Goal: Task Accomplishment & Management: Manage account settings

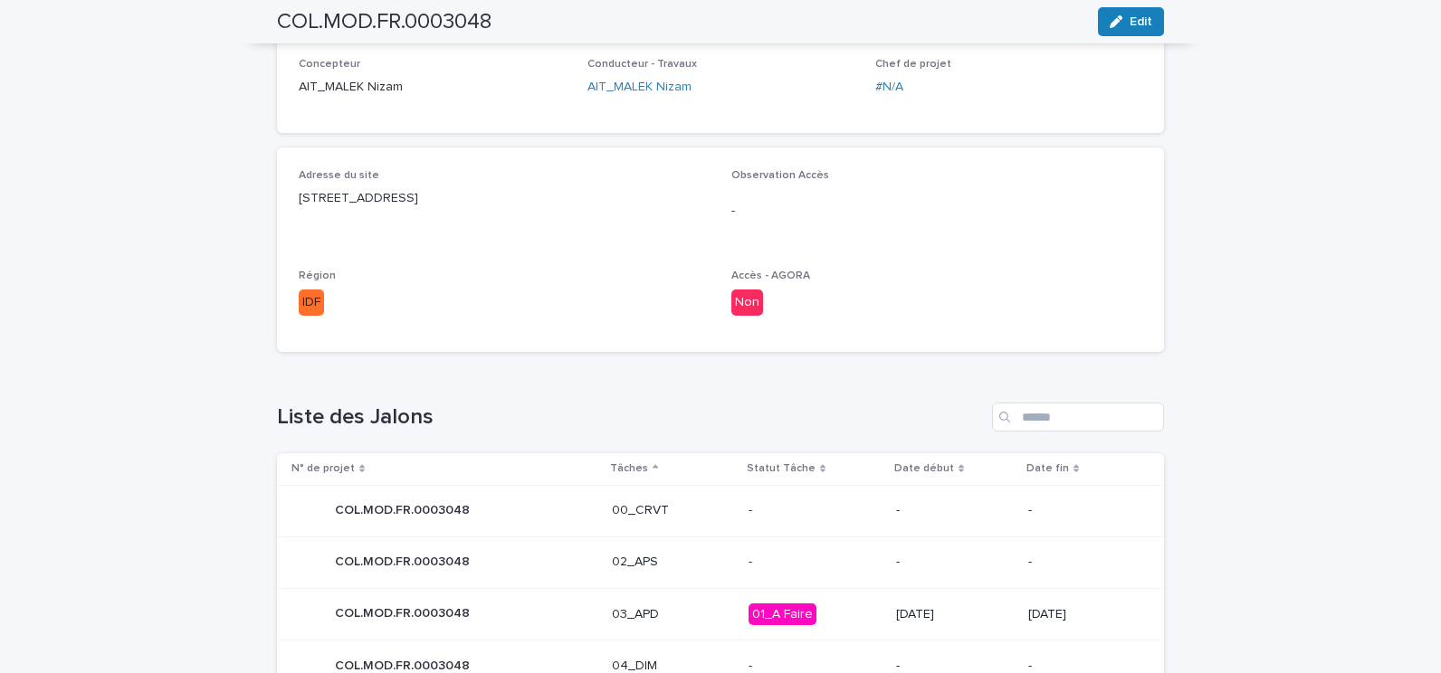
scroll to position [815, 0]
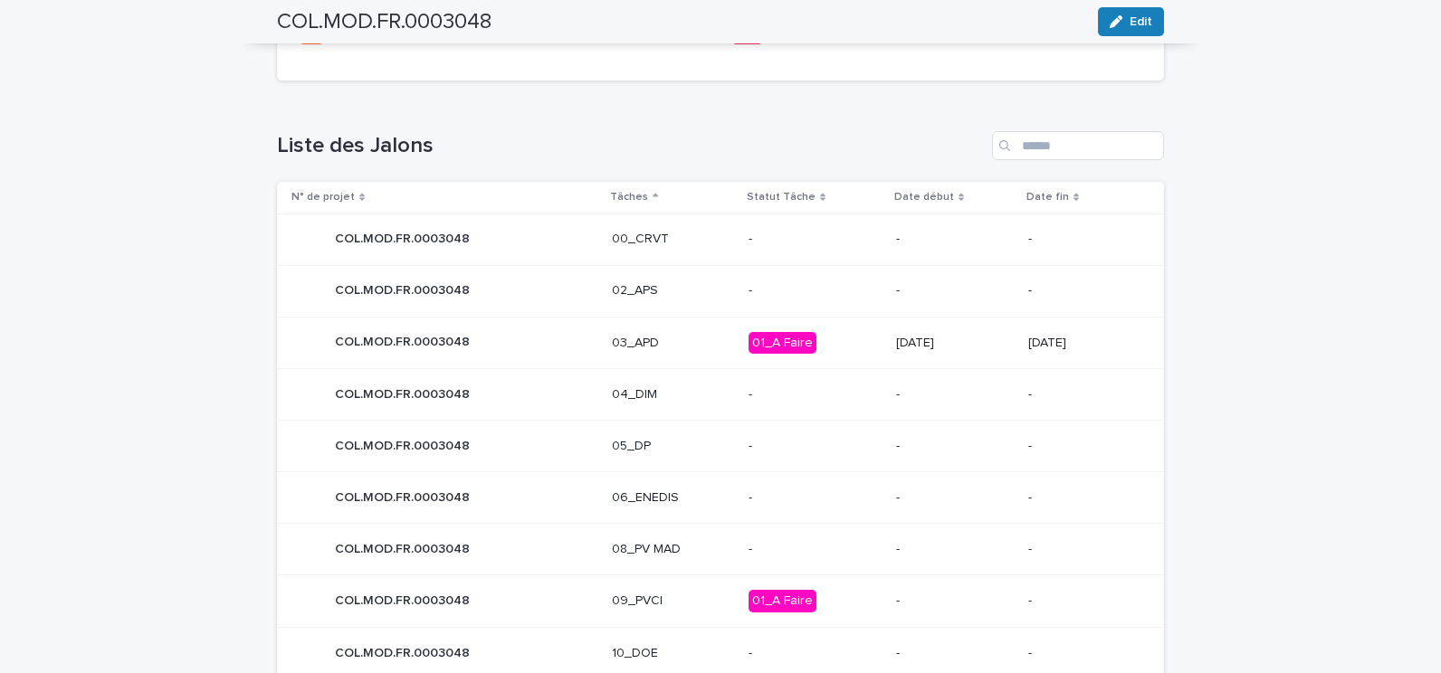
click at [670, 338] on p "03_APD" at bounding box center [673, 343] width 122 height 15
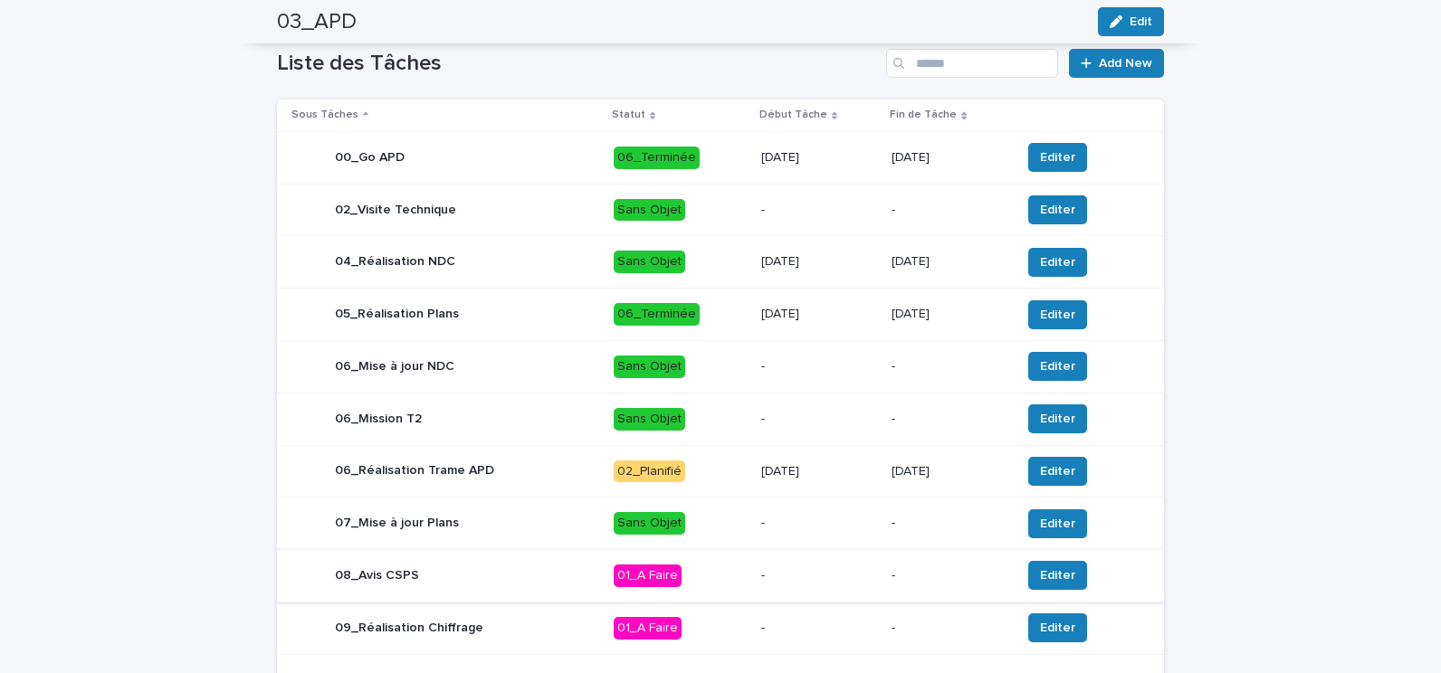
scroll to position [724, 0]
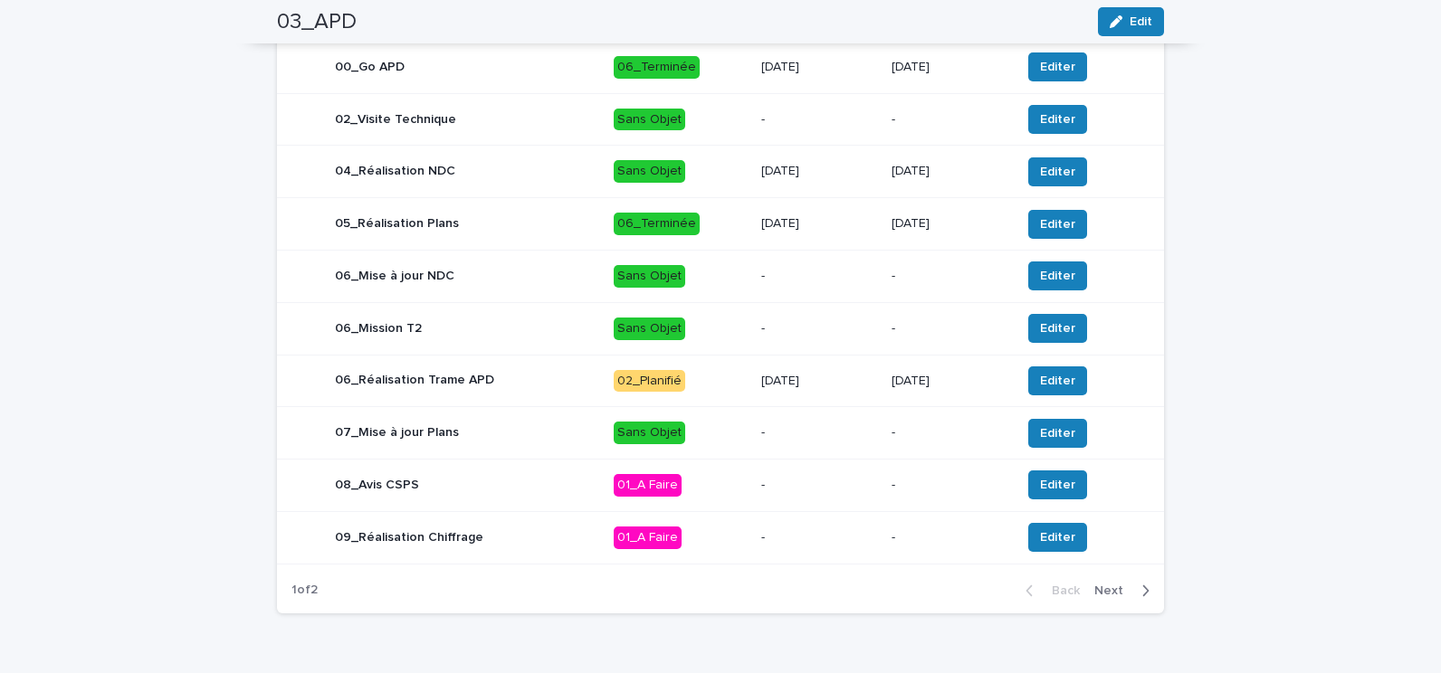
click at [550, 534] on div "09_Réalisation Chiffrage" at bounding box center [445, 537] width 308 height 36
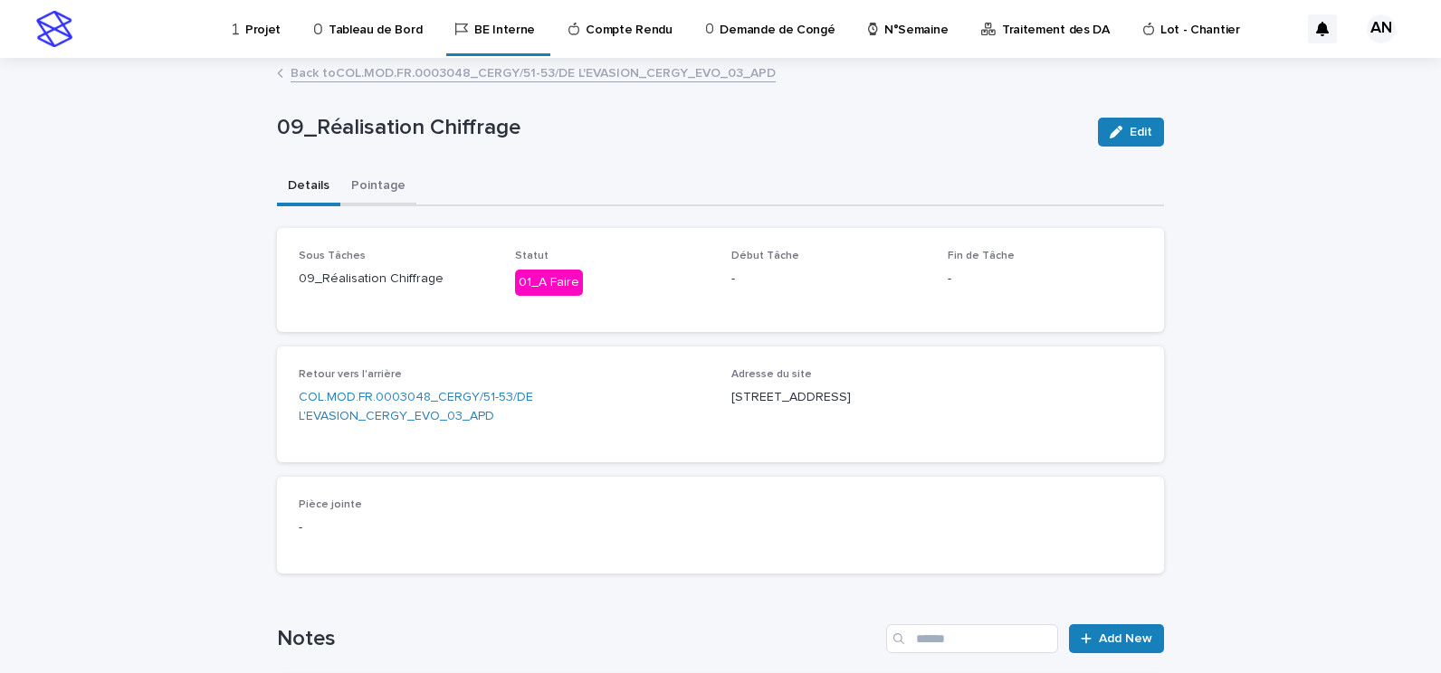
click at [366, 192] on button "Pointage" at bounding box center [378, 187] width 76 height 38
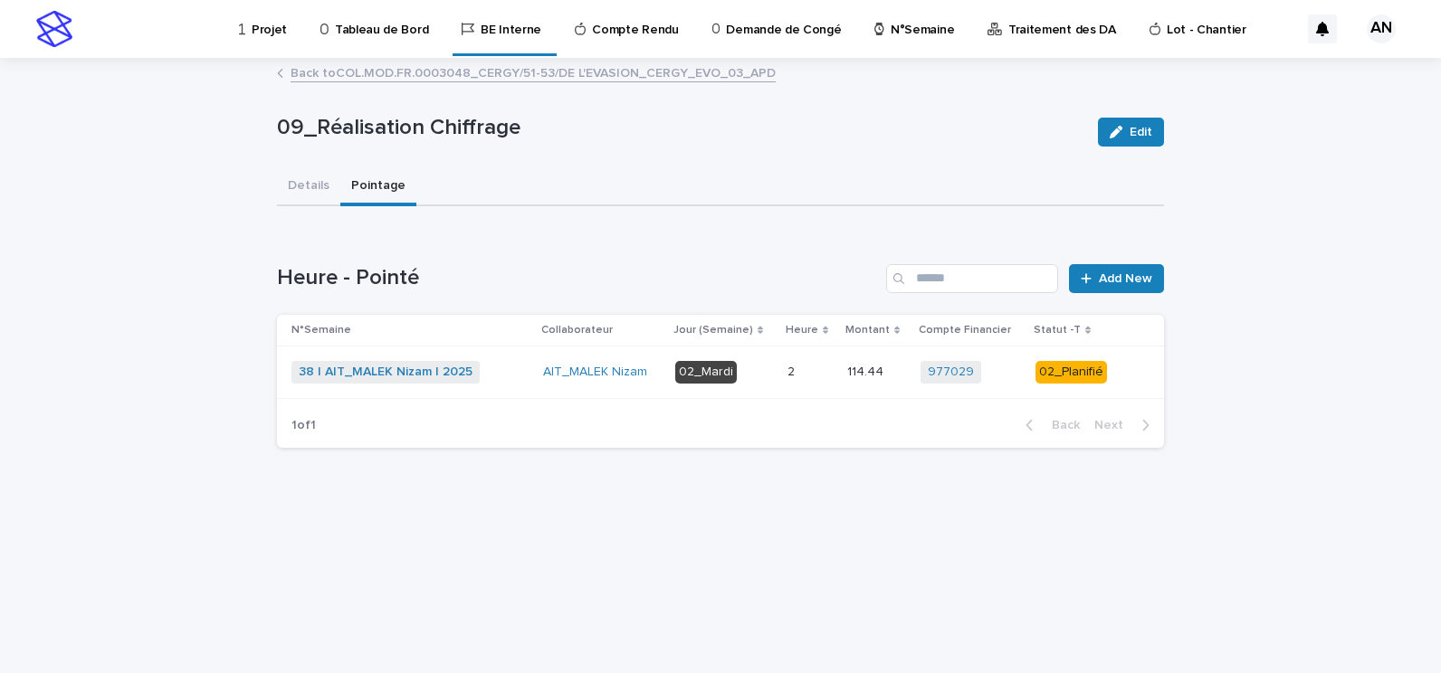
click at [506, 371] on div "38 | AIT_MALEK Nizam | 2025 + 0" at bounding box center [409, 372] width 237 height 23
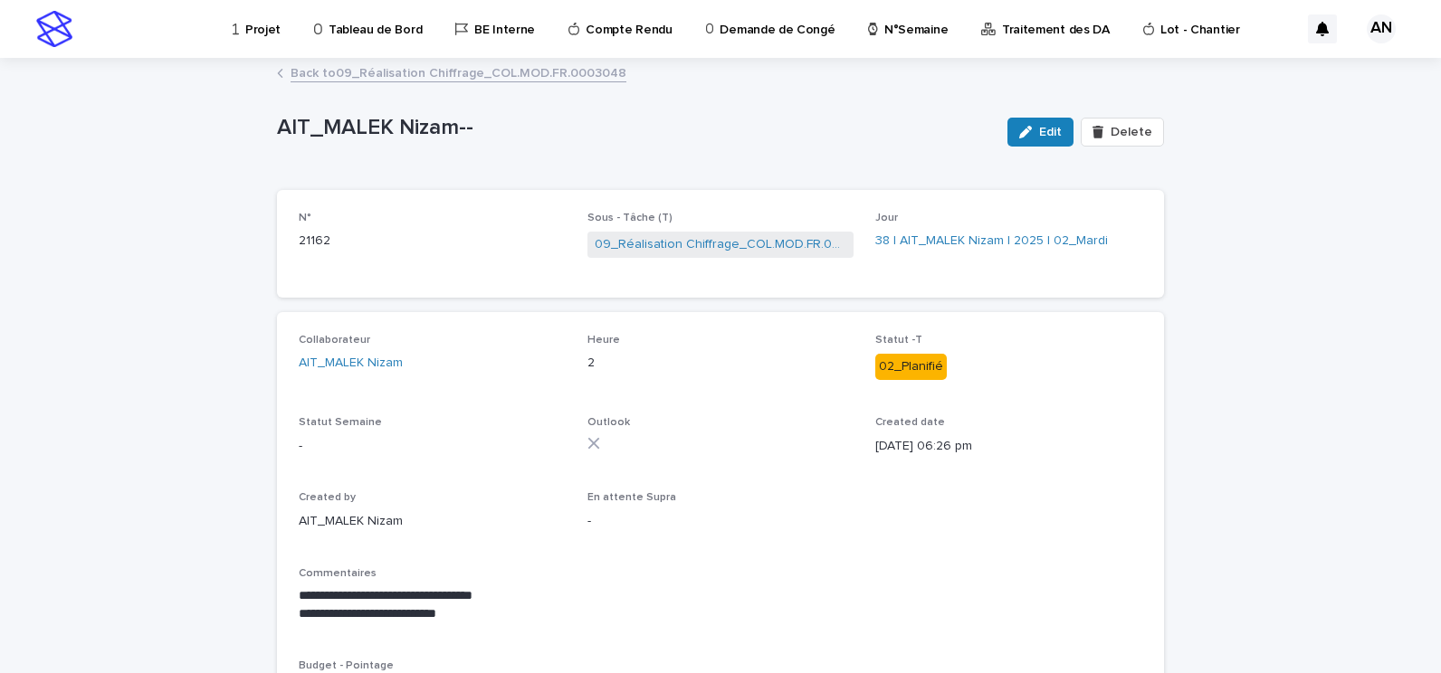
click at [472, 69] on link "Back to 09_Réalisation Chiffrage_COL.MOD.FR.0003048" at bounding box center [459, 72] width 336 height 21
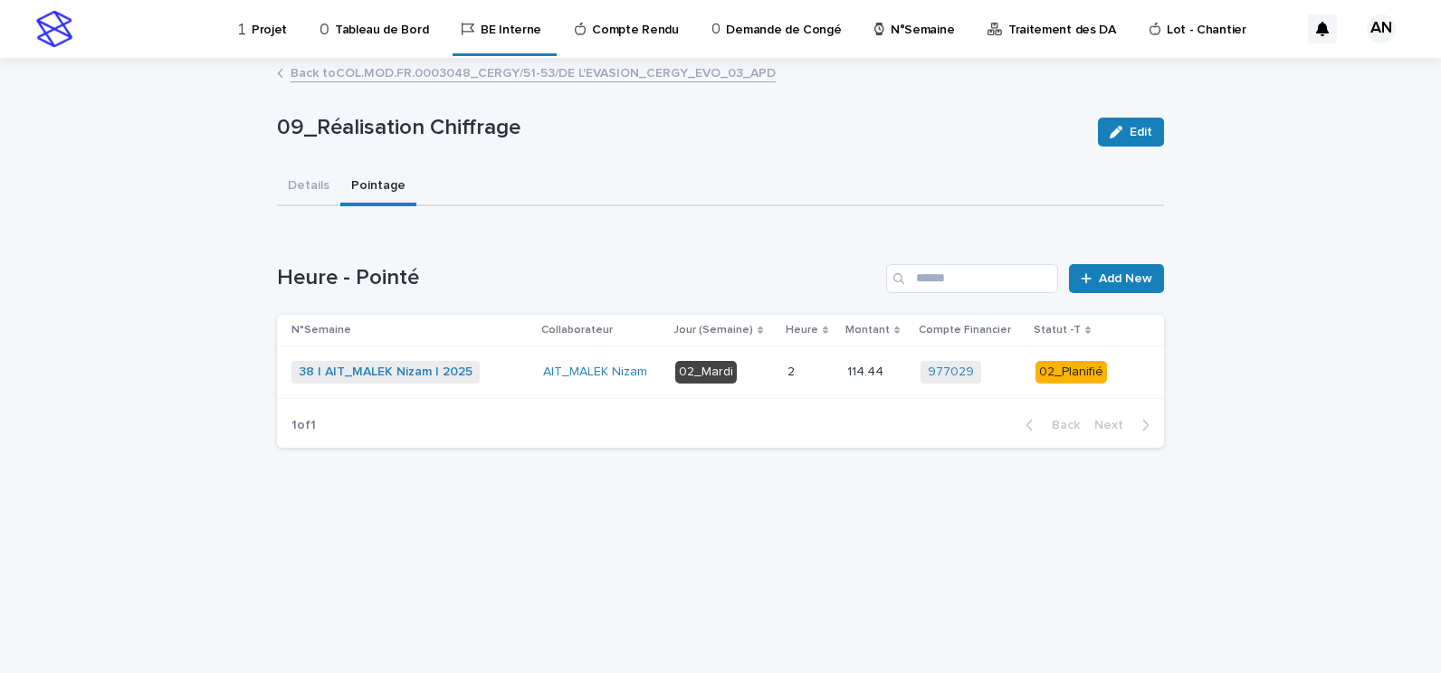
click at [410, 74] on link "Back to COL.MOD.FR.0003048_CERGY/51-53/DE L'EVASION_CERGY_EVO_03_APD" at bounding box center [533, 72] width 485 height 21
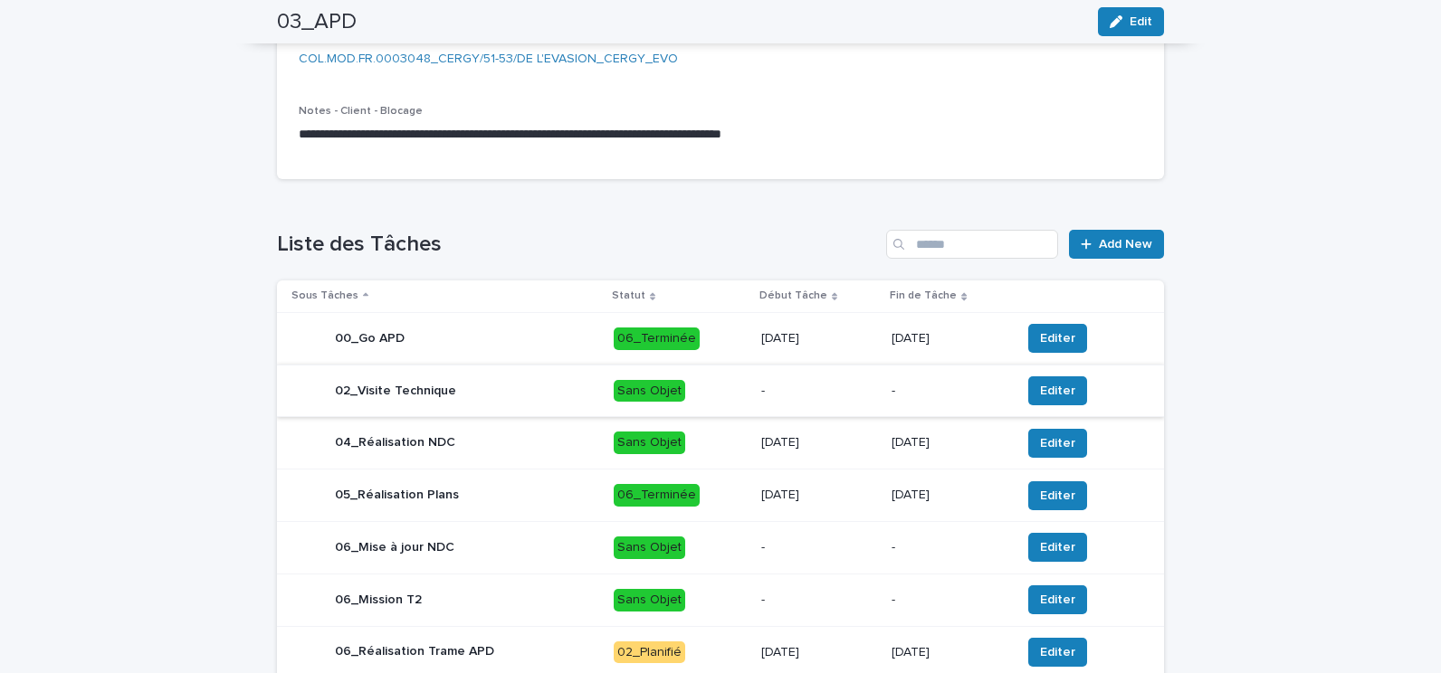
scroll to position [769, 0]
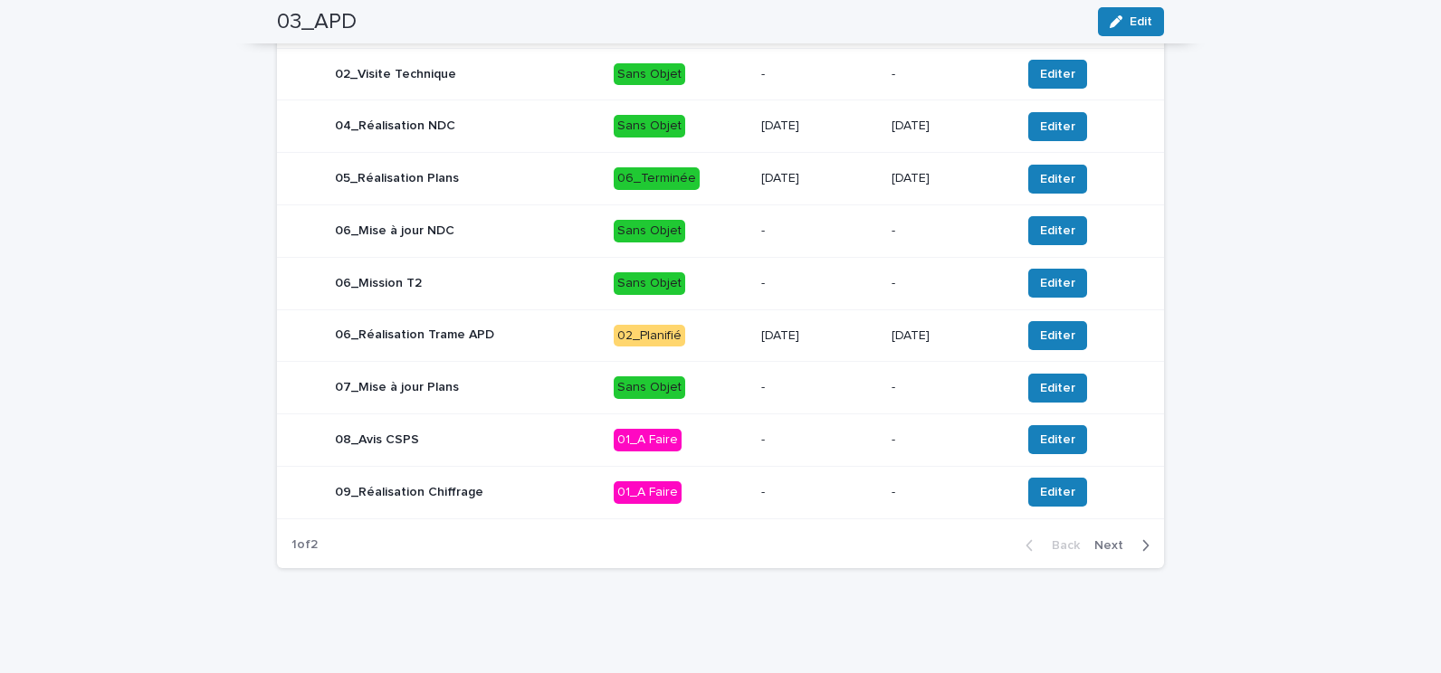
click at [537, 346] on div "06_Réalisation Trame APD" at bounding box center [445, 336] width 308 height 36
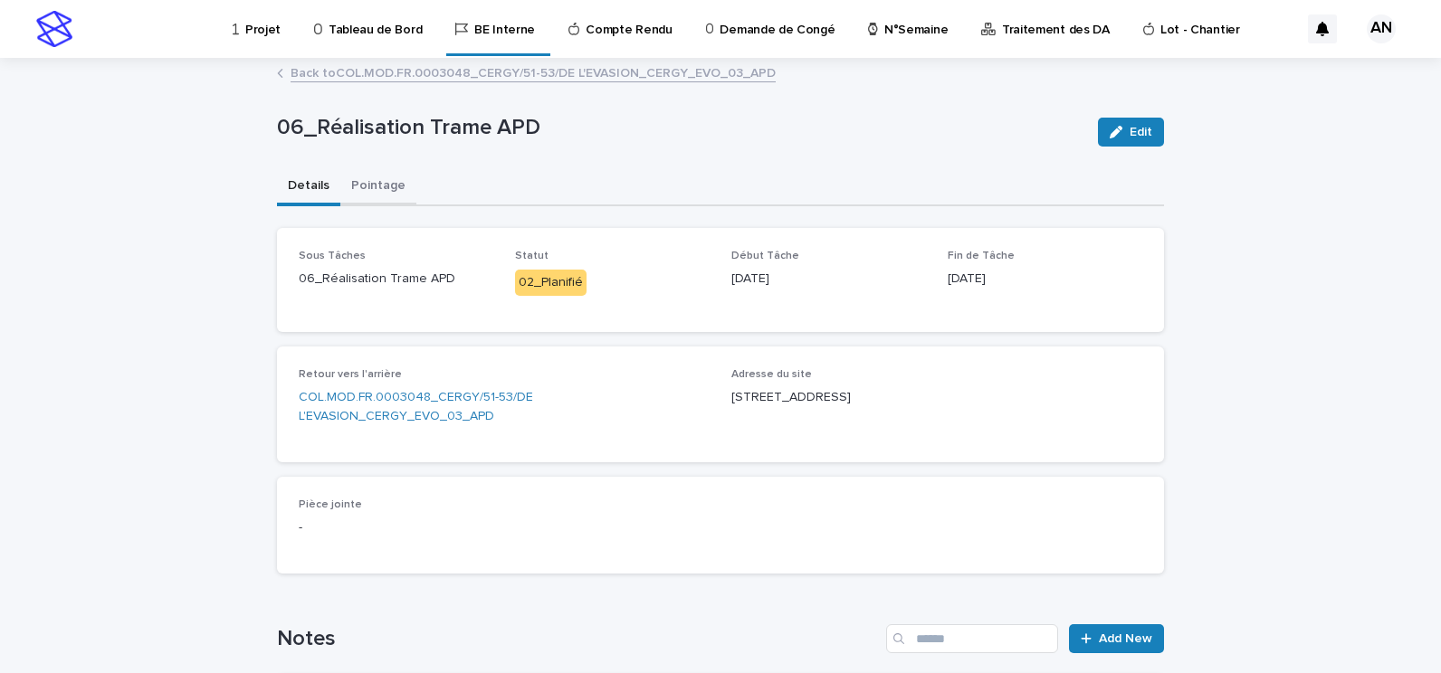
click at [375, 186] on button "Pointage" at bounding box center [378, 187] width 76 height 38
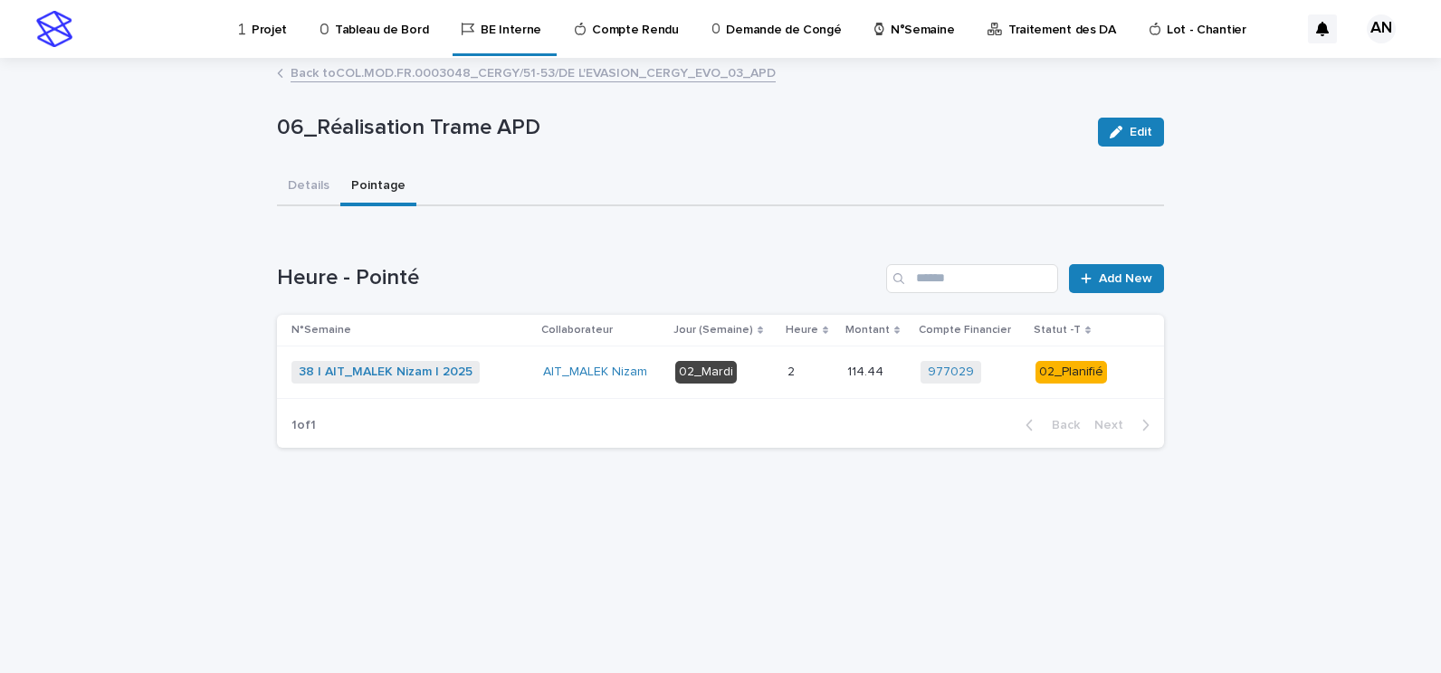
click at [514, 367] on div "38 | AIT_MALEK Nizam | 2025 + 0" at bounding box center [409, 372] width 237 height 23
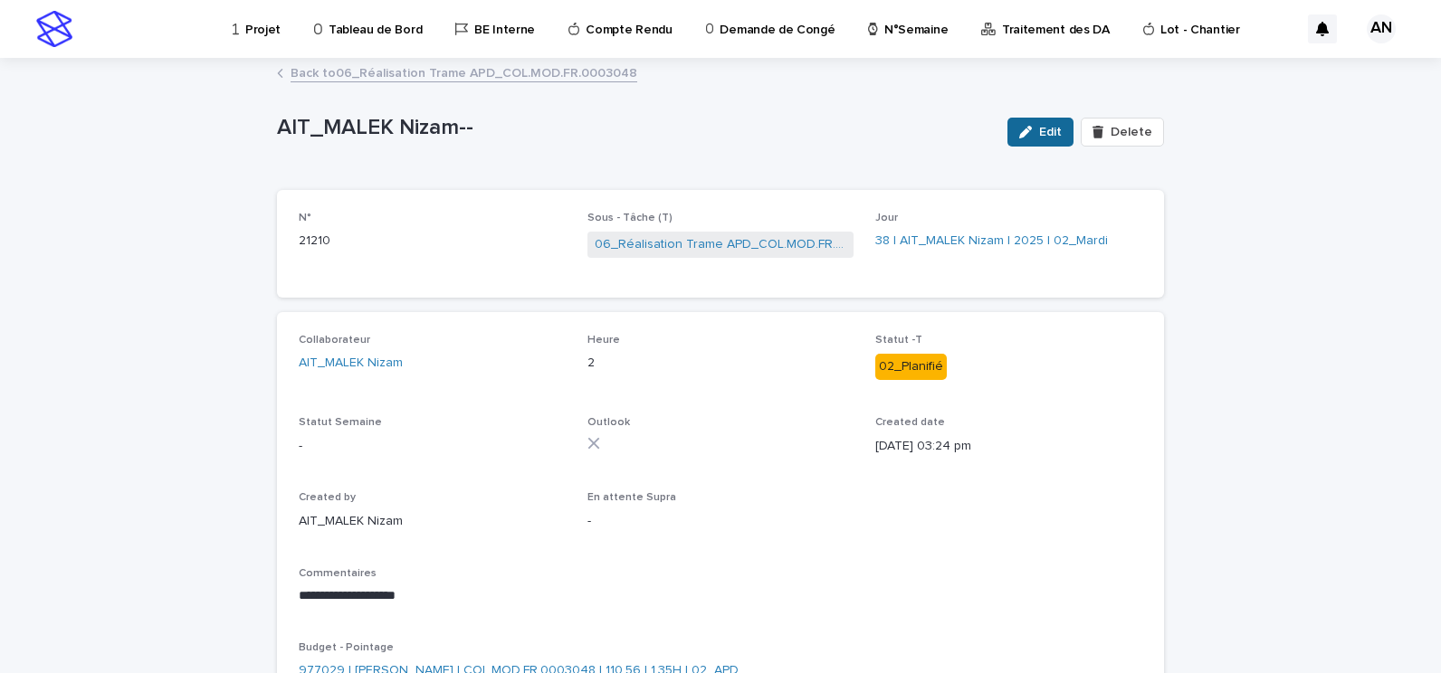
drag, startPoint x: 1042, startPoint y: 126, endPoint x: 1081, endPoint y: 137, distance: 40.4
click at [1043, 126] on span "Edit" at bounding box center [1050, 132] width 23 height 13
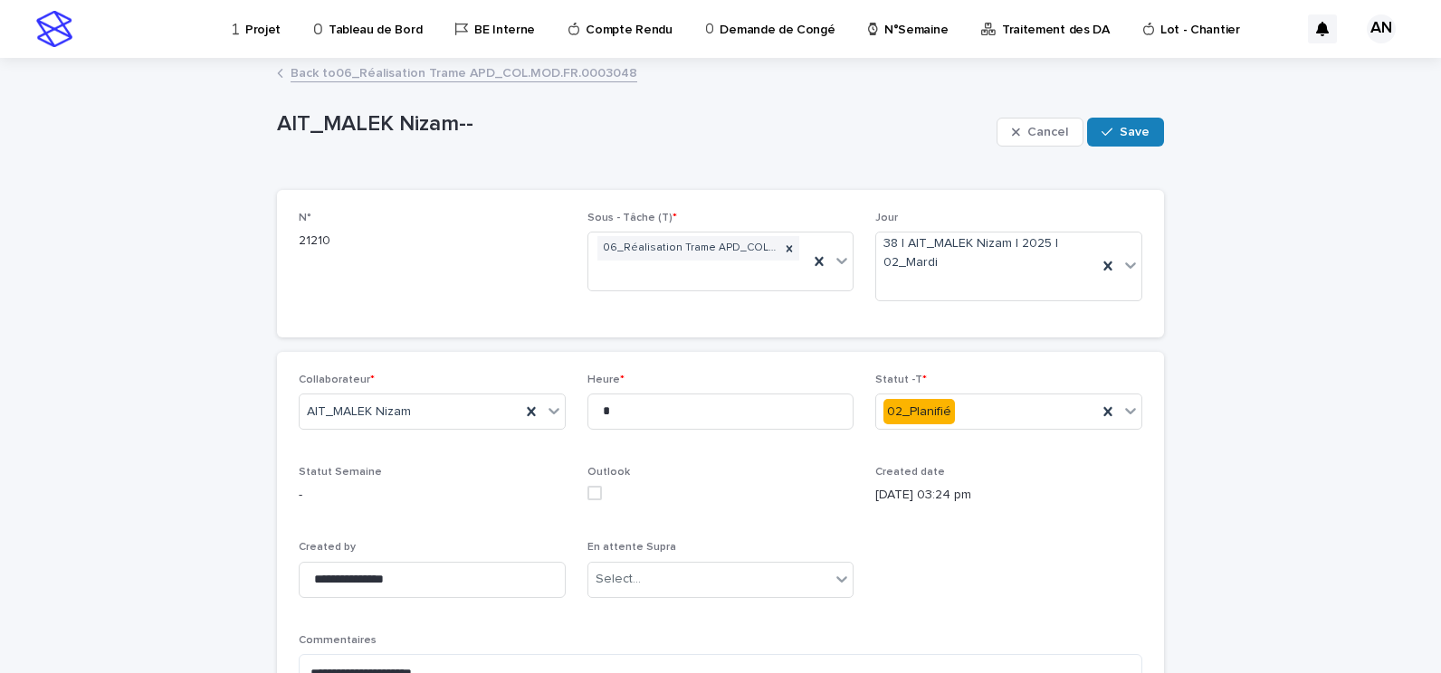
scroll to position [181, 0]
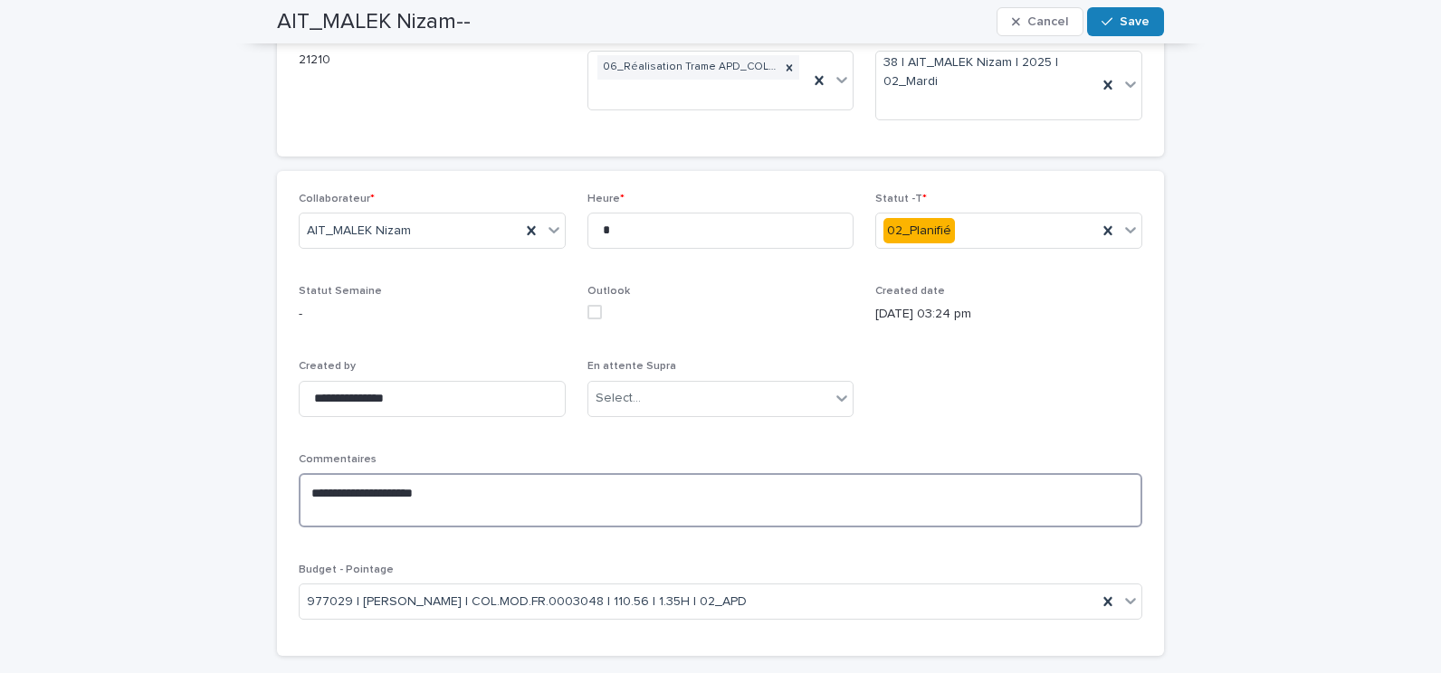
click at [471, 492] on textarea "**********" at bounding box center [720, 500] width 843 height 54
paste textarea "**********"
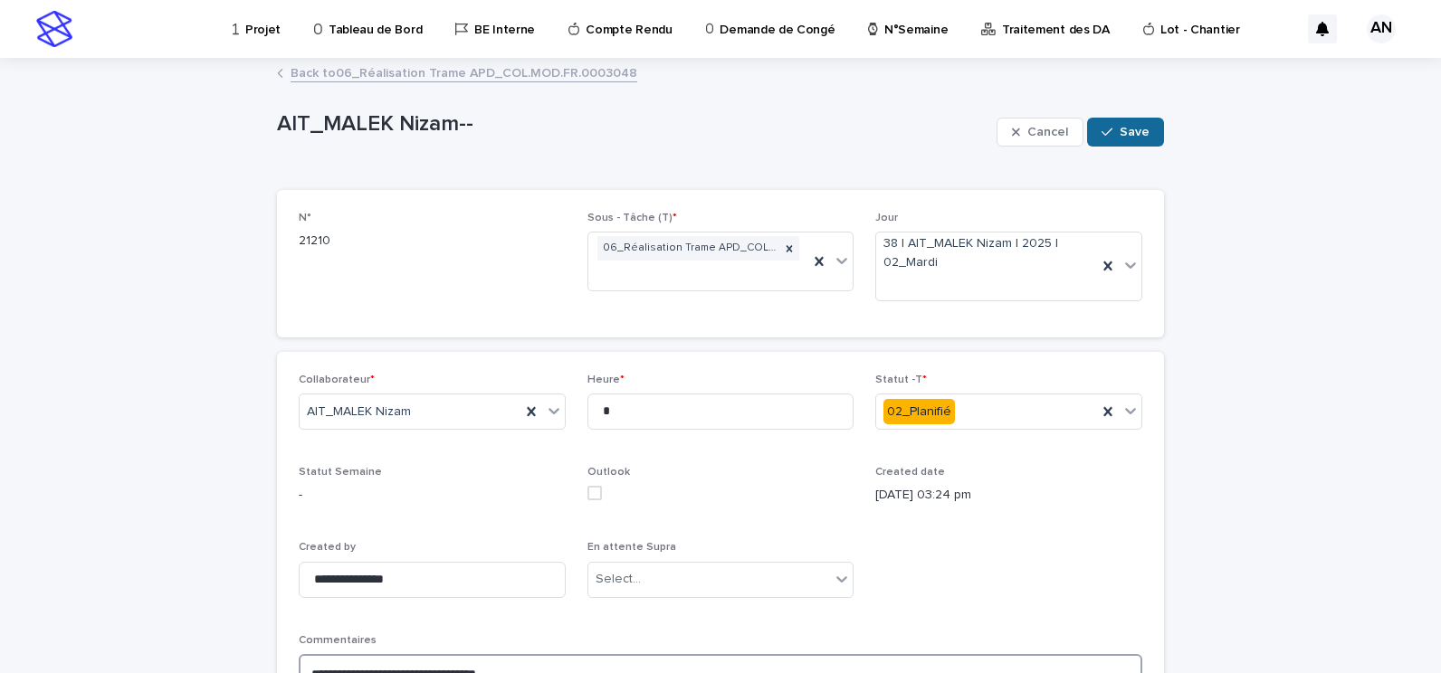
type textarea "**********"
click at [1139, 126] on span "Save" at bounding box center [1134, 132] width 30 height 13
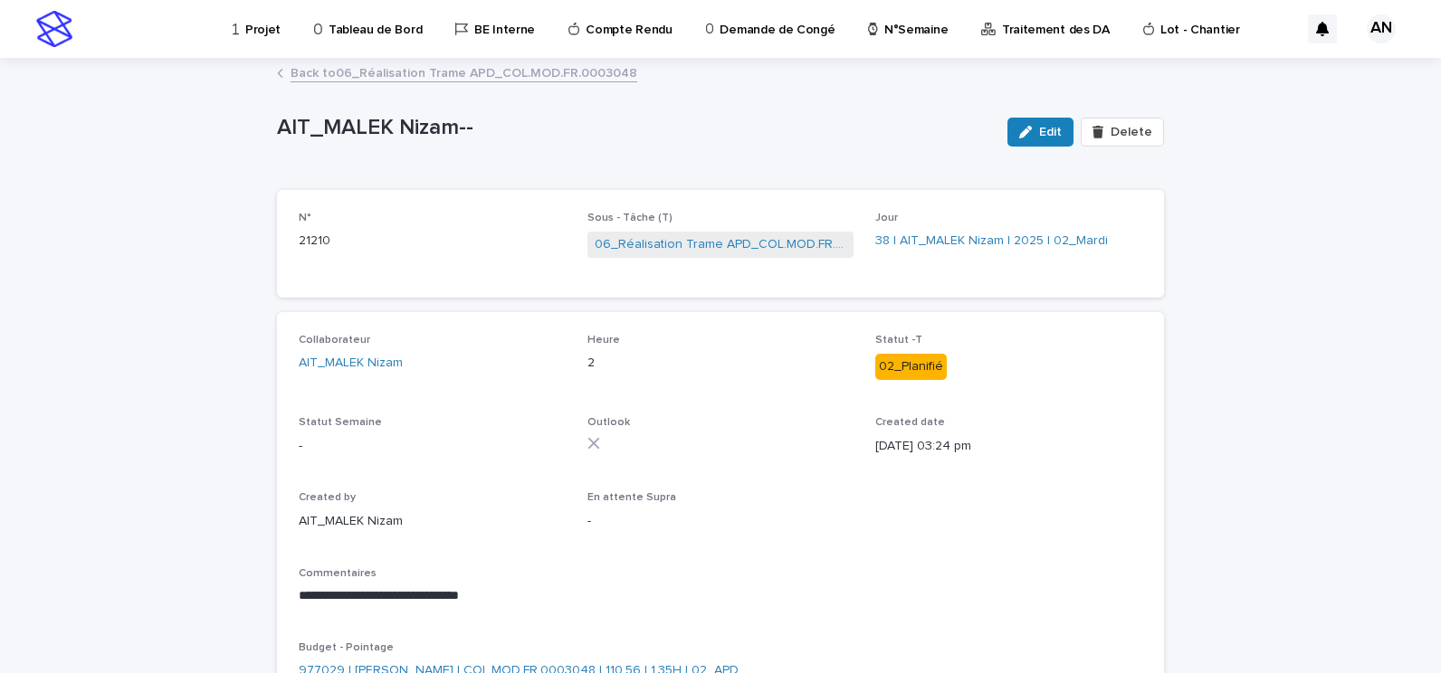
click at [535, 82] on div "Back to 06_Réalisation Trame APD_COL.MOD.FR.0003048" at bounding box center [720, 74] width 905 height 25
click at [543, 81] on link "Back to 06_Réalisation Trame APD_COL.MOD.FR.0003048" at bounding box center [464, 72] width 347 height 21
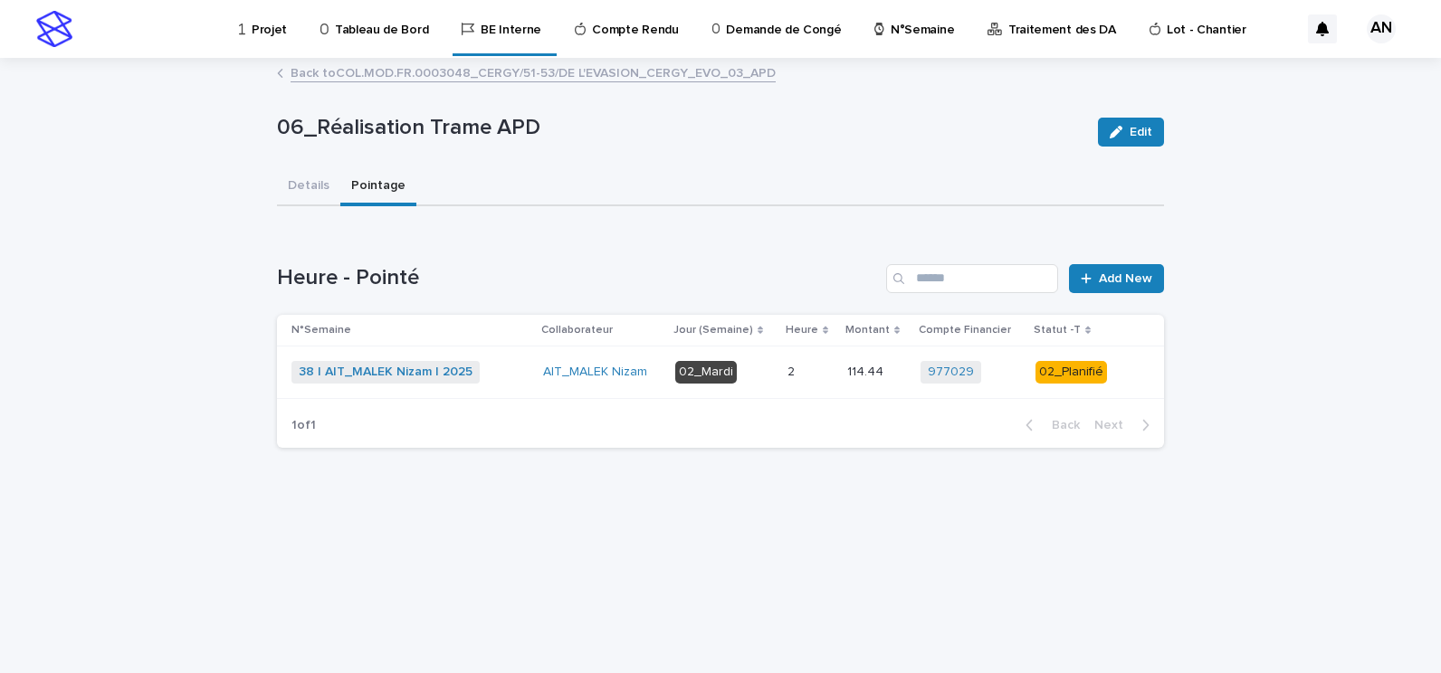
click at [523, 74] on link "Back to COL.MOD.FR.0003048_CERGY/51-53/DE L'EVASION_CERGY_EVO_03_APD" at bounding box center [533, 72] width 485 height 21
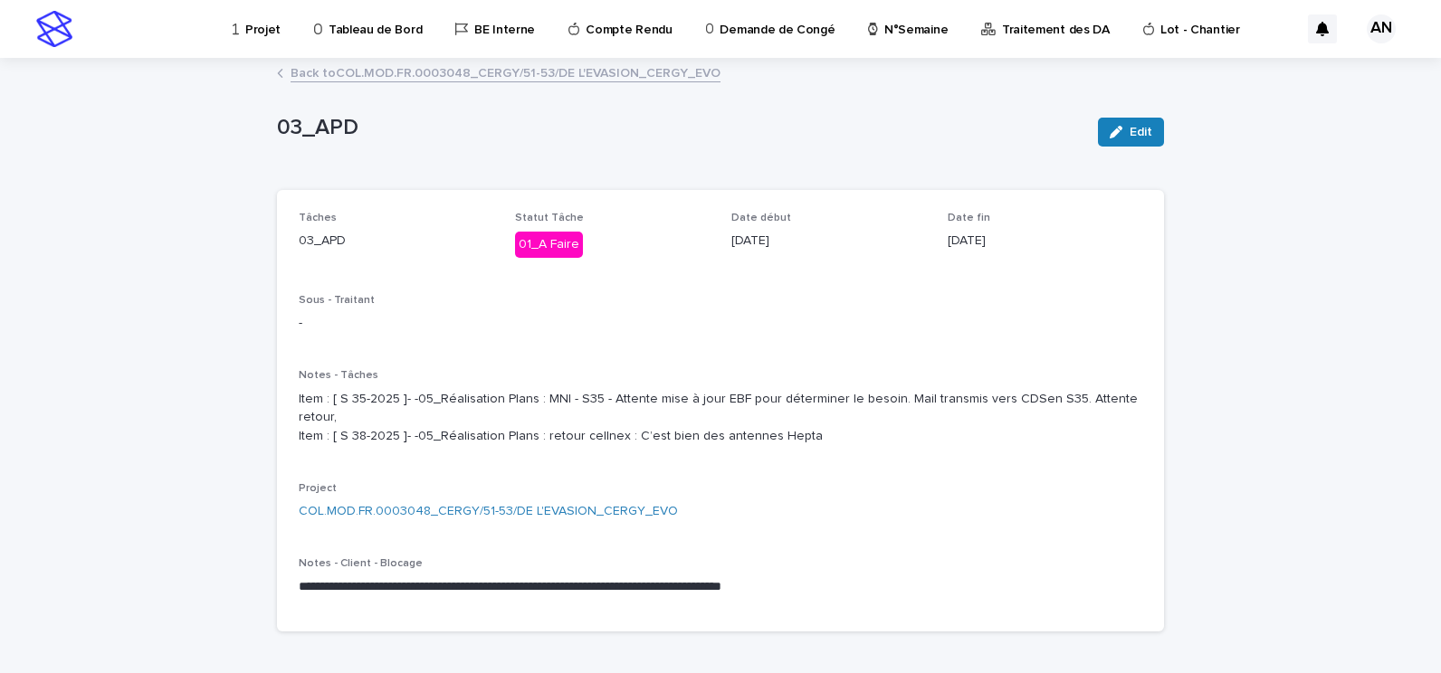
click at [490, 75] on link "Back to COL.MOD.FR.0003048_CERGY/51-53/DE L'EVASION_CERGY_EVO" at bounding box center [506, 72] width 430 height 21
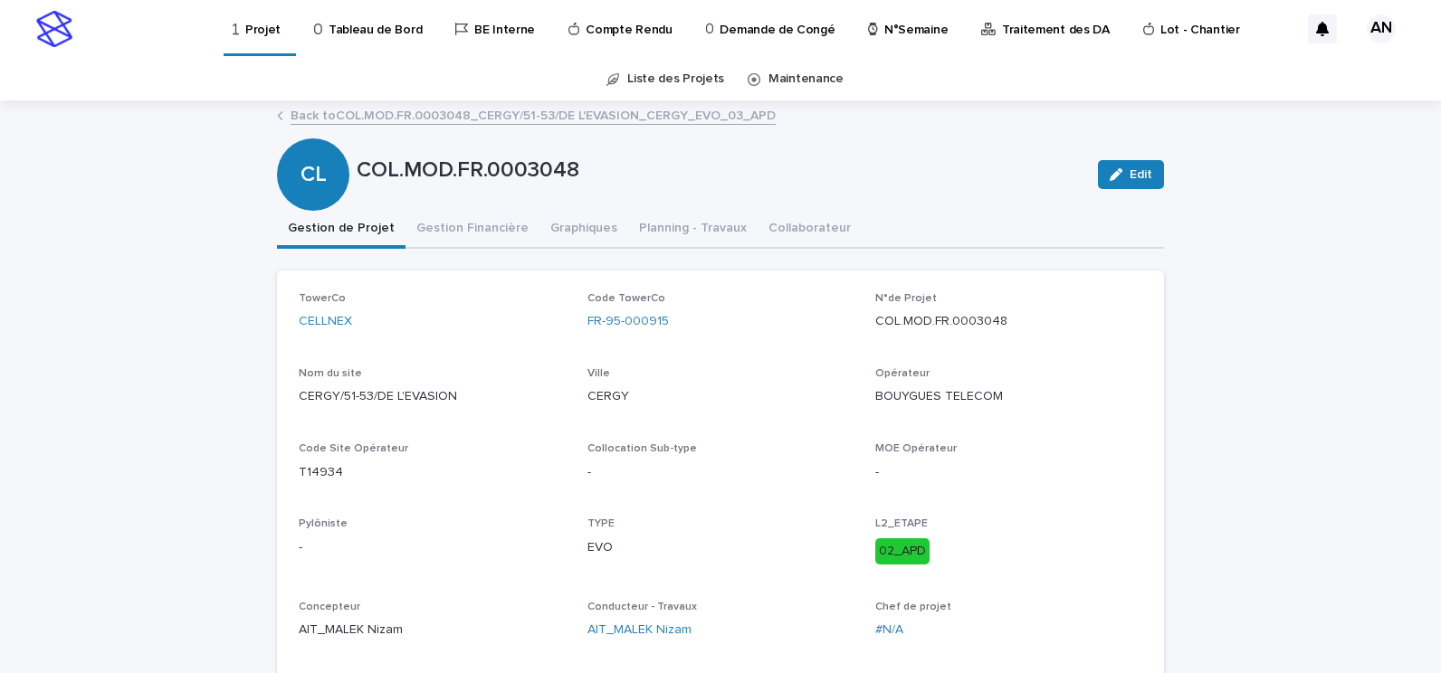
click at [263, 37] on p "Projet" at bounding box center [262, 19] width 35 height 38
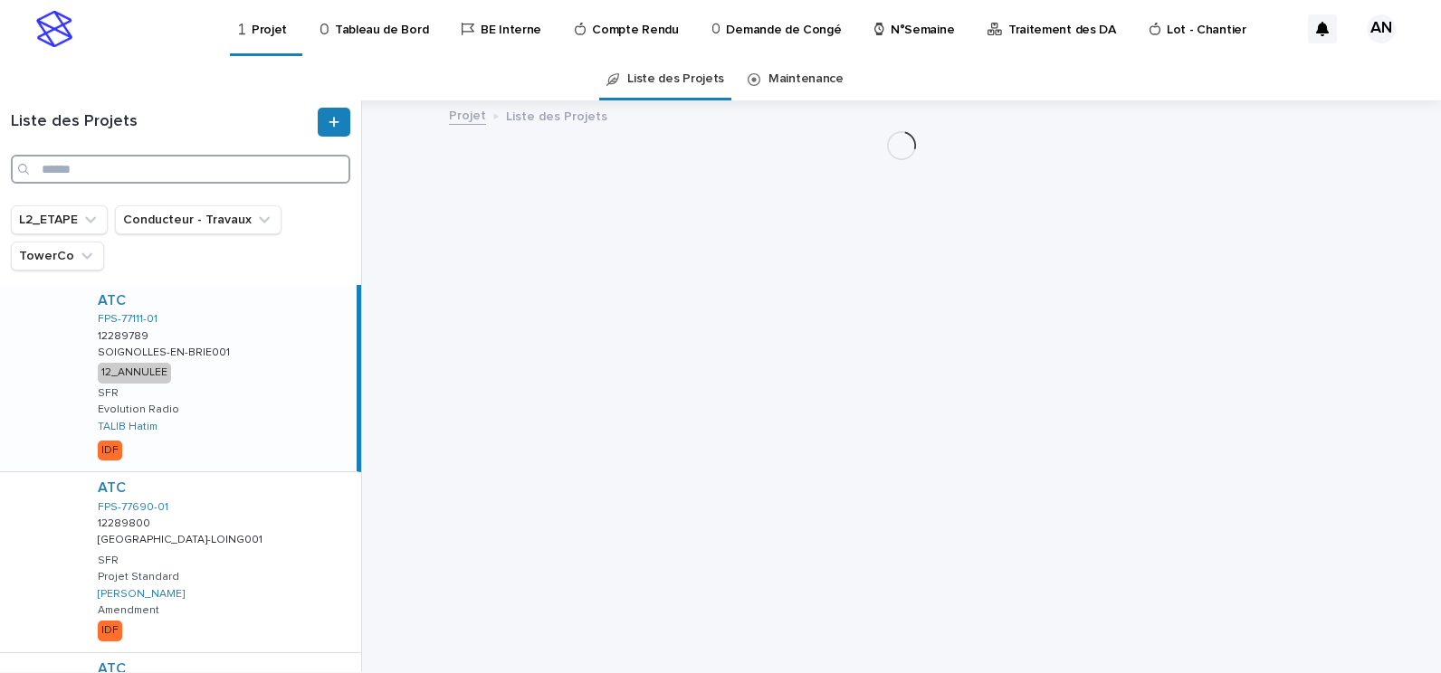
click at [252, 169] on input "Search" at bounding box center [180, 169] width 339 height 29
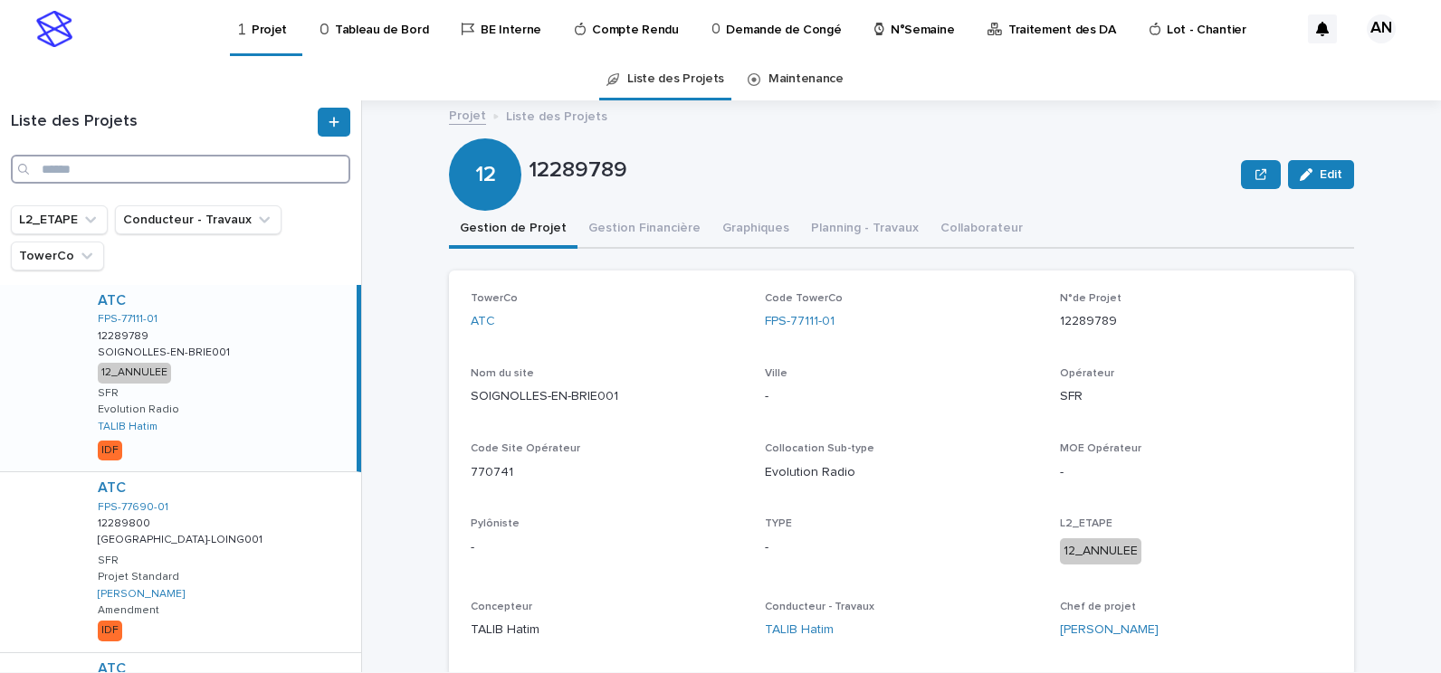
paste input "**********"
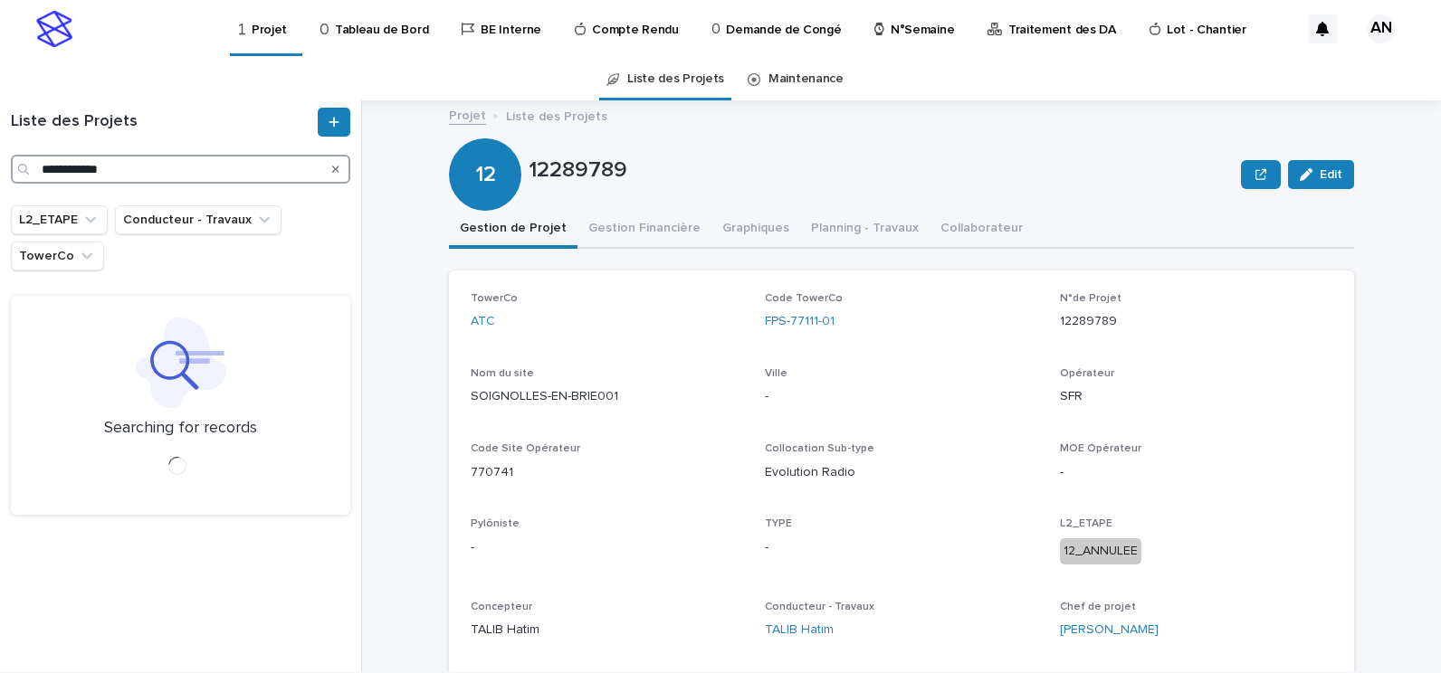
type input "**********"
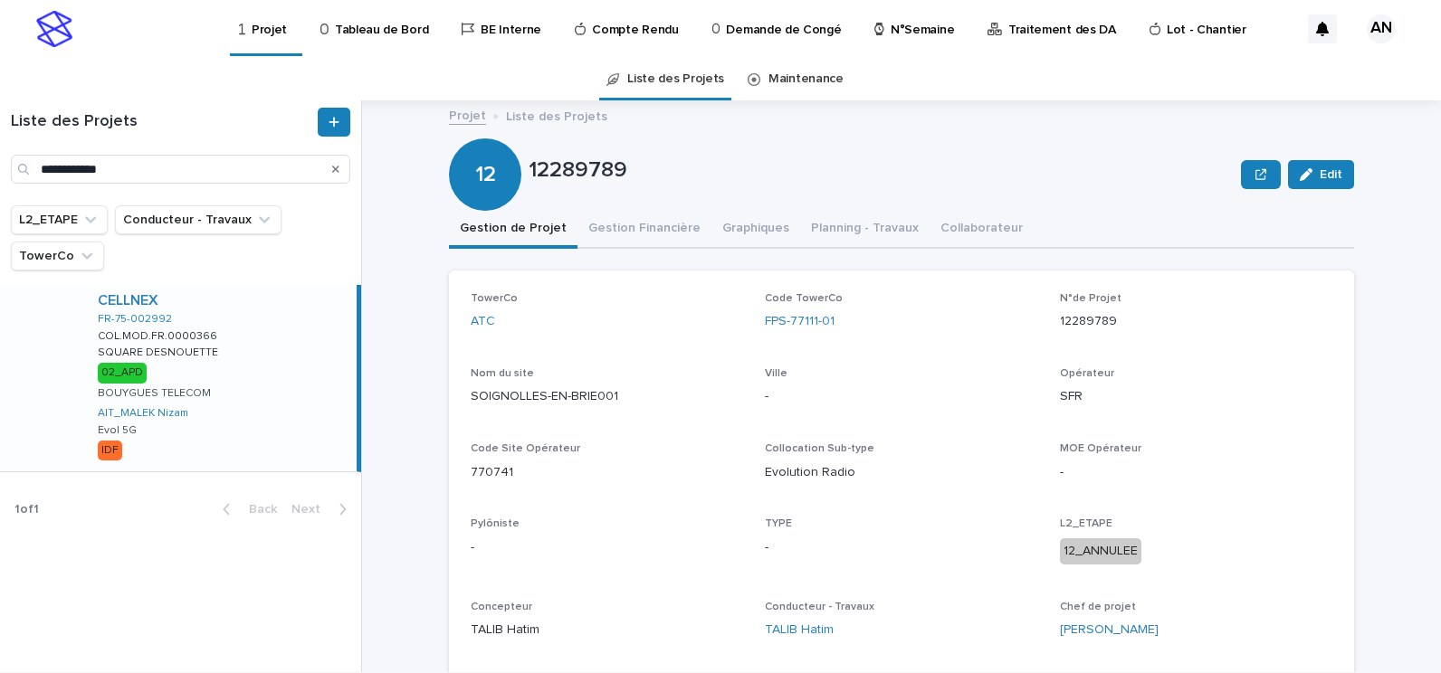
click at [306, 345] on div "CELLNEX FR-75-002992 COL.MOD.FR.0000366 COL.MOD.FR.0000366 SQUARE DESNOUETTE SQ…" at bounding box center [219, 378] width 273 height 186
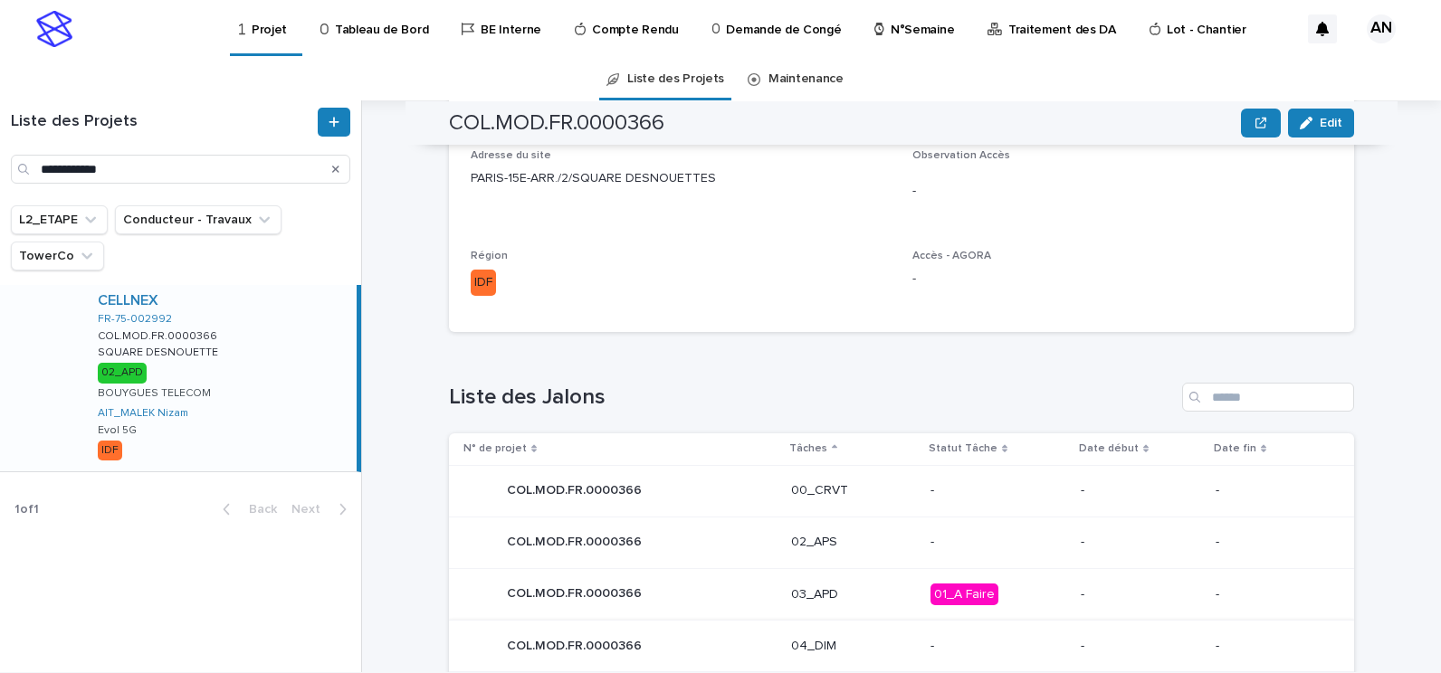
scroll to position [653, 0]
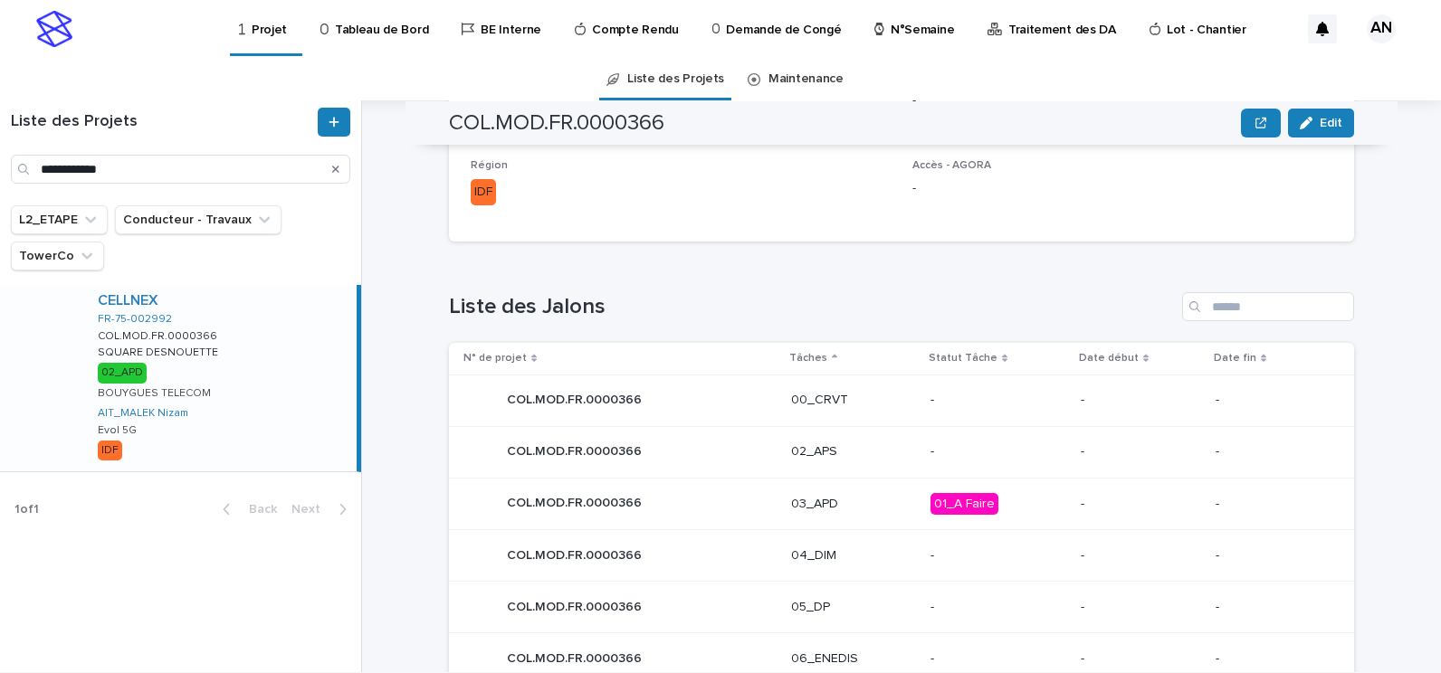
click at [888, 500] on p "03_APD" at bounding box center [853, 504] width 125 height 15
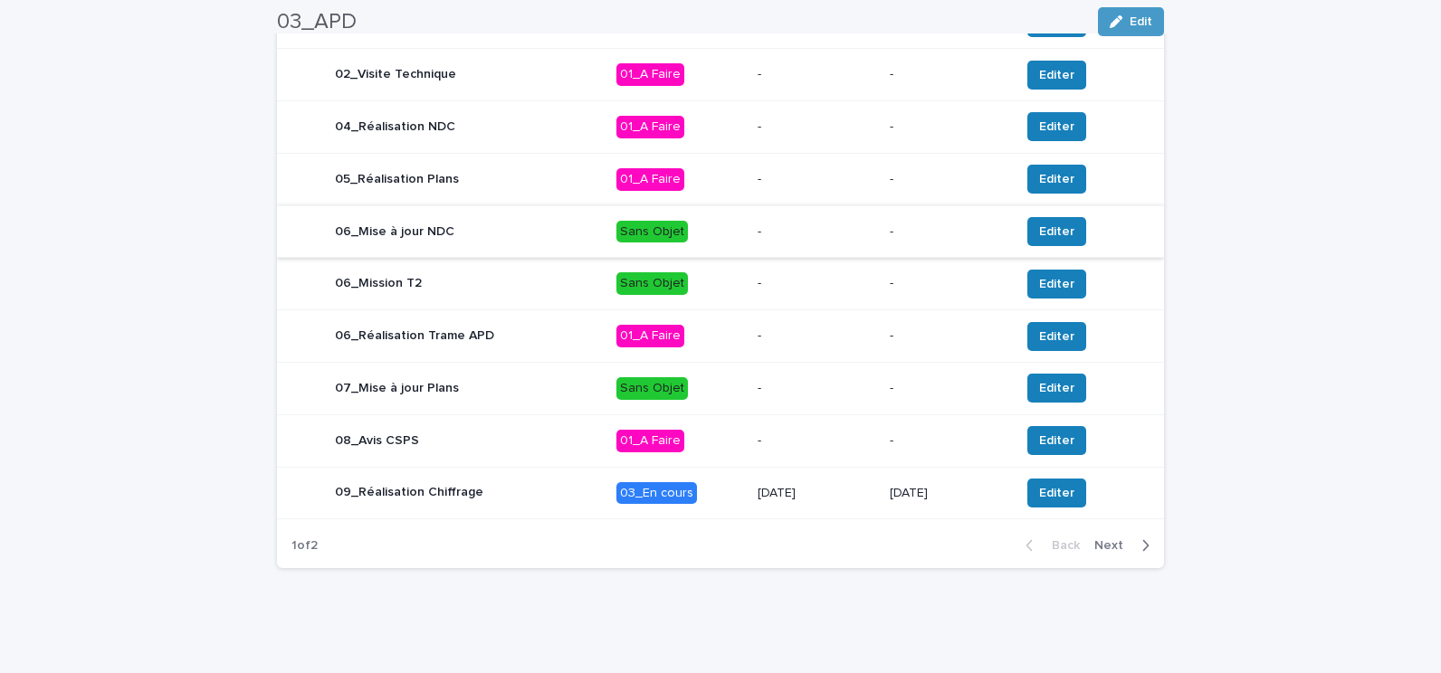
scroll to position [748, 0]
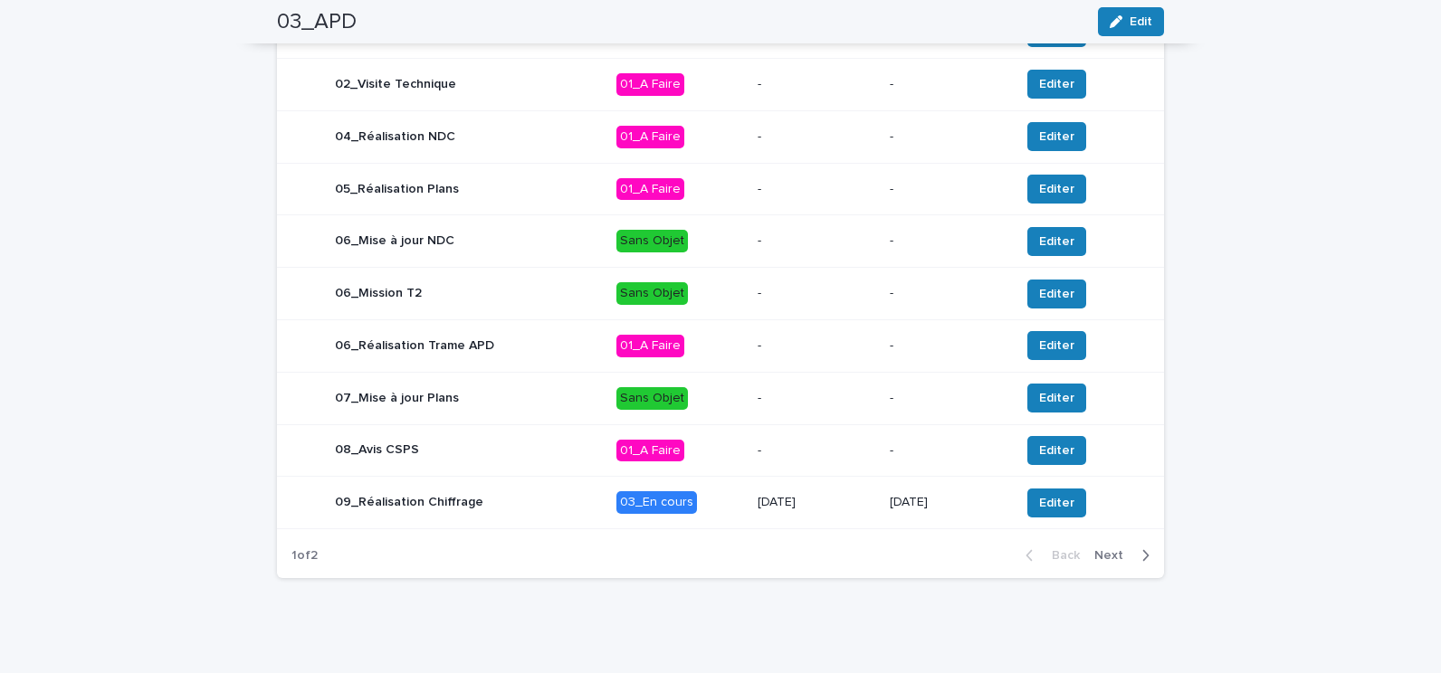
click at [1118, 558] on span "Next" at bounding box center [1114, 555] width 40 height 13
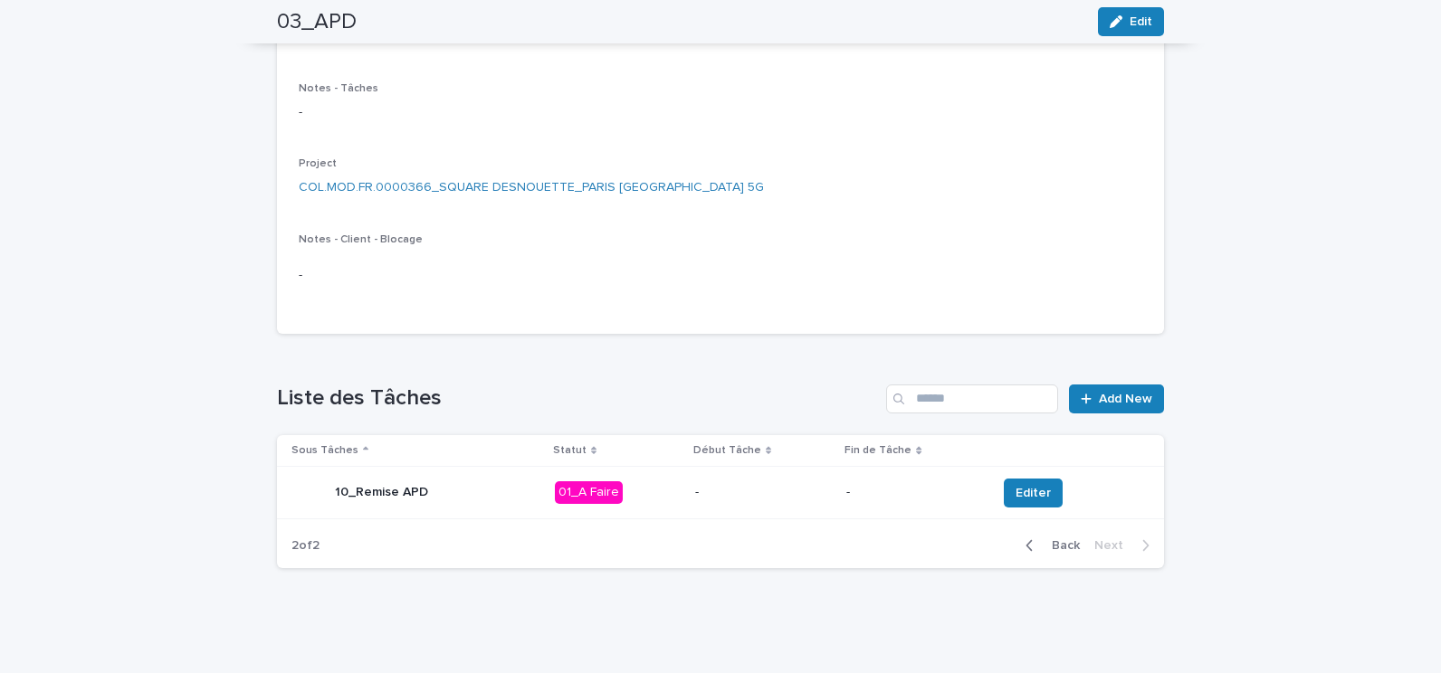
click at [484, 494] on div "10_Remise APD" at bounding box center [415, 493] width 249 height 36
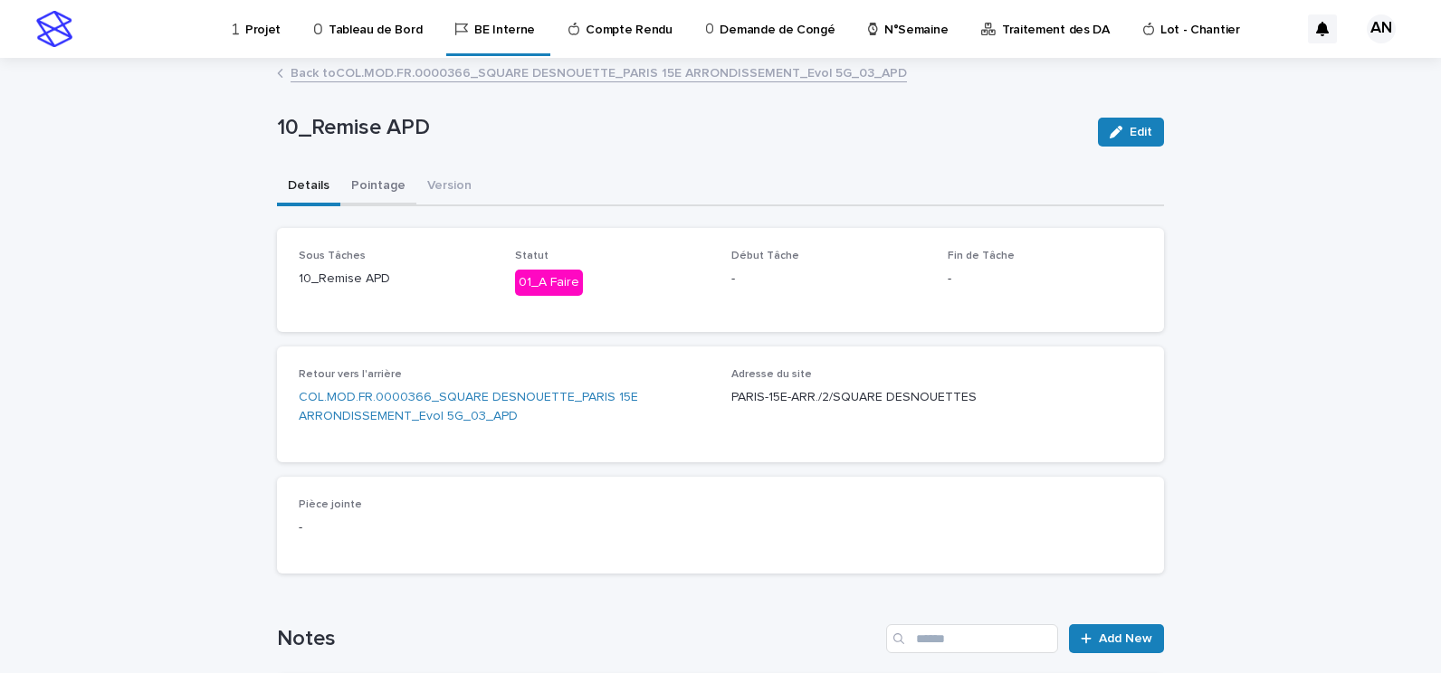
click at [378, 185] on button "Pointage" at bounding box center [378, 187] width 76 height 38
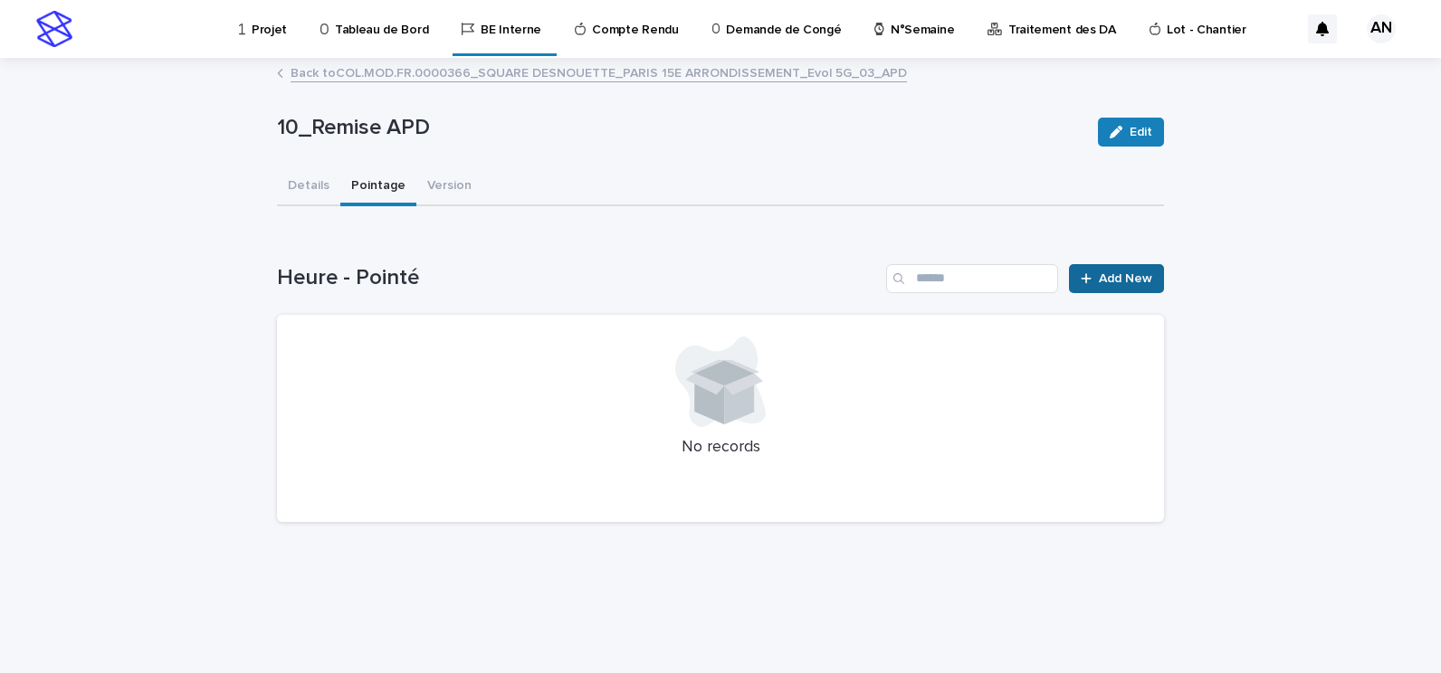
click at [1118, 275] on span "Add New" at bounding box center [1125, 278] width 53 height 13
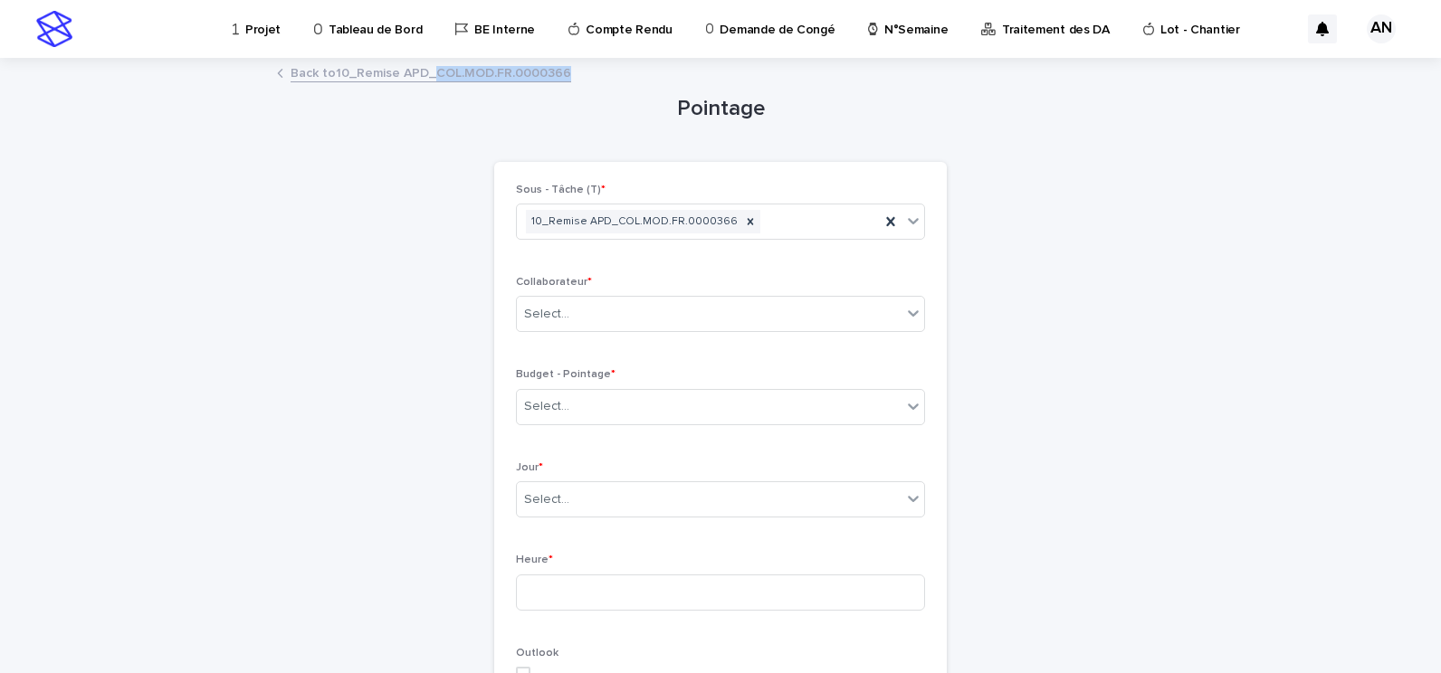
drag, startPoint x: 514, startPoint y: 75, endPoint x: 427, endPoint y: 75, distance: 86.9
click at [427, 75] on div "Back to 10_Remise APD_COL.MOD.FR.0000366" at bounding box center [720, 74] width 905 height 25
copy link "COL.MOD.FR.0000366"
click at [616, 398] on div "Select..." at bounding box center [709, 407] width 385 height 30
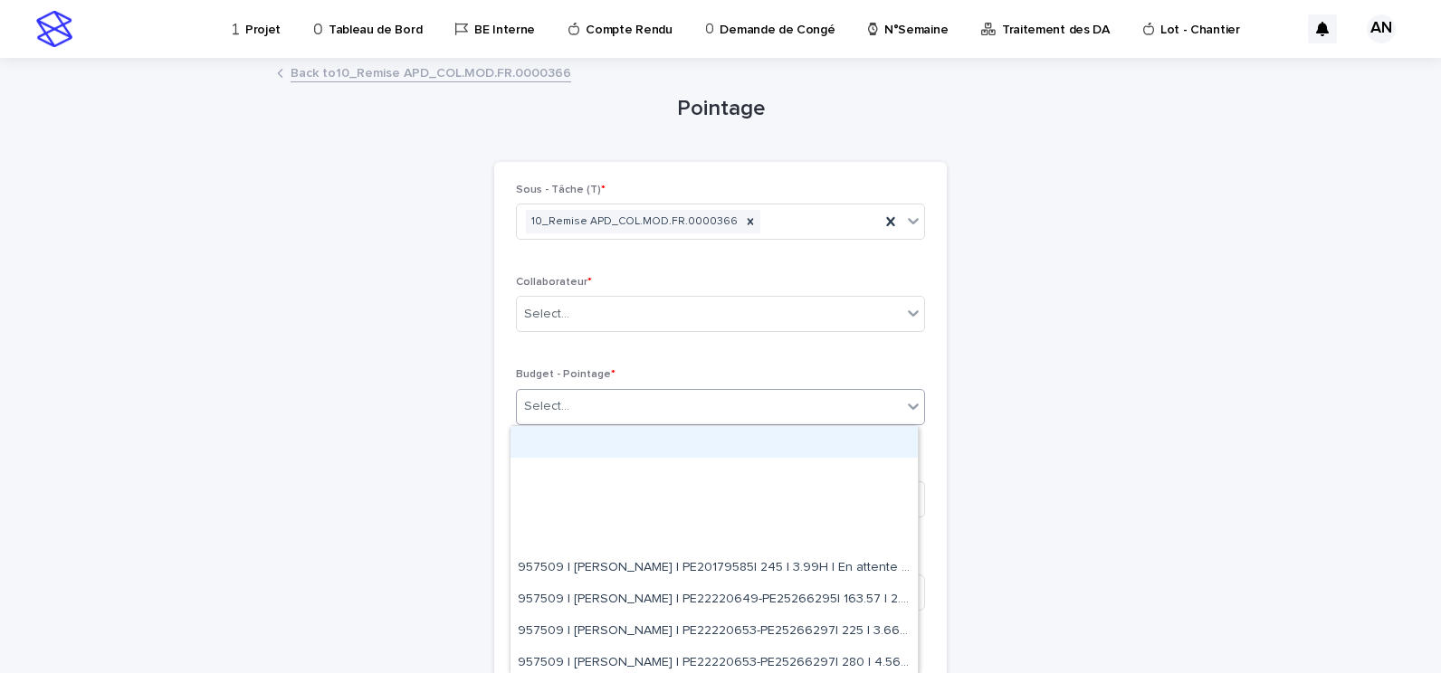
paste input "**********"
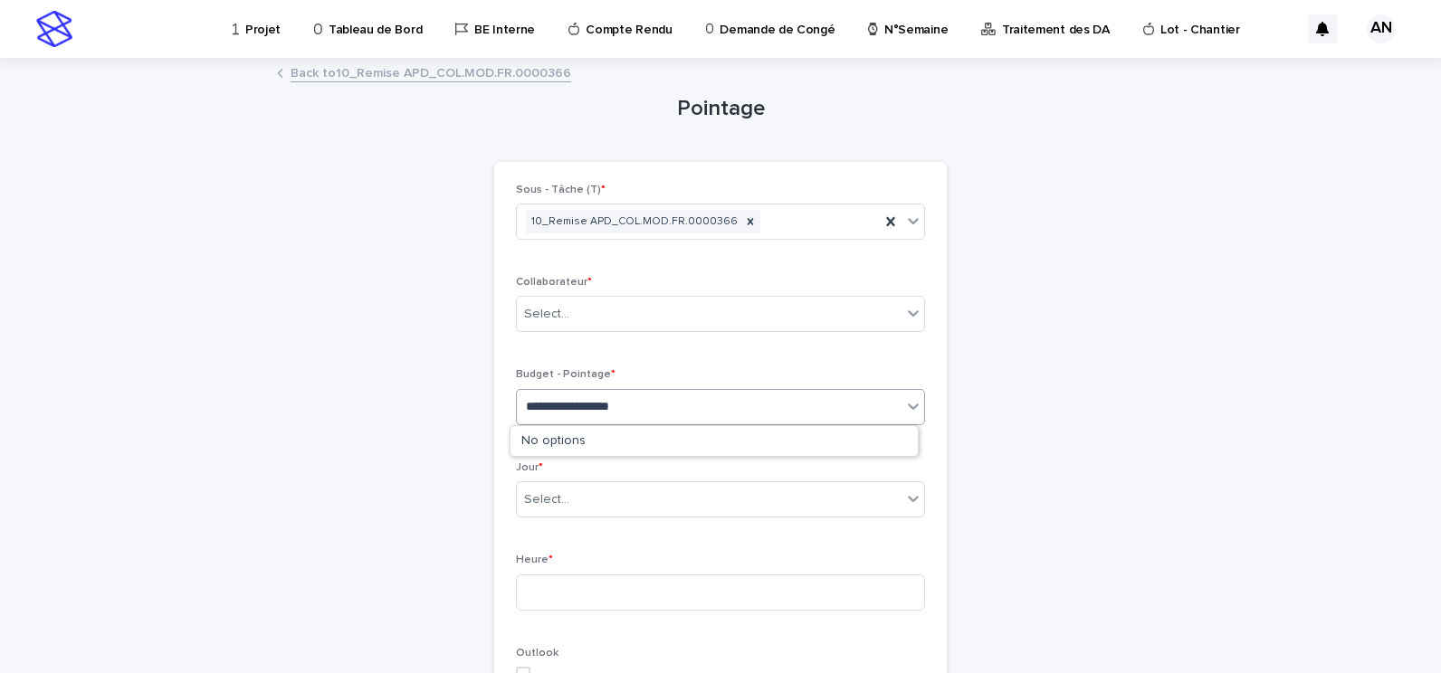
type input "**********"
click at [440, 68] on link "Back to 10_Remise APD_COL.MOD.FR.0000366" at bounding box center [431, 72] width 281 height 21
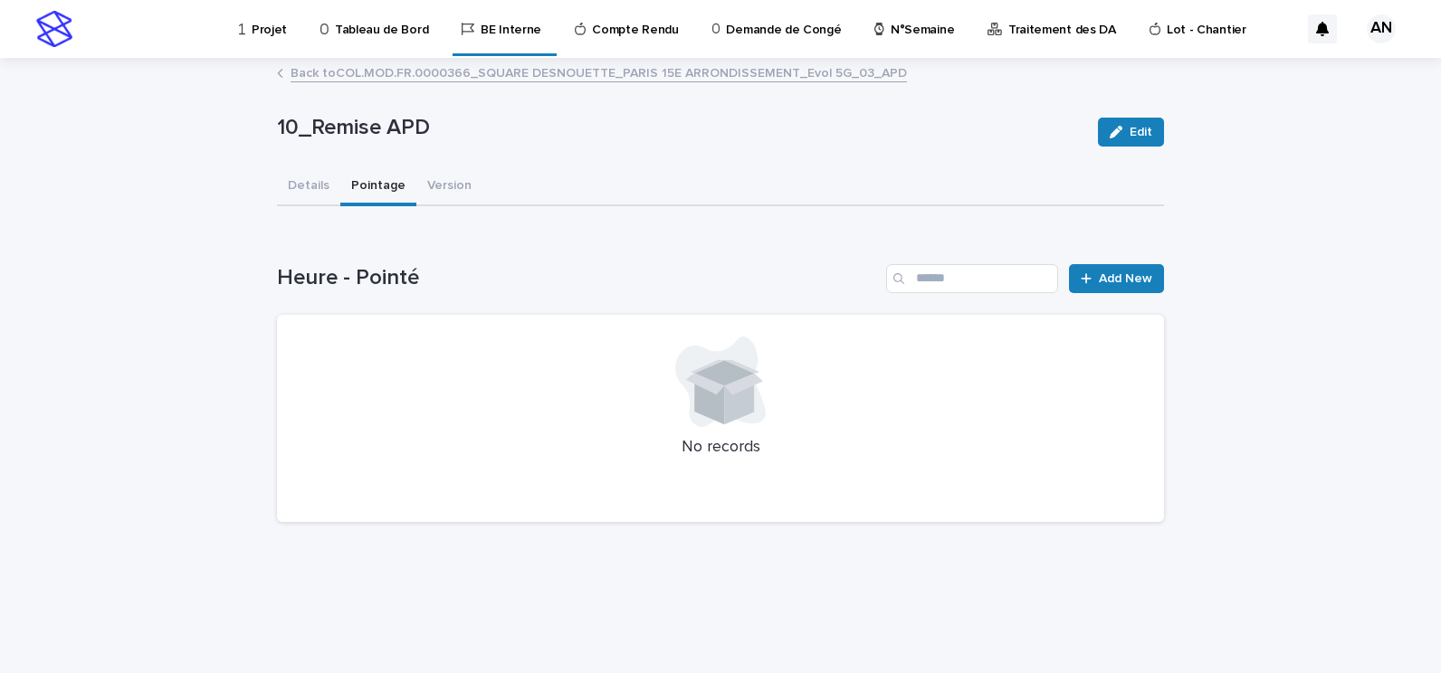
click at [422, 71] on link "Back to COL.MOD.FR.0000366_SQUARE DESNOUETTE_PARIS [GEOGRAPHIC_DATA] 5G_03_APD" at bounding box center [599, 72] width 616 height 21
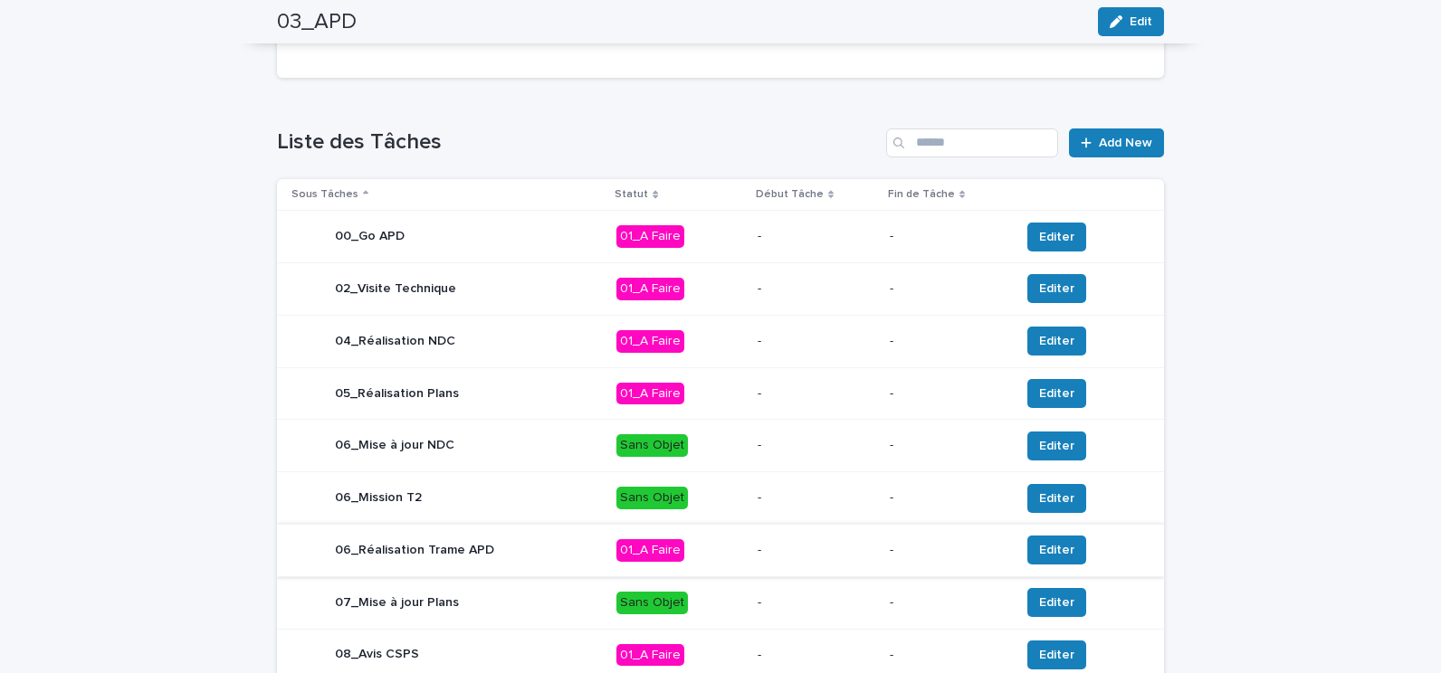
scroll to position [757, 0]
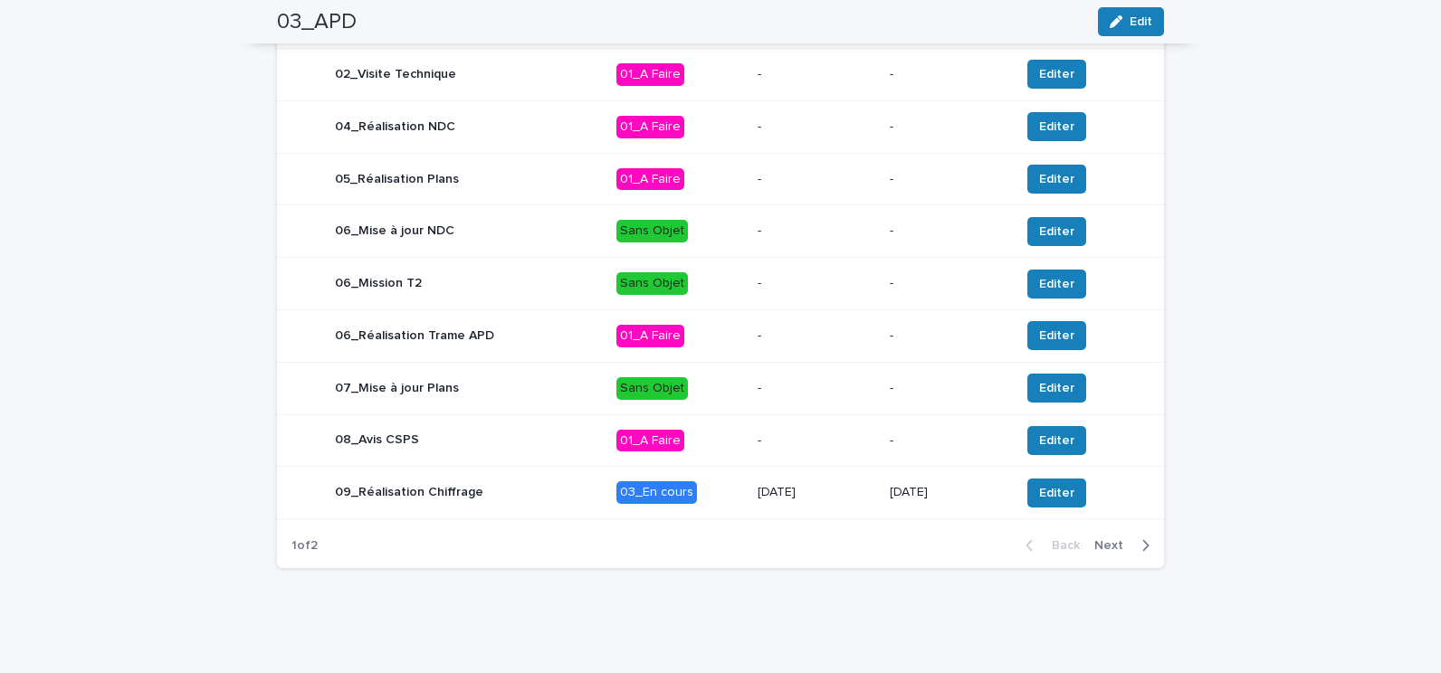
click at [541, 490] on div "09_Réalisation Chiffrage" at bounding box center [446, 493] width 310 height 36
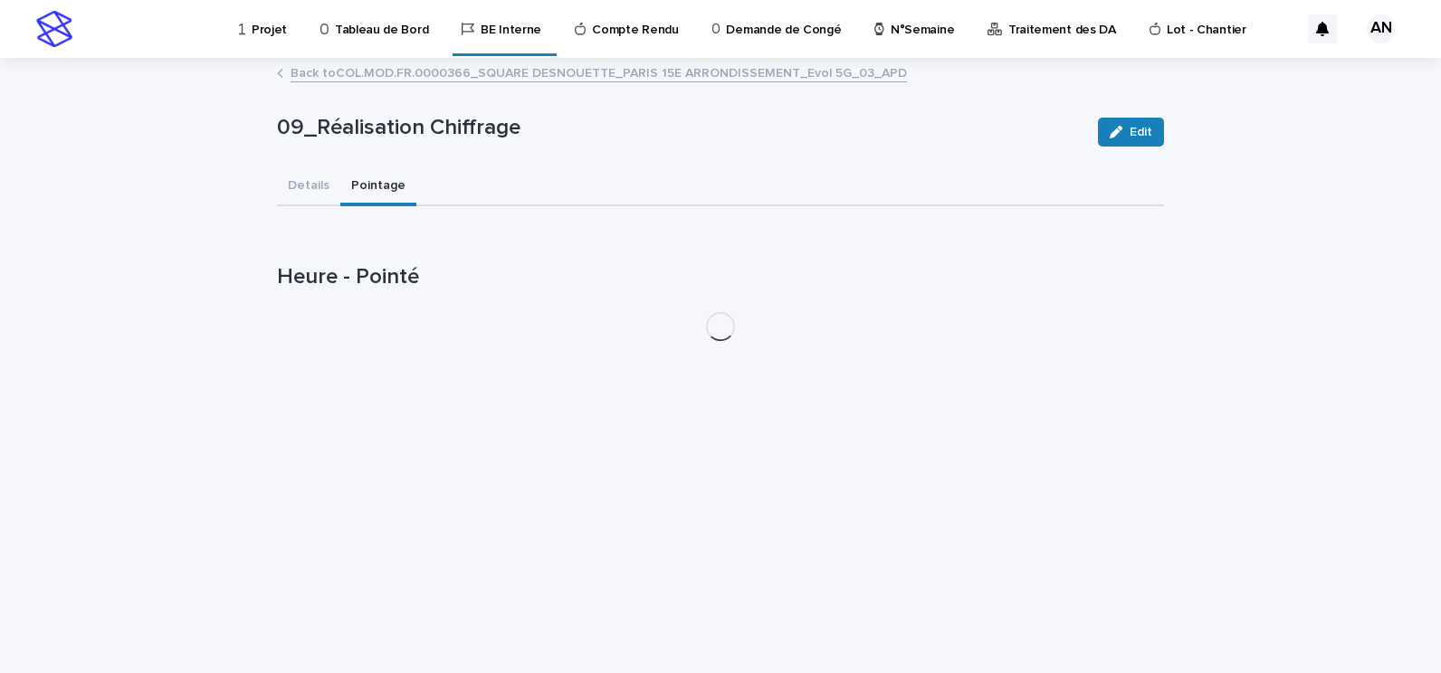
click at [355, 189] on button "Pointage" at bounding box center [378, 187] width 76 height 38
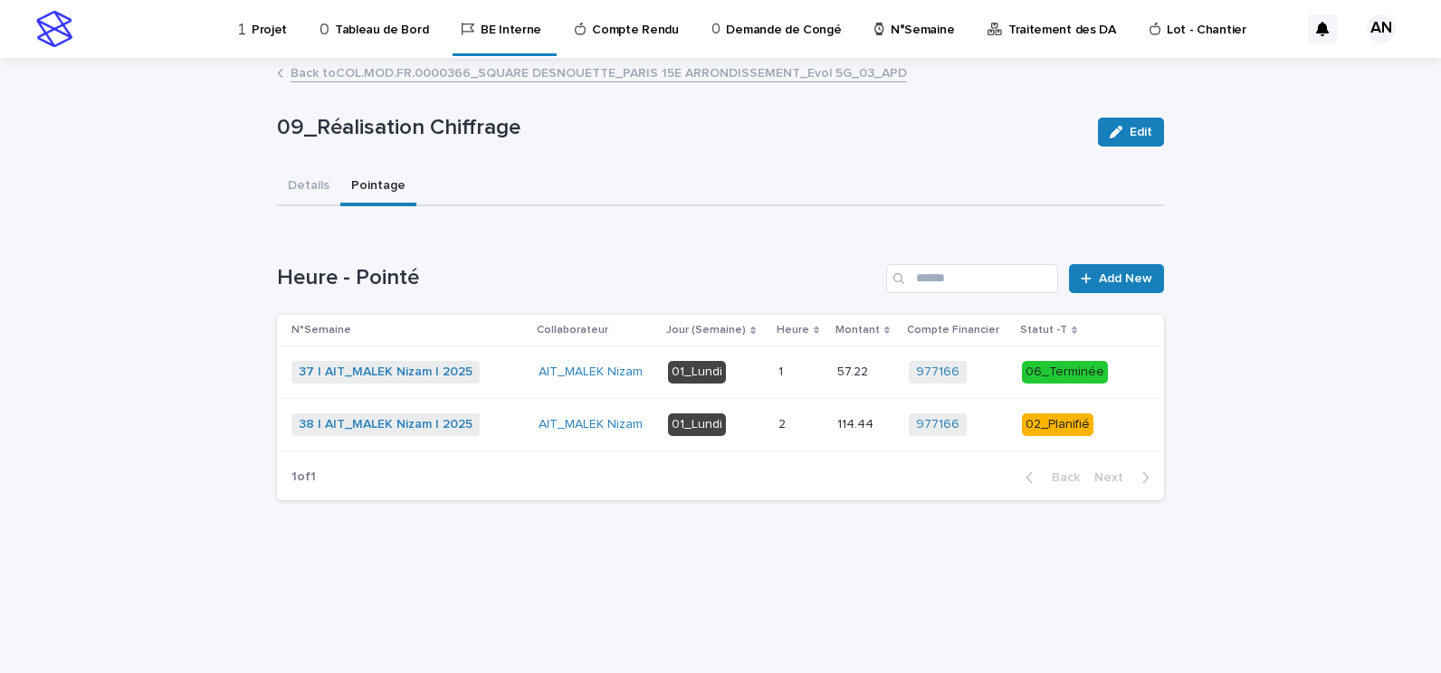
click at [513, 425] on div "38 | AIT_MALEK Nizam | 2025 + 0" at bounding box center [407, 425] width 233 height 23
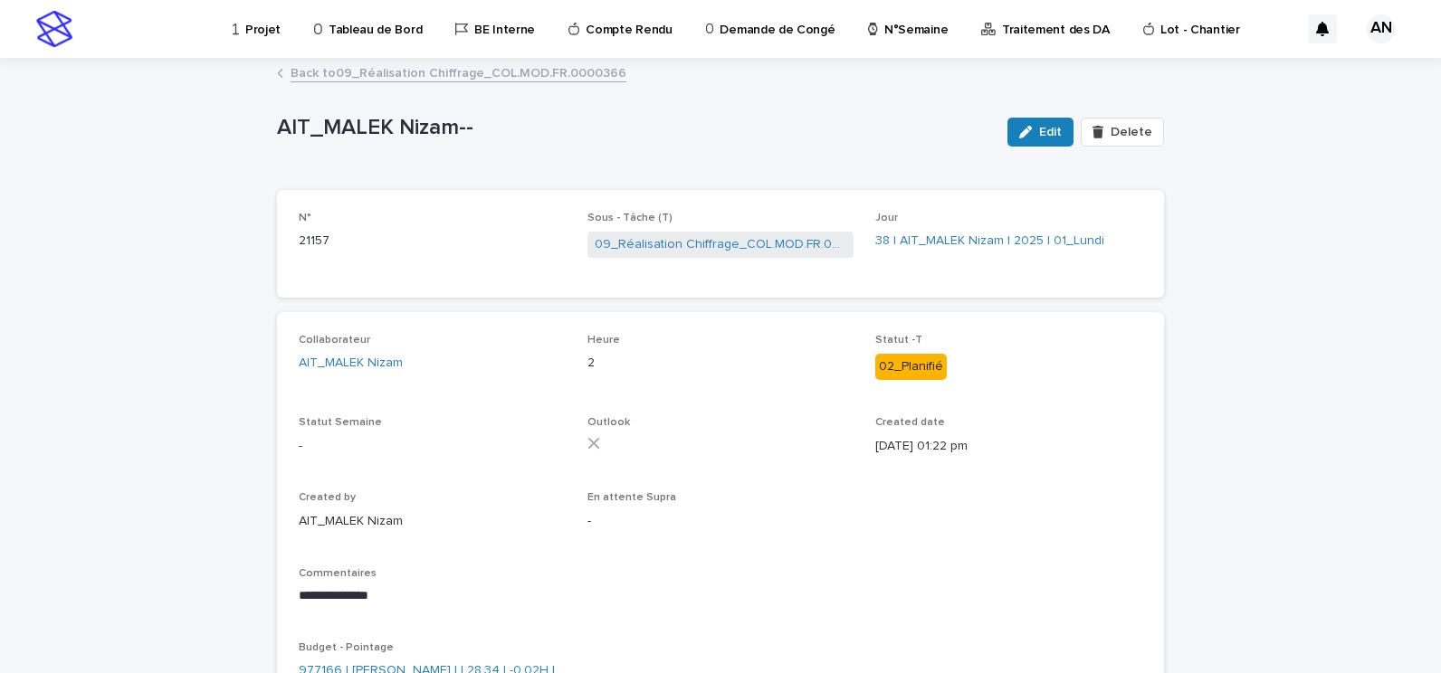
click at [477, 79] on link "Back to 09_Réalisation Chiffrage_COL.MOD.FR.0000366" at bounding box center [459, 72] width 336 height 21
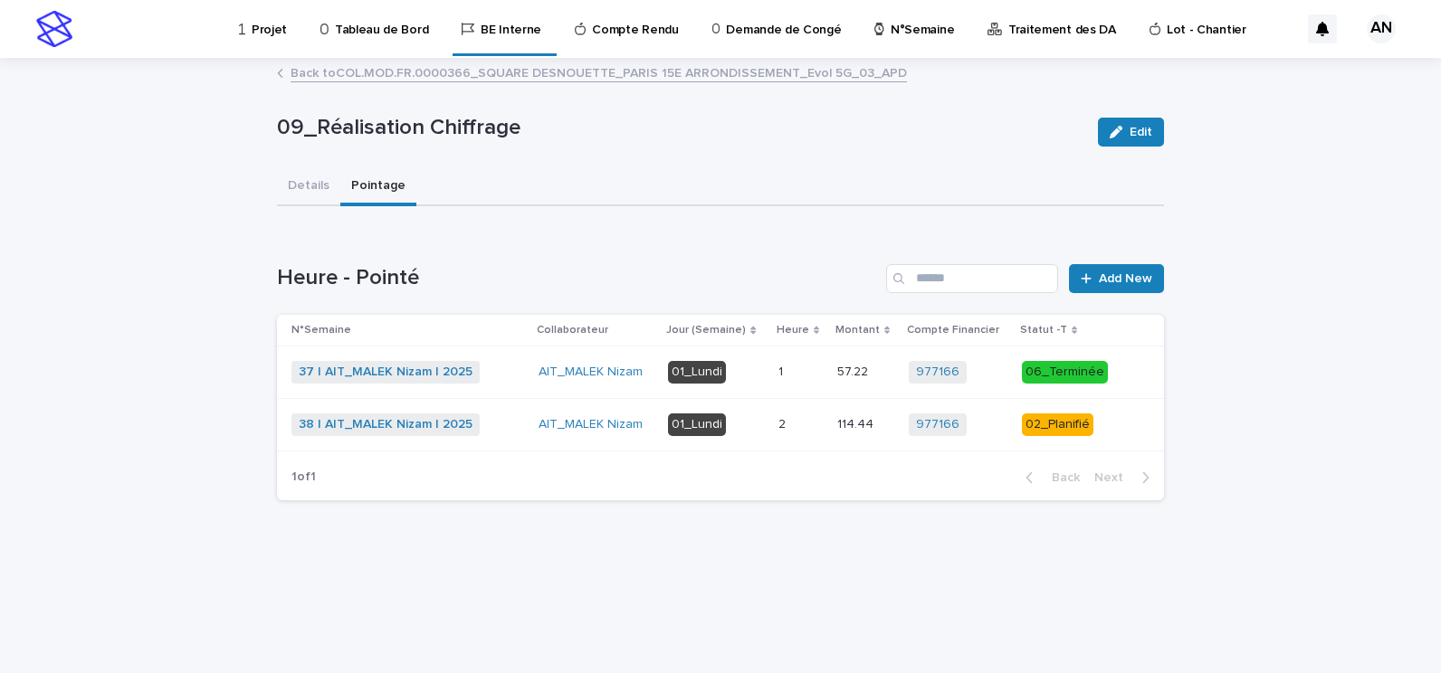
click at [460, 69] on link "Back to COL.MOD.FR.0000366_SQUARE DESNOUETTE_PARIS [GEOGRAPHIC_DATA] 5G_03_APD" at bounding box center [599, 72] width 616 height 21
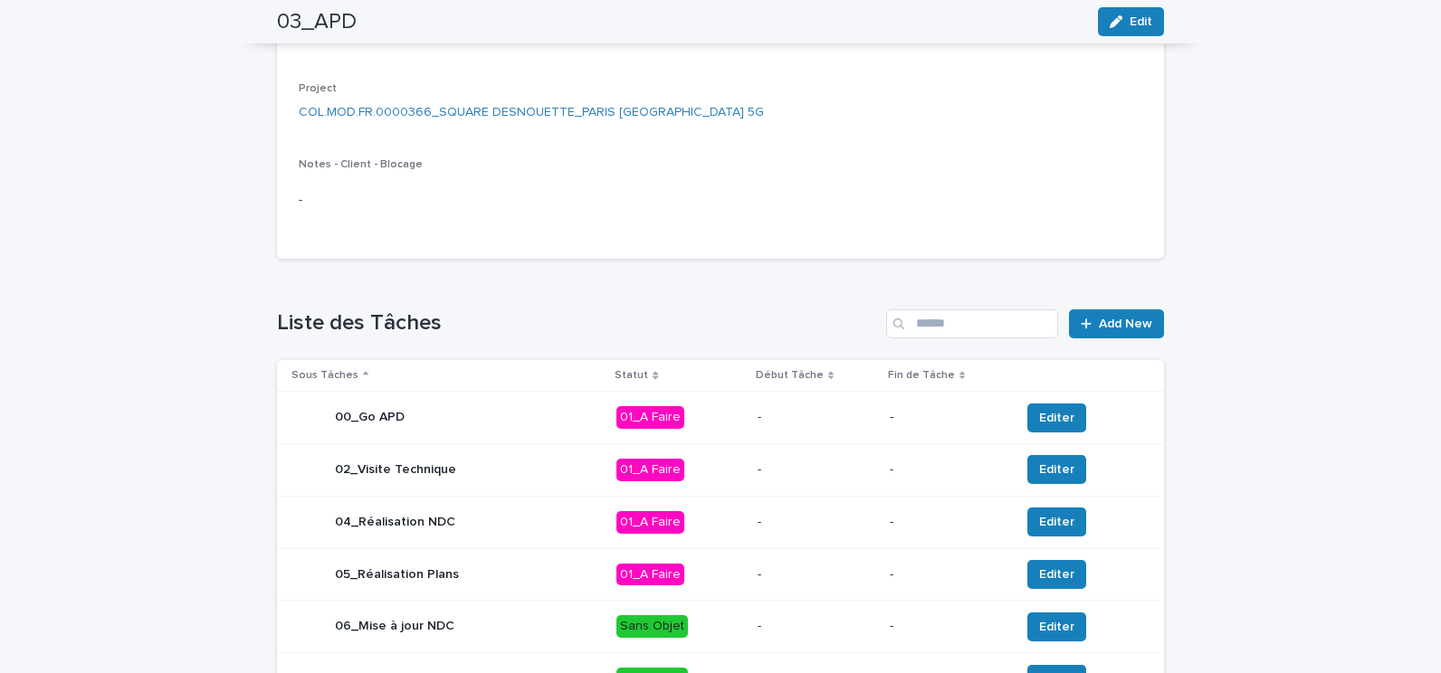
scroll to position [757, 0]
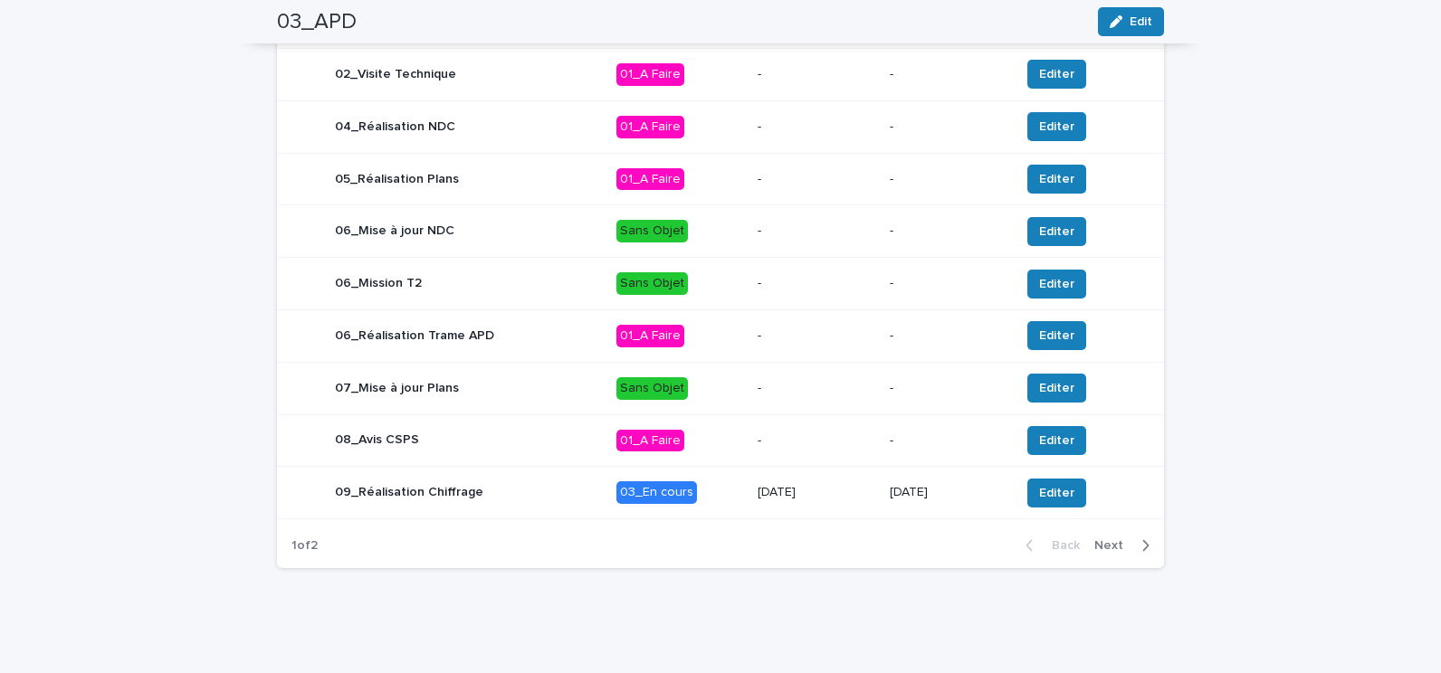
click at [1111, 543] on span "Next" at bounding box center [1114, 545] width 40 height 13
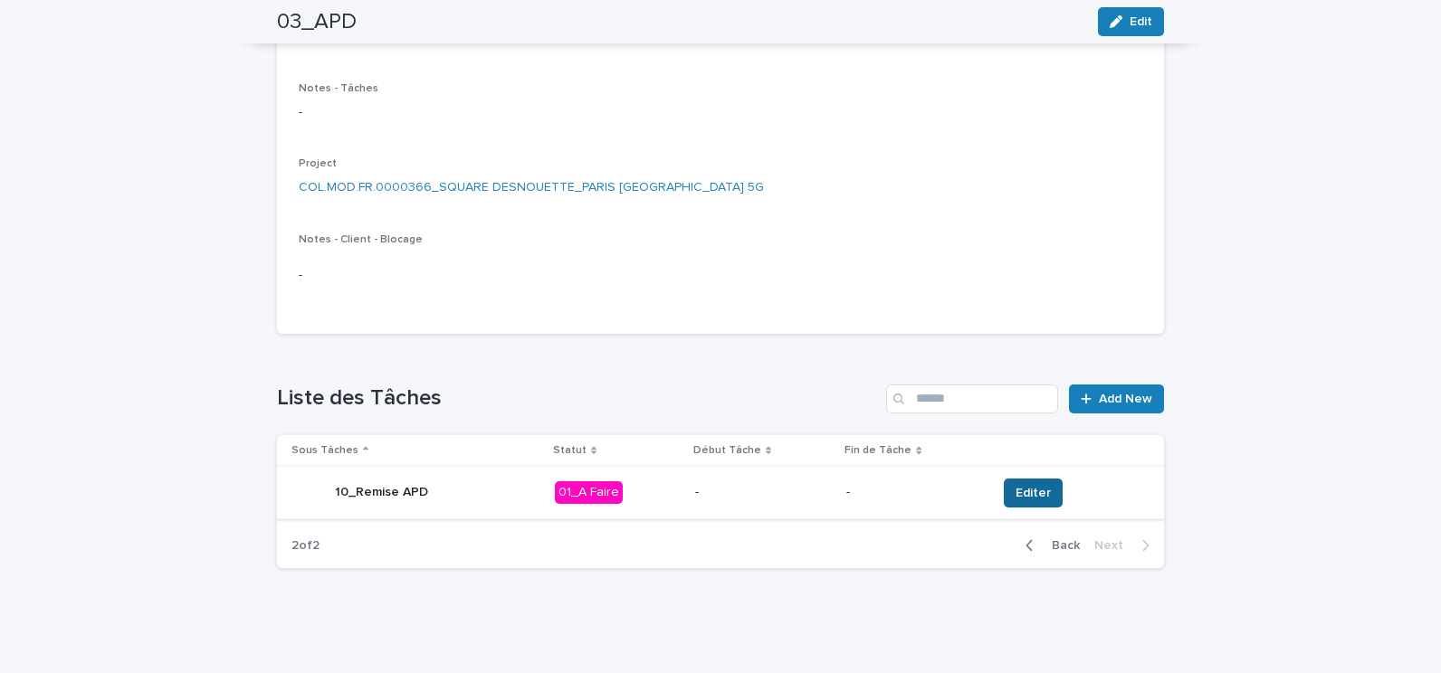
click at [1024, 492] on span "Editer" at bounding box center [1032, 493] width 35 height 18
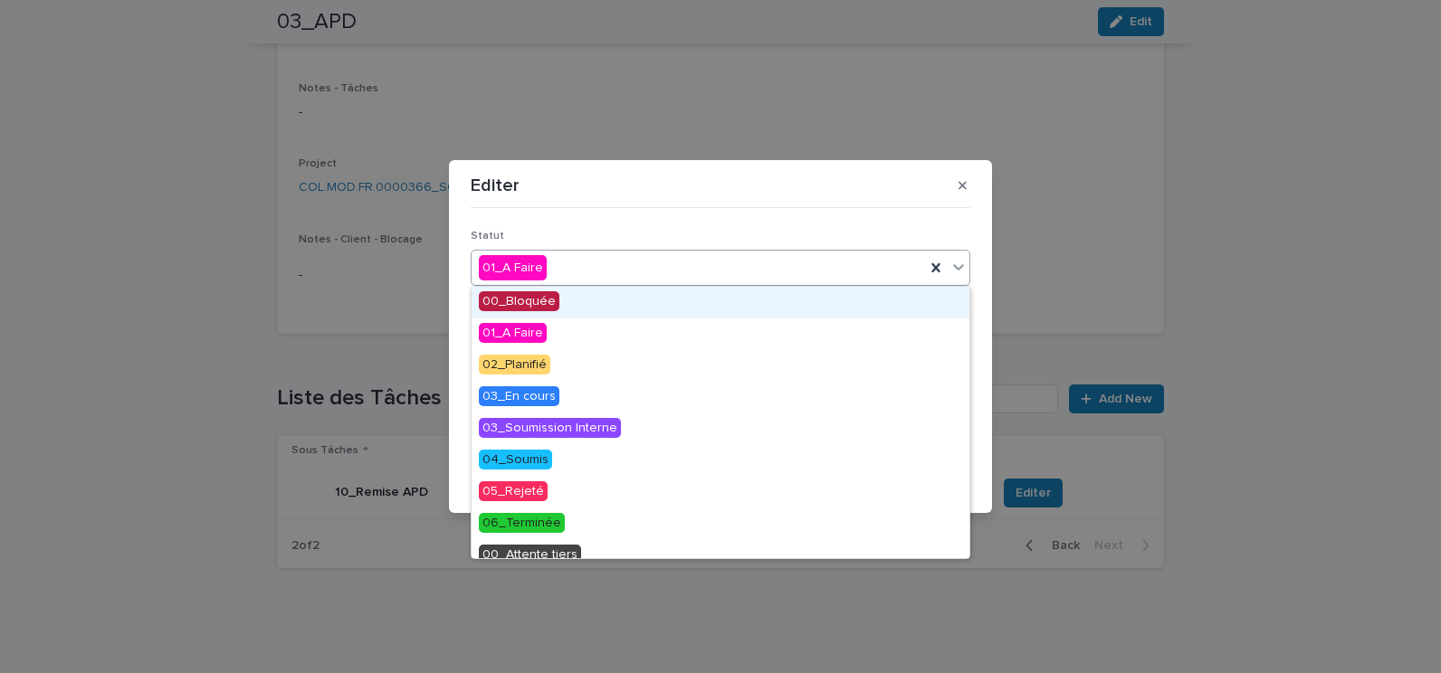
click at [957, 271] on icon at bounding box center [958, 267] width 18 height 18
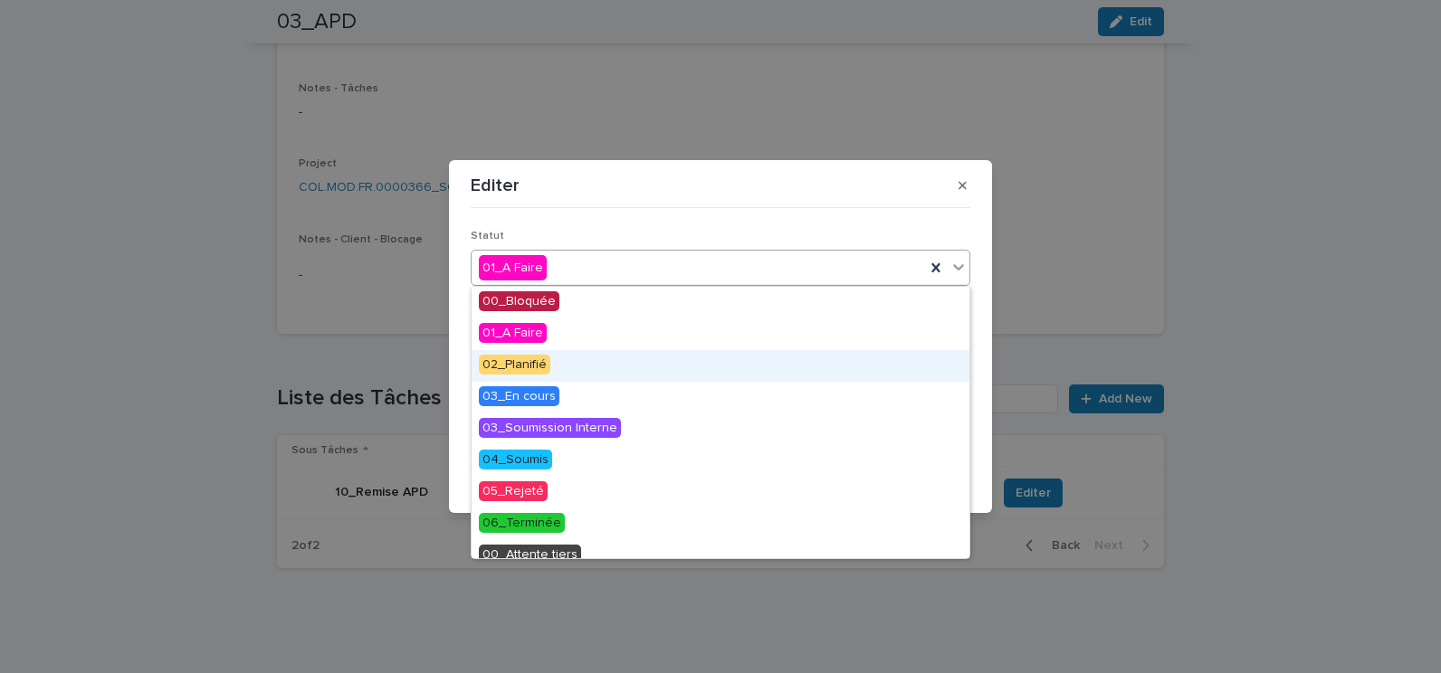
click at [566, 361] on div "02_Planifié" at bounding box center [721, 366] width 498 height 32
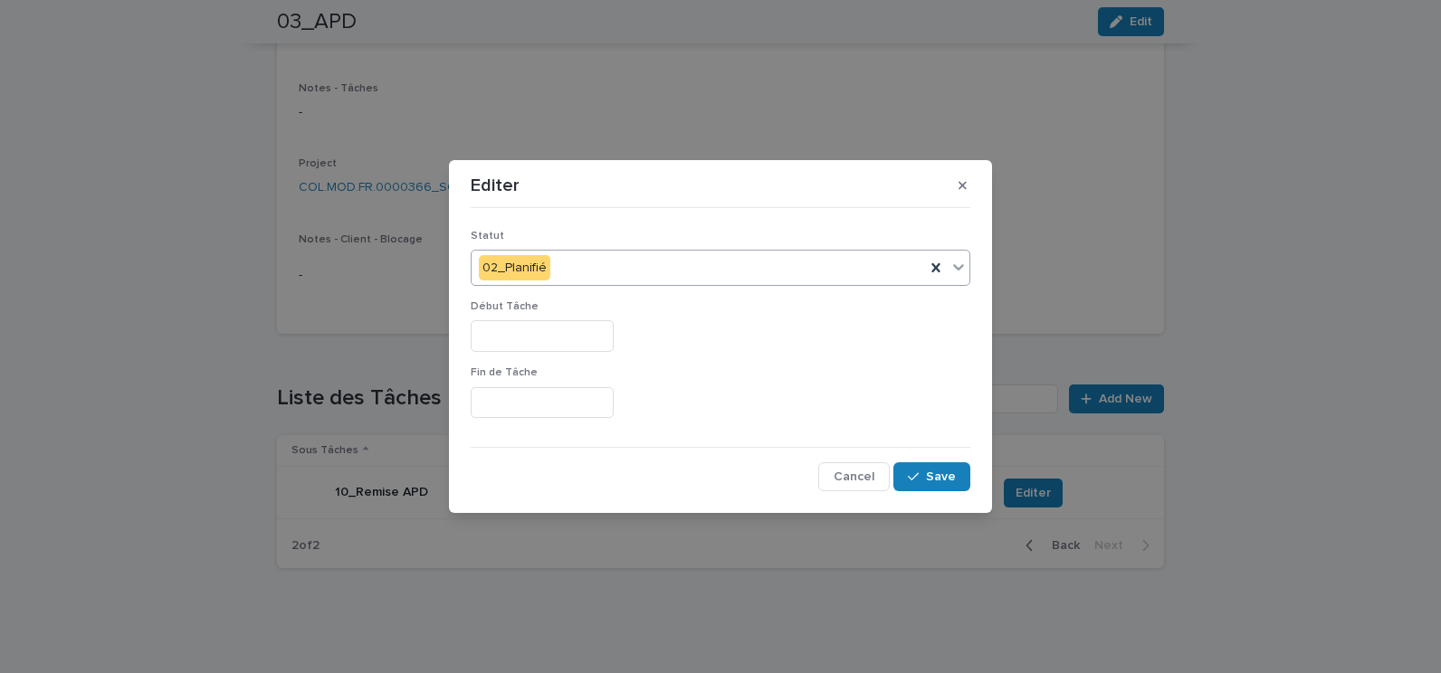
click at [548, 342] on input "text" at bounding box center [542, 336] width 143 height 32
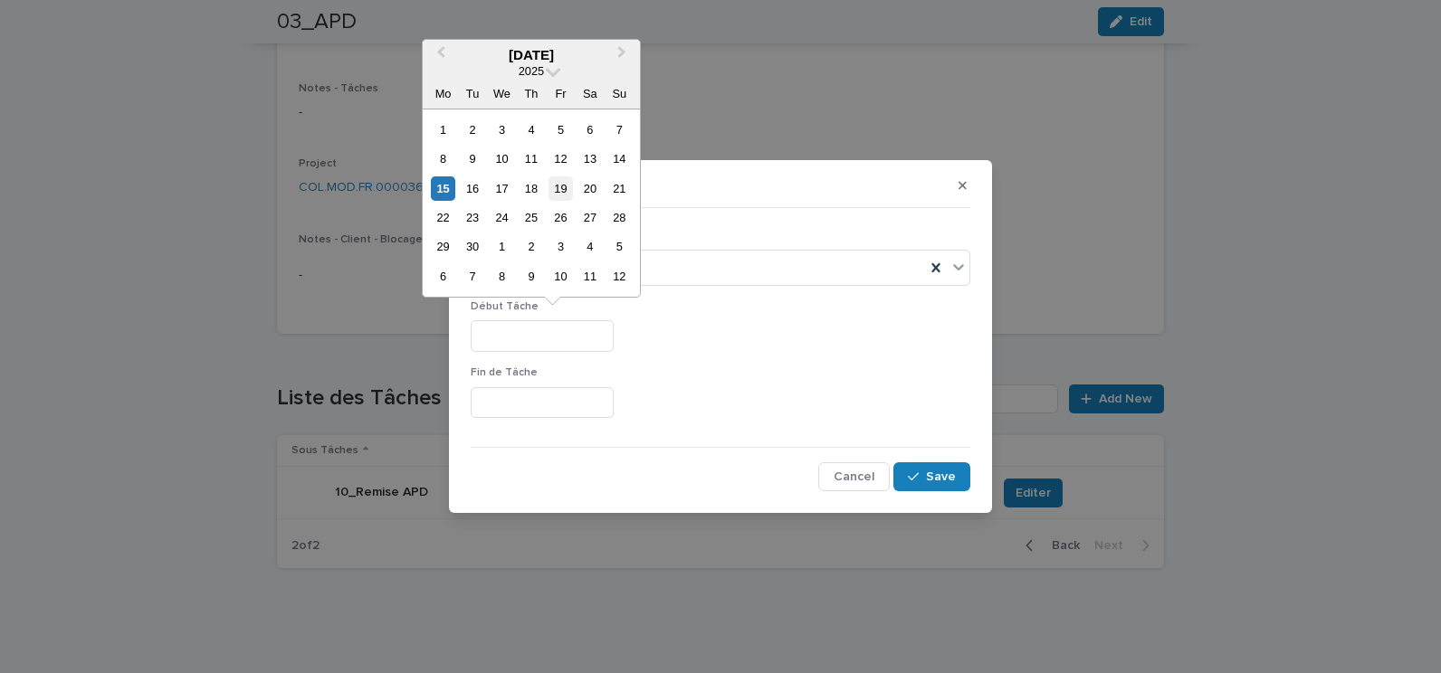
click at [561, 192] on div "19" at bounding box center [560, 188] width 24 height 24
type input "*********"
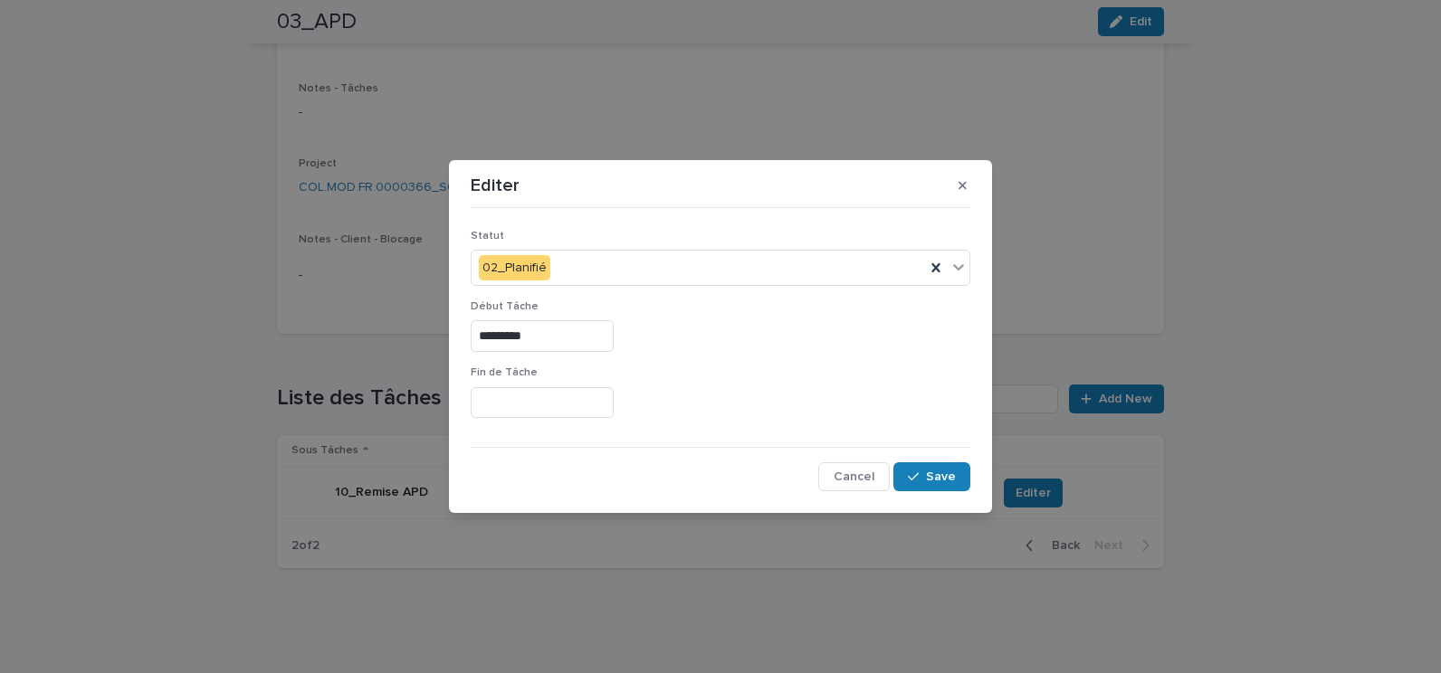
click at [544, 405] on input "text" at bounding box center [542, 403] width 143 height 32
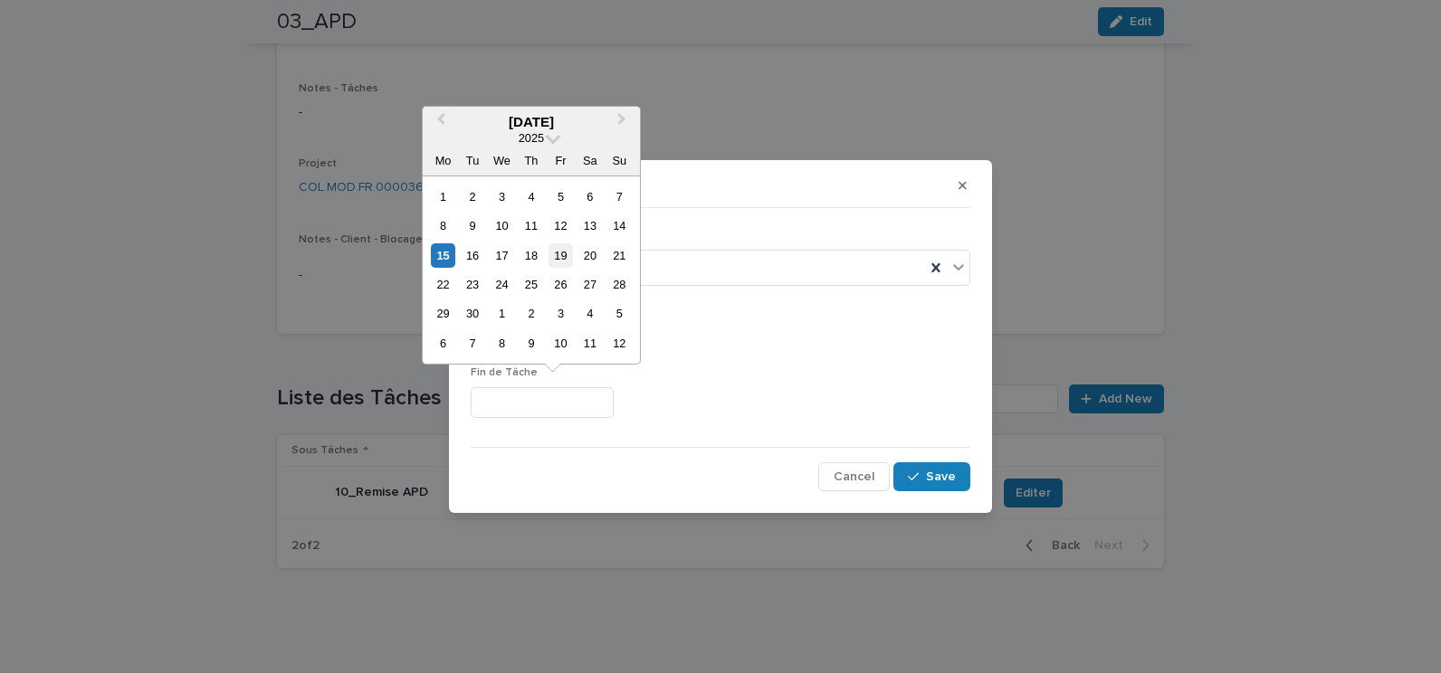
click at [567, 260] on div "19" at bounding box center [560, 255] width 24 height 24
type input "*********"
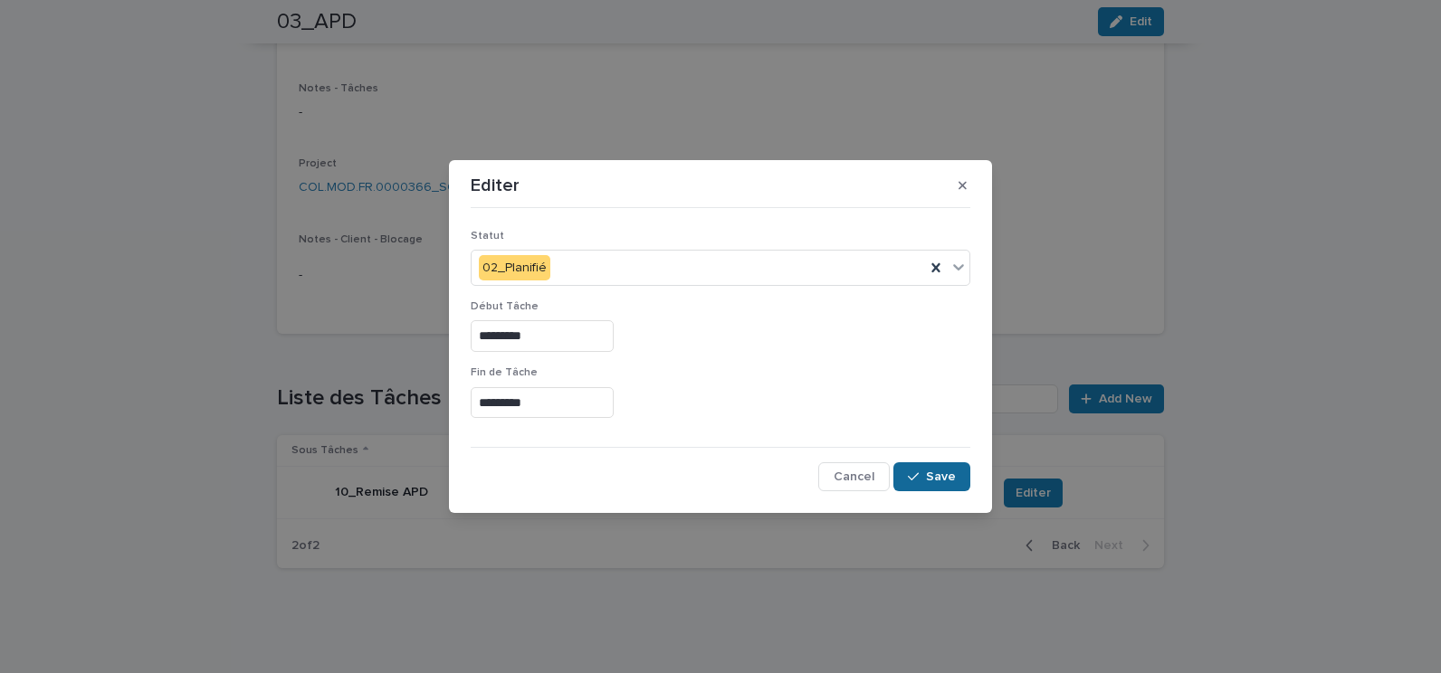
click at [943, 478] on span "Save" at bounding box center [941, 477] width 30 height 13
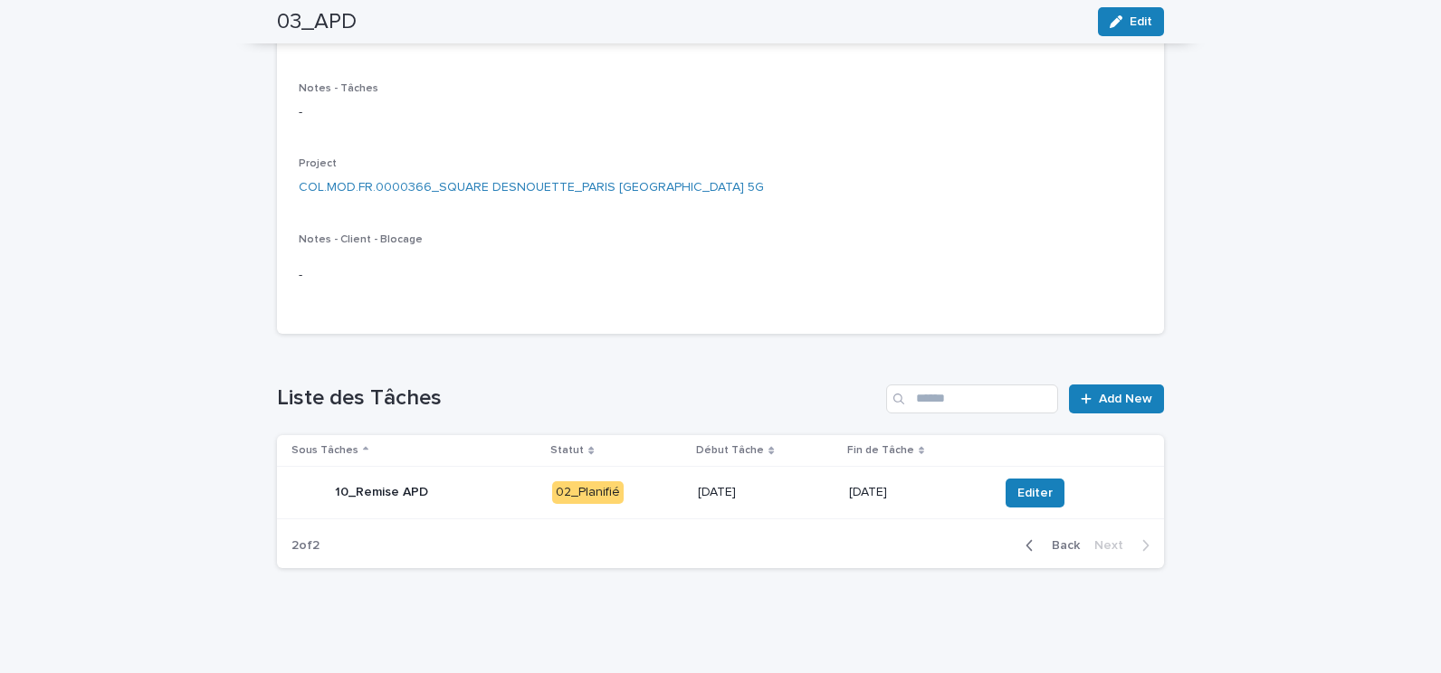
scroll to position [0, 0]
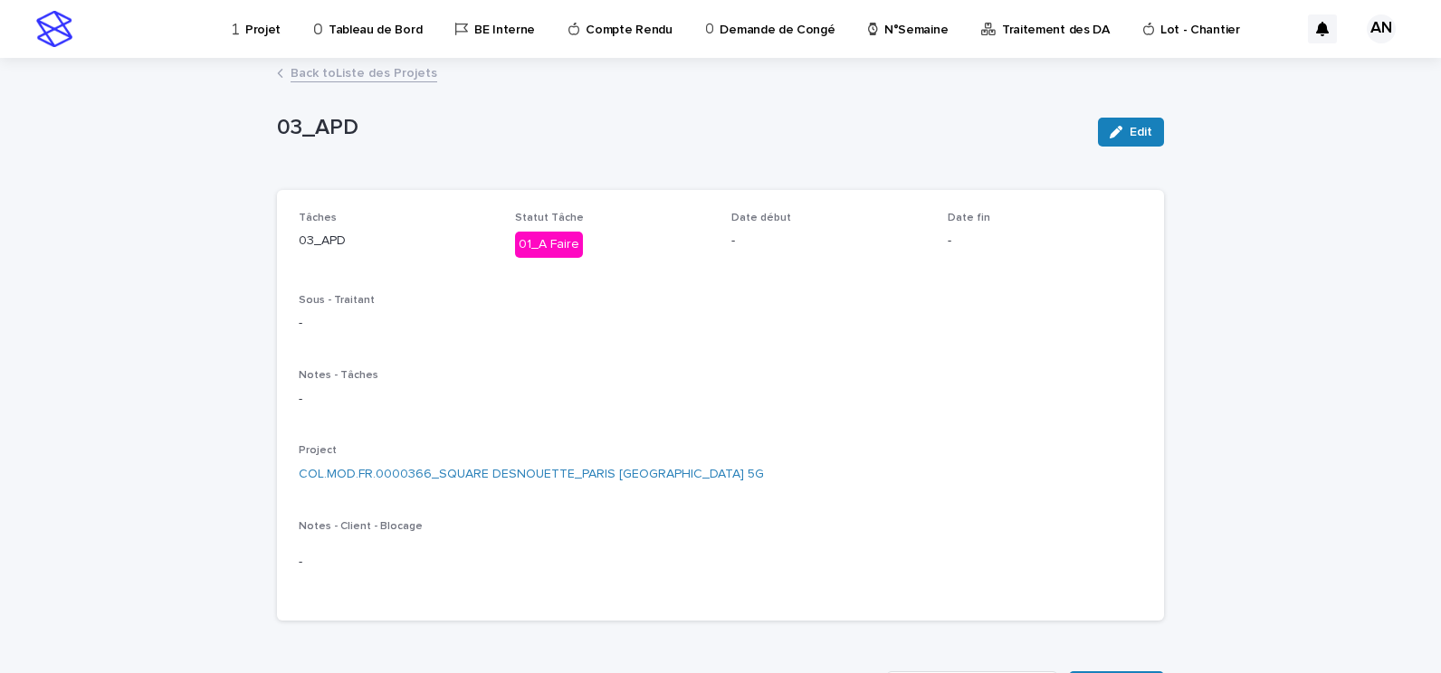
click at [267, 33] on p "Projet" at bounding box center [262, 19] width 35 height 38
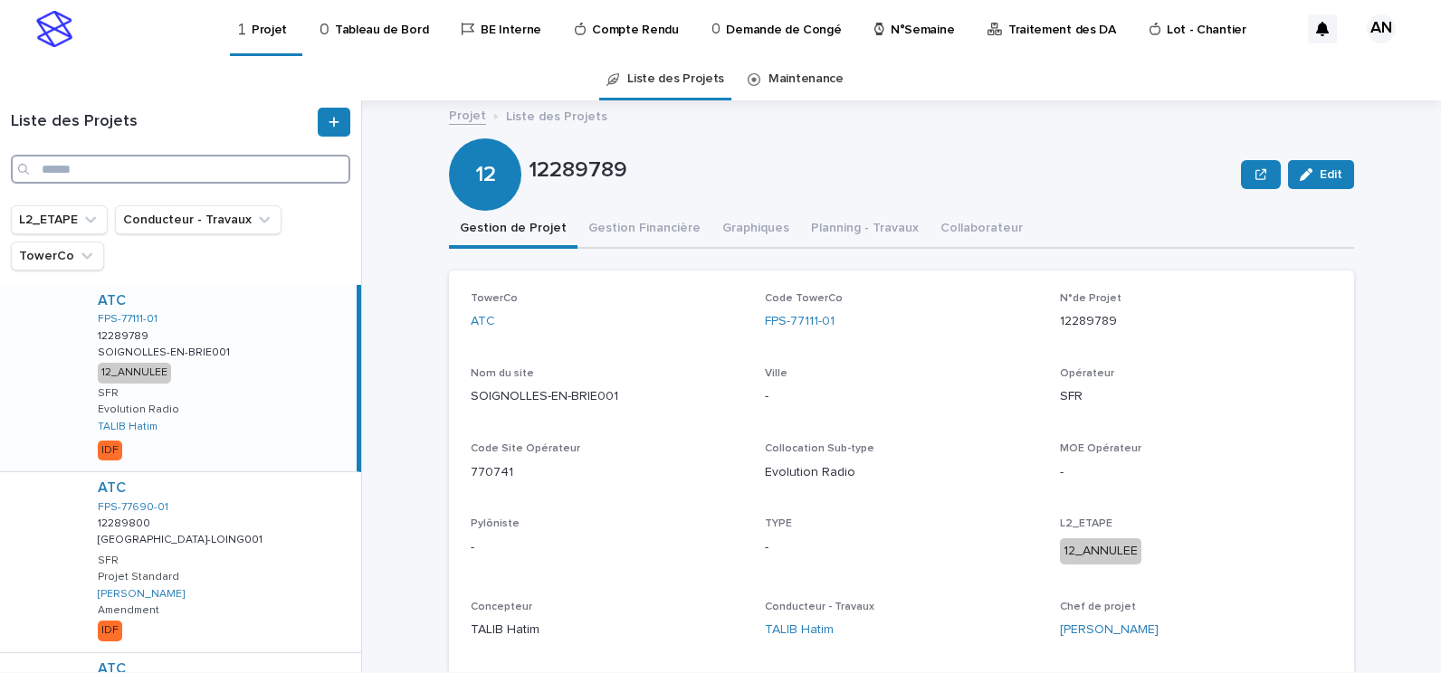
click at [214, 163] on input "Search" at bounding box center [180, 169] width 339 height 29
paste input "**********"
type input "**********"
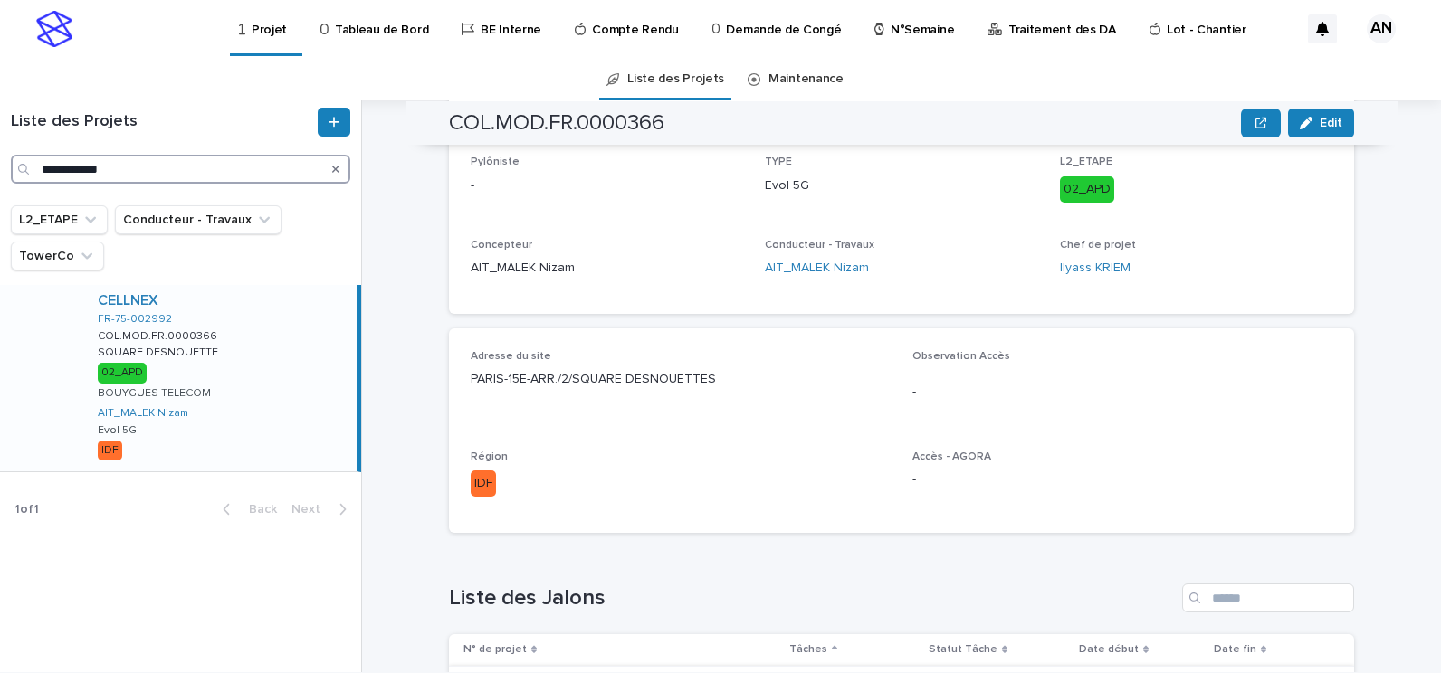
scroll to position [724, 0]
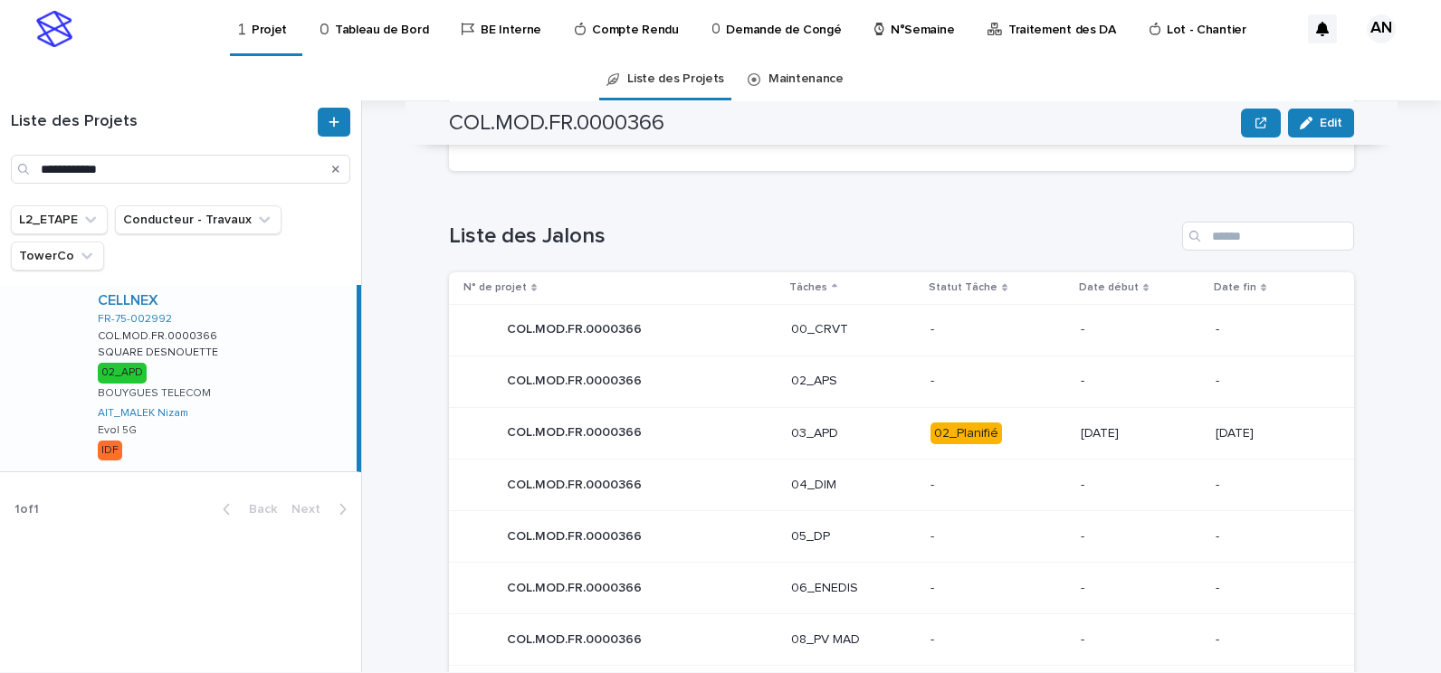
click at [858, 430] on p "03_APD" at bounding box center [853, 433] width 125 height 15
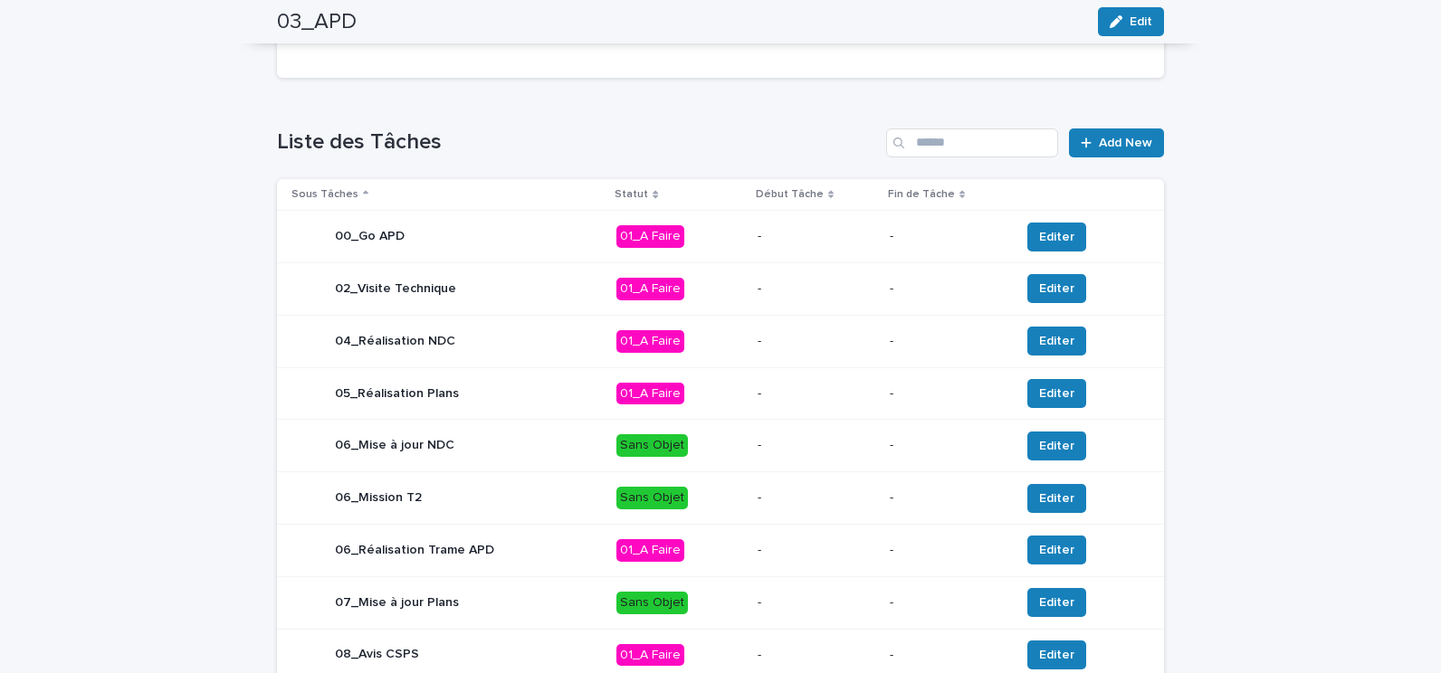
scroll to position [757, 0]
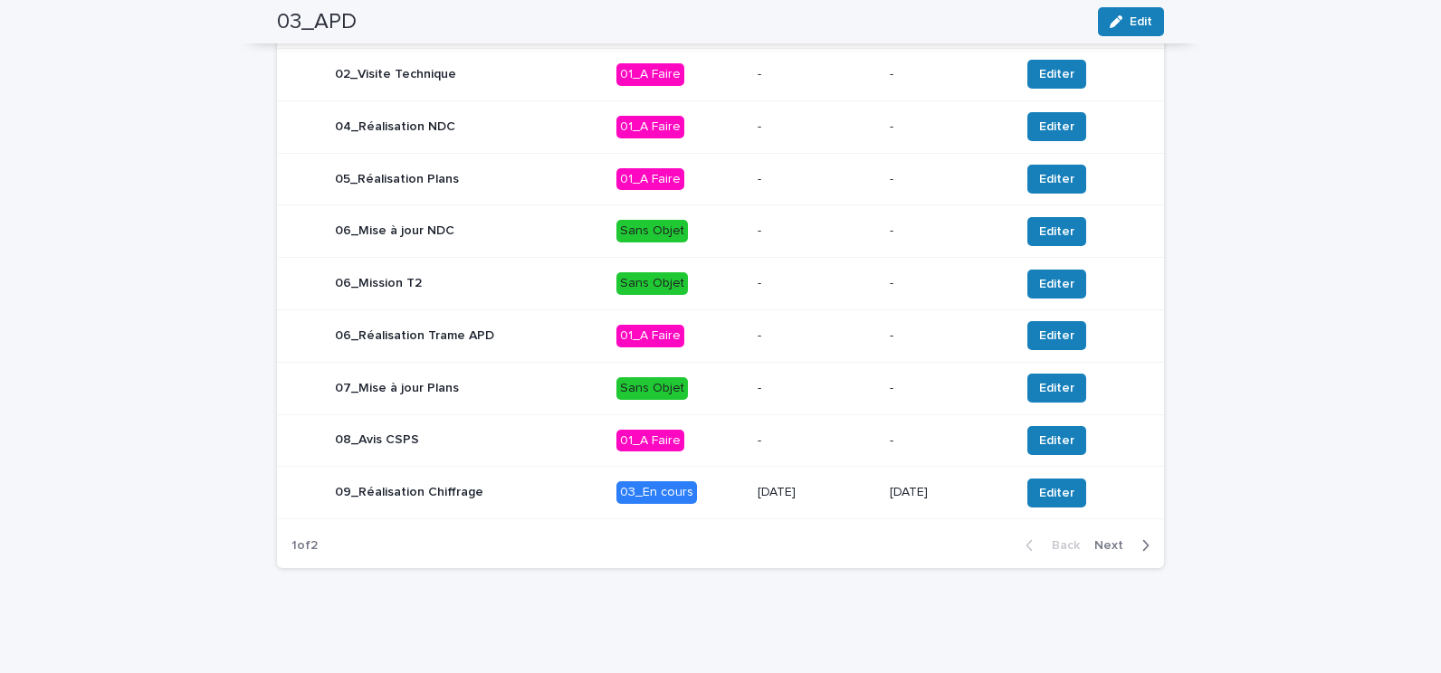
click at [1112, 553] on button "Next" at bounding box center [1125, 546] width 77 height 16
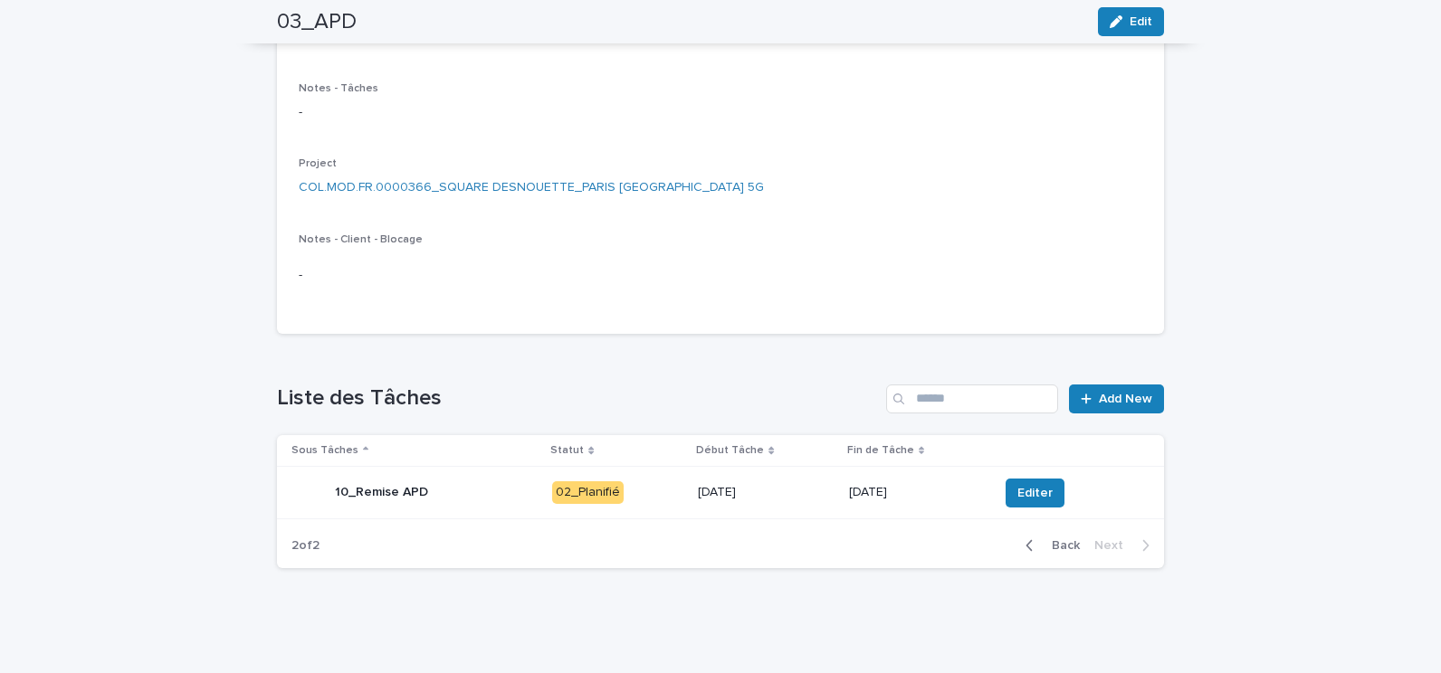
scroll to position [287, 0]
click at [1042, 543] on span "Back" at bounding box center [1060, 545] width 39 height 13
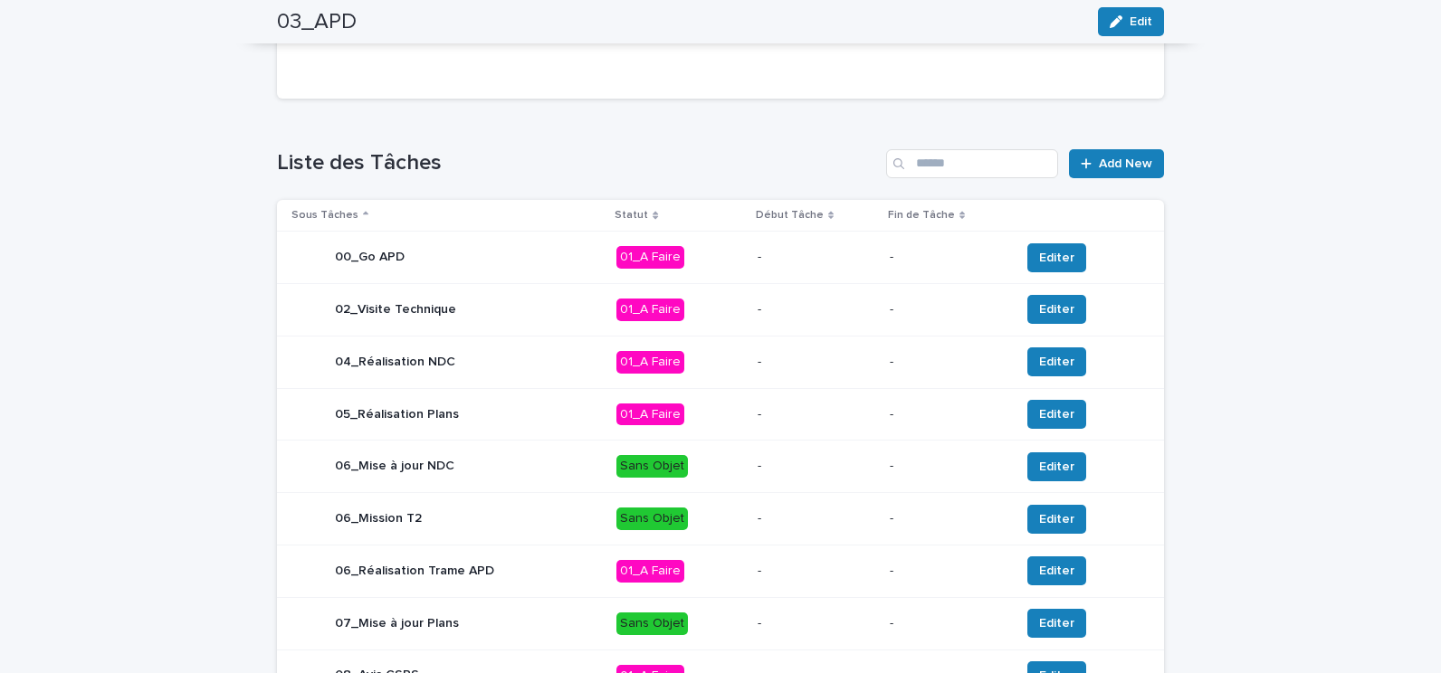
scroll to position [757, 0]
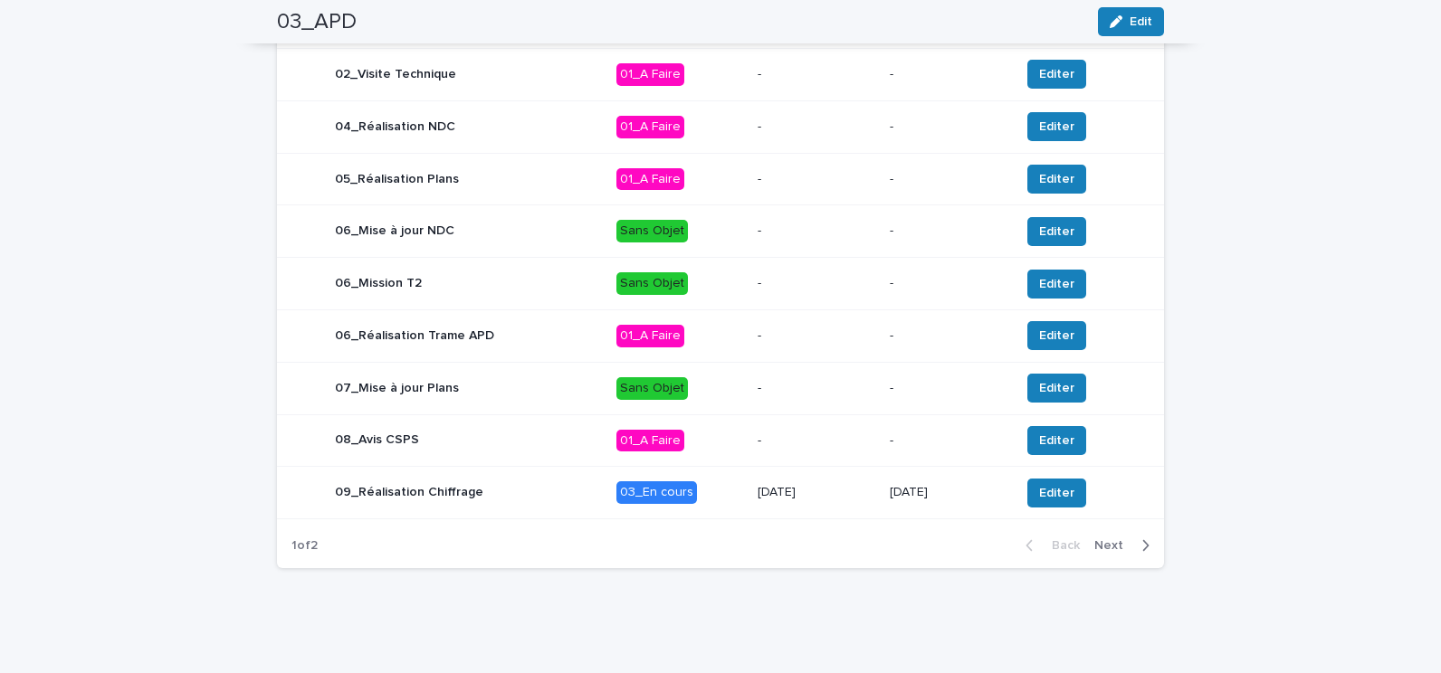
click at [545, 498] on div "09_Réalisation Chiffrage" at bounding box center [446, 493] width 310 height 36
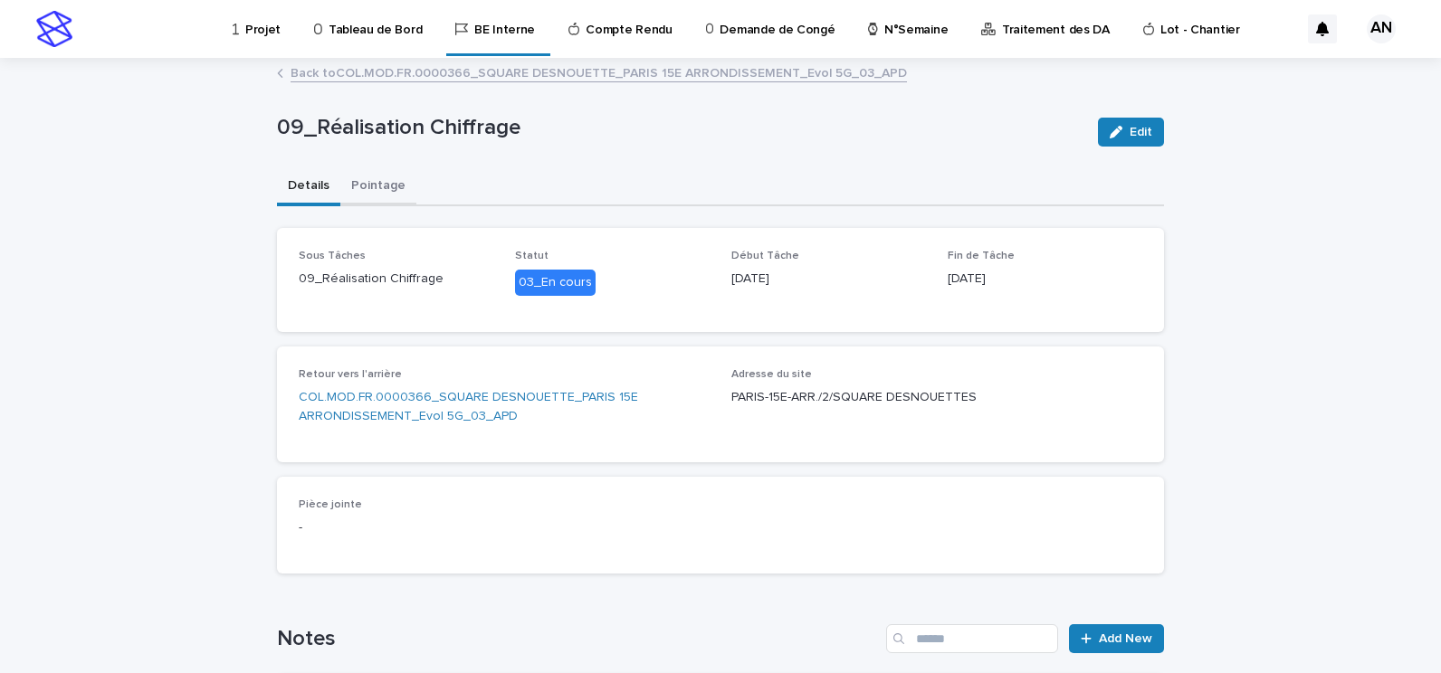
click at [376, 184] on button "Pointage" at bounding box center [378, 187] width 76 height 38
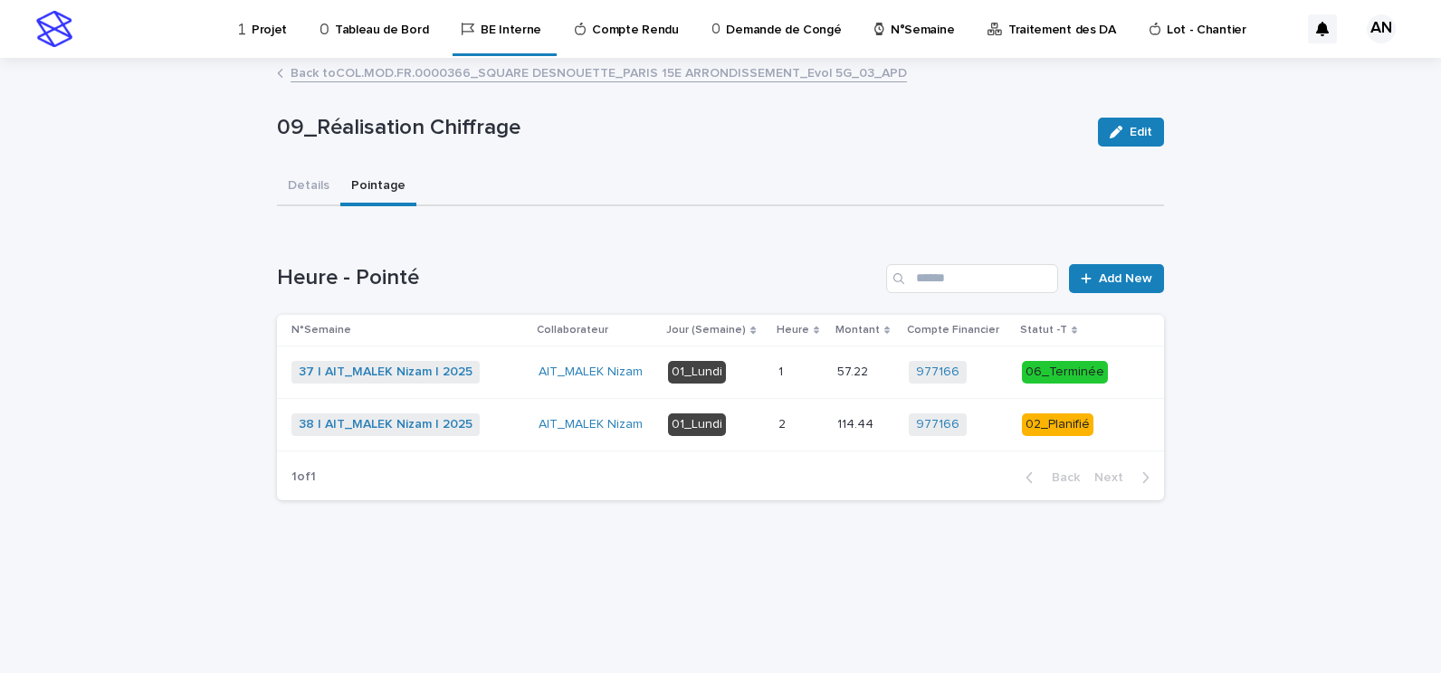
click at [519, 425] on div "38 | AIT_MALEK Nizam | 2025 + 0" at bounding box center [407, 425] width 233 height 23
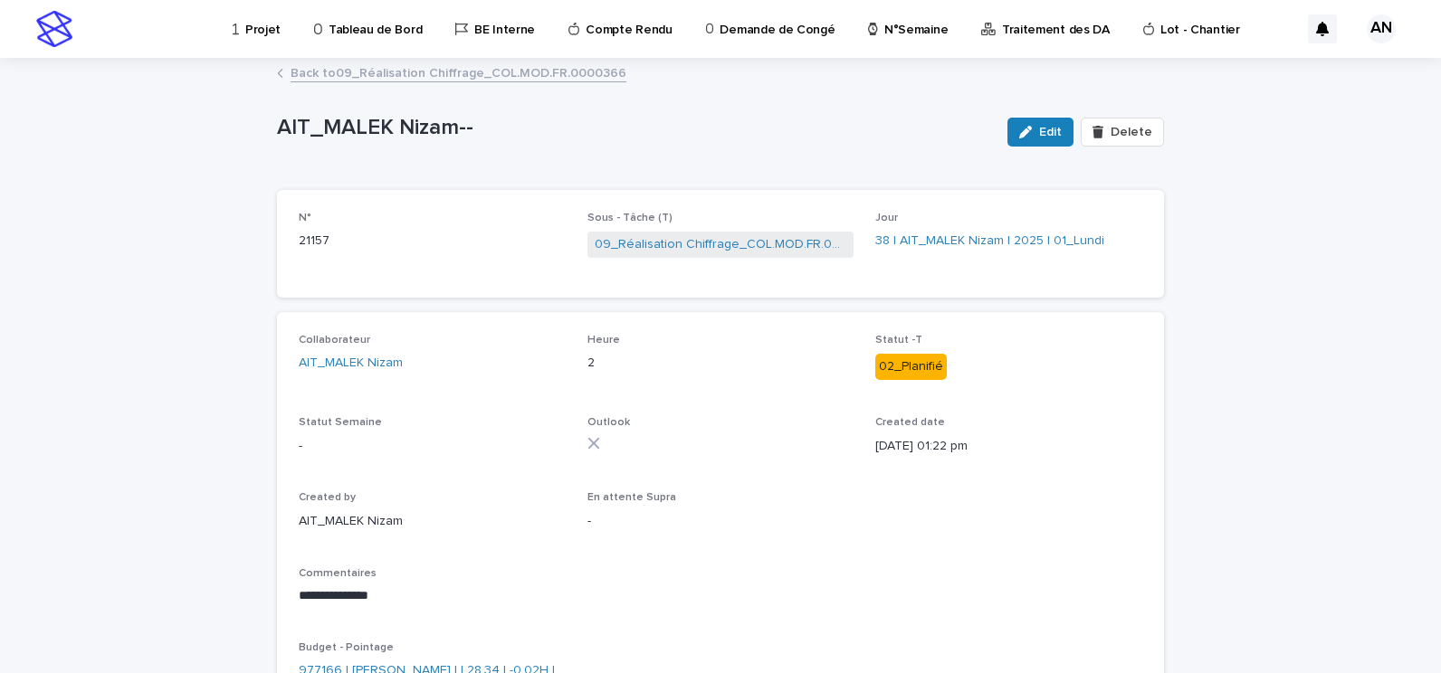
click at [476, 75] on link "Back to 09_Réalisation Chiffrage_COL.MOD.FR.0000366" at bounding box center [459, 72] width 336 height 21
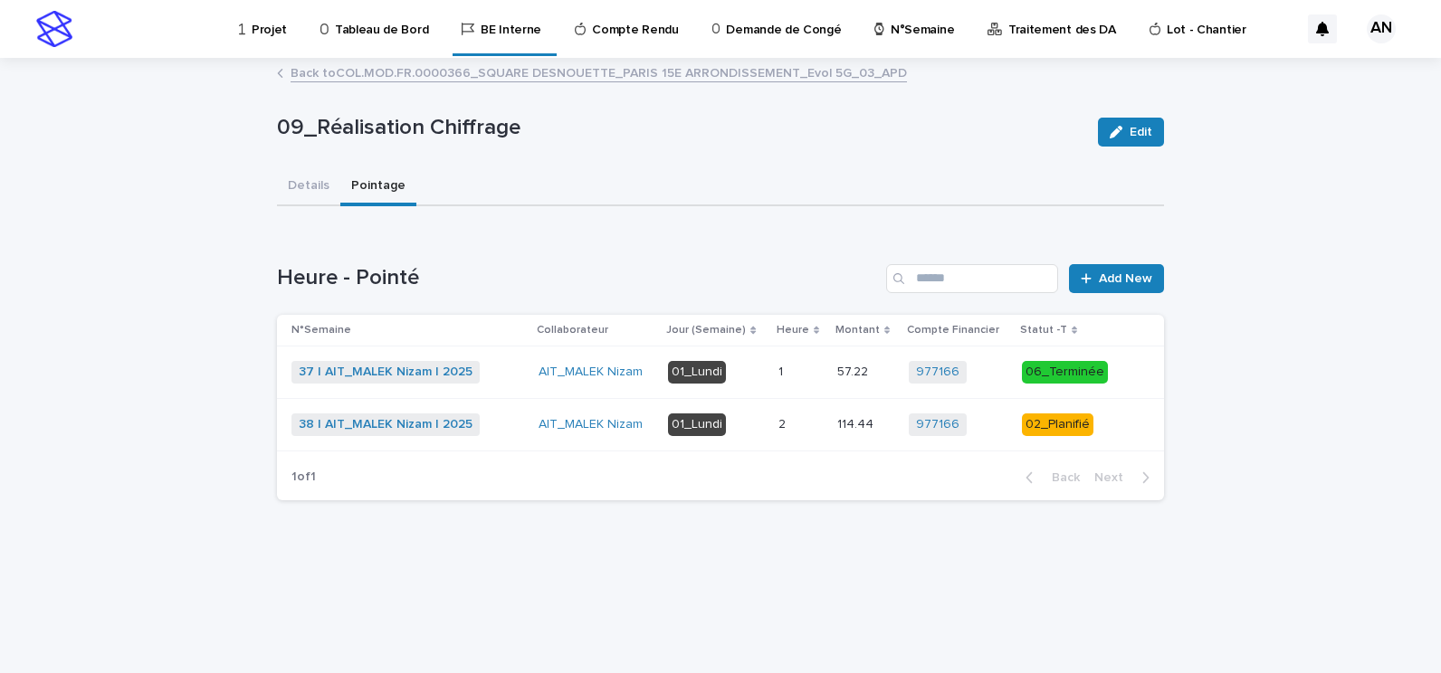
click at [472, 75] on link "Back to COL.MOD.FR.0000366_SQUARE DESNOUETTE_PARIS [GEOGRAPHIC_DATA] 5G_03_APD" at bounding box center [599, 72] width 616 height 21
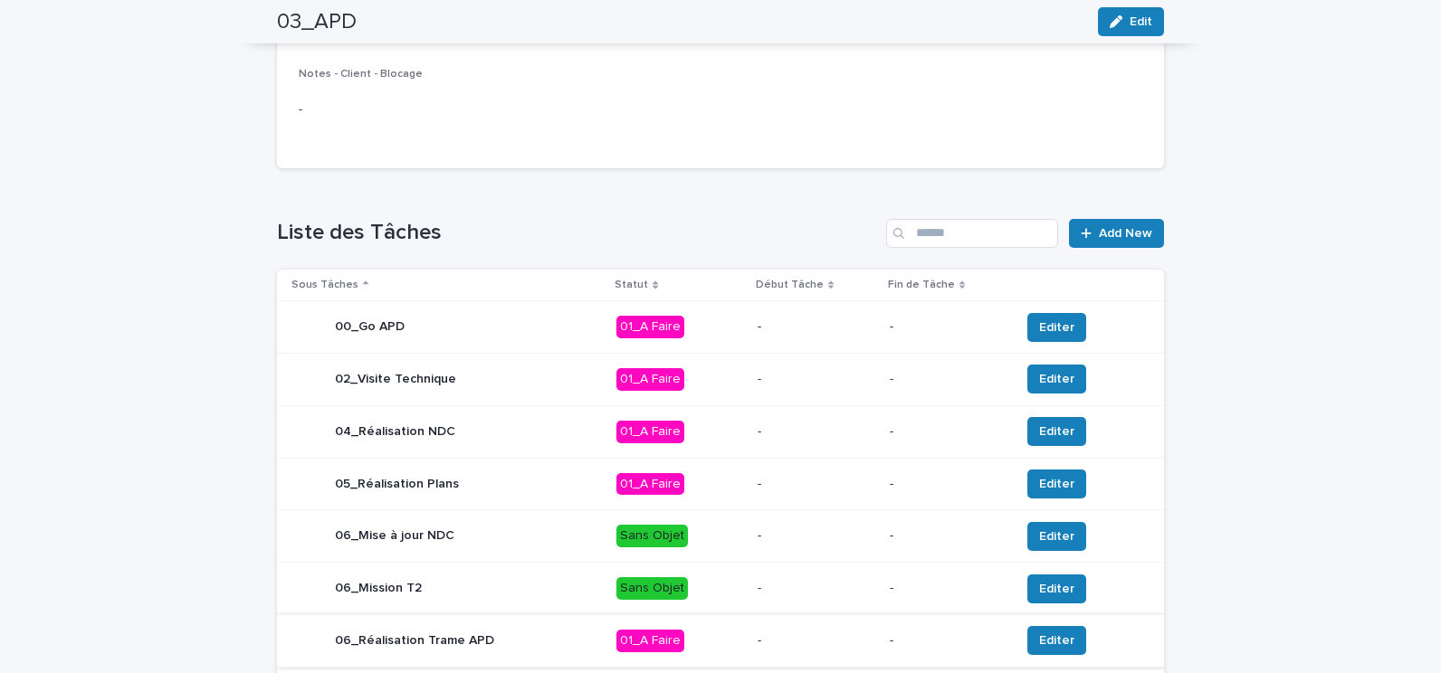
scroll to position [757, 0]
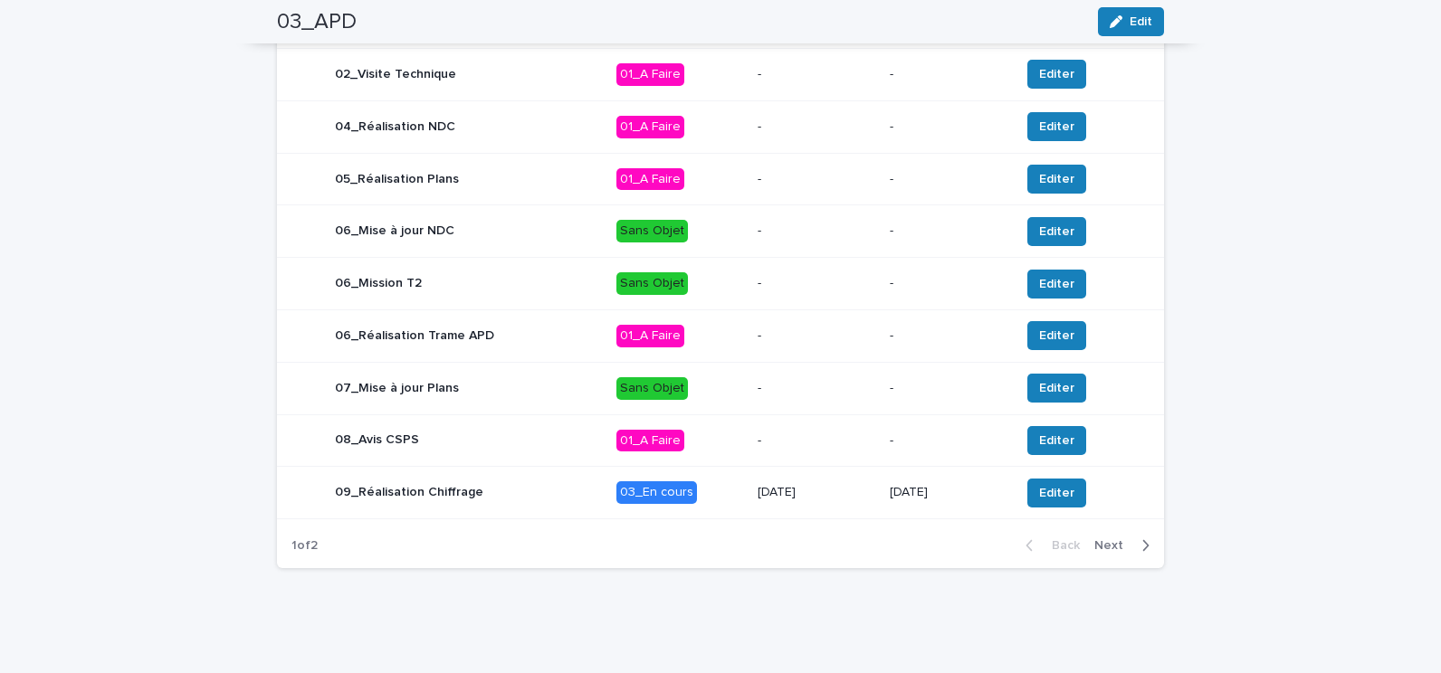
click at [521, 497] on div "09_Réalisation Chiffrage" at bounding box center [446, 493] width 310 height 36
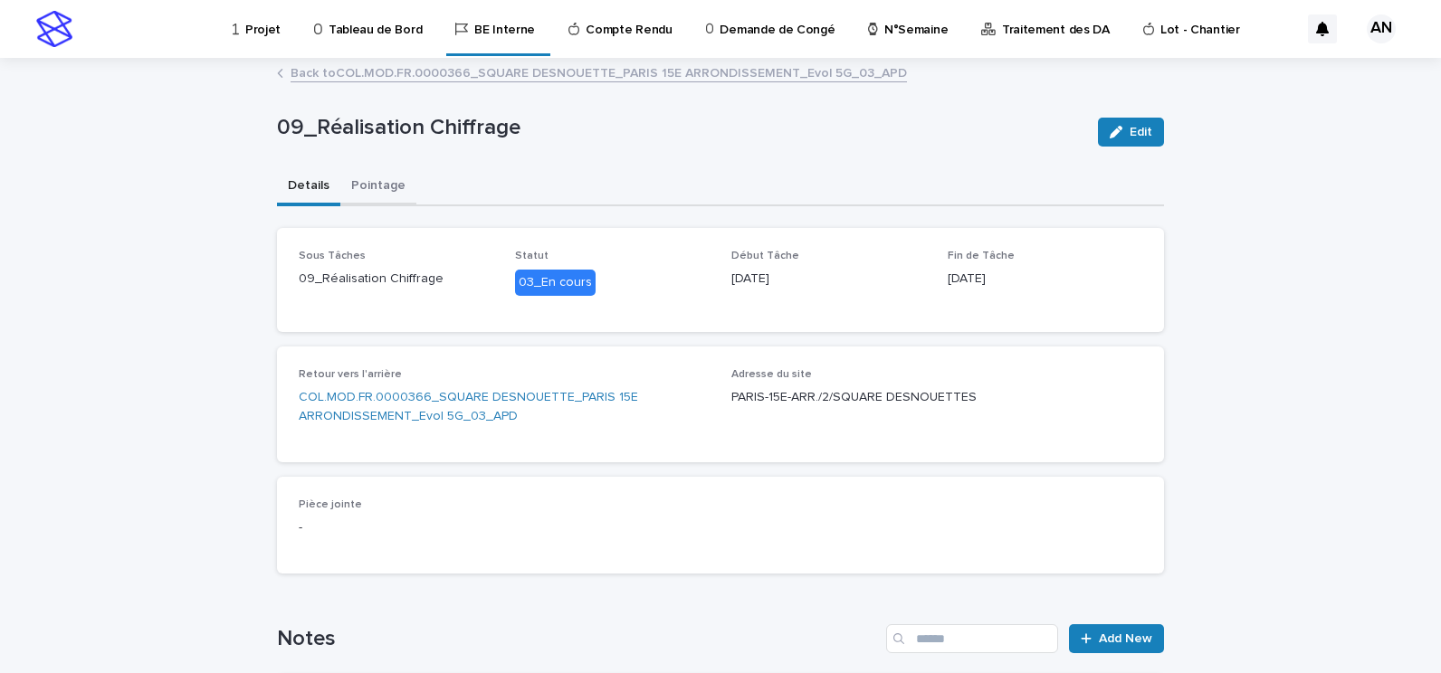
click at [359, 189] on button "Pointage" at bounding box center [378, 187] width 76 height 38
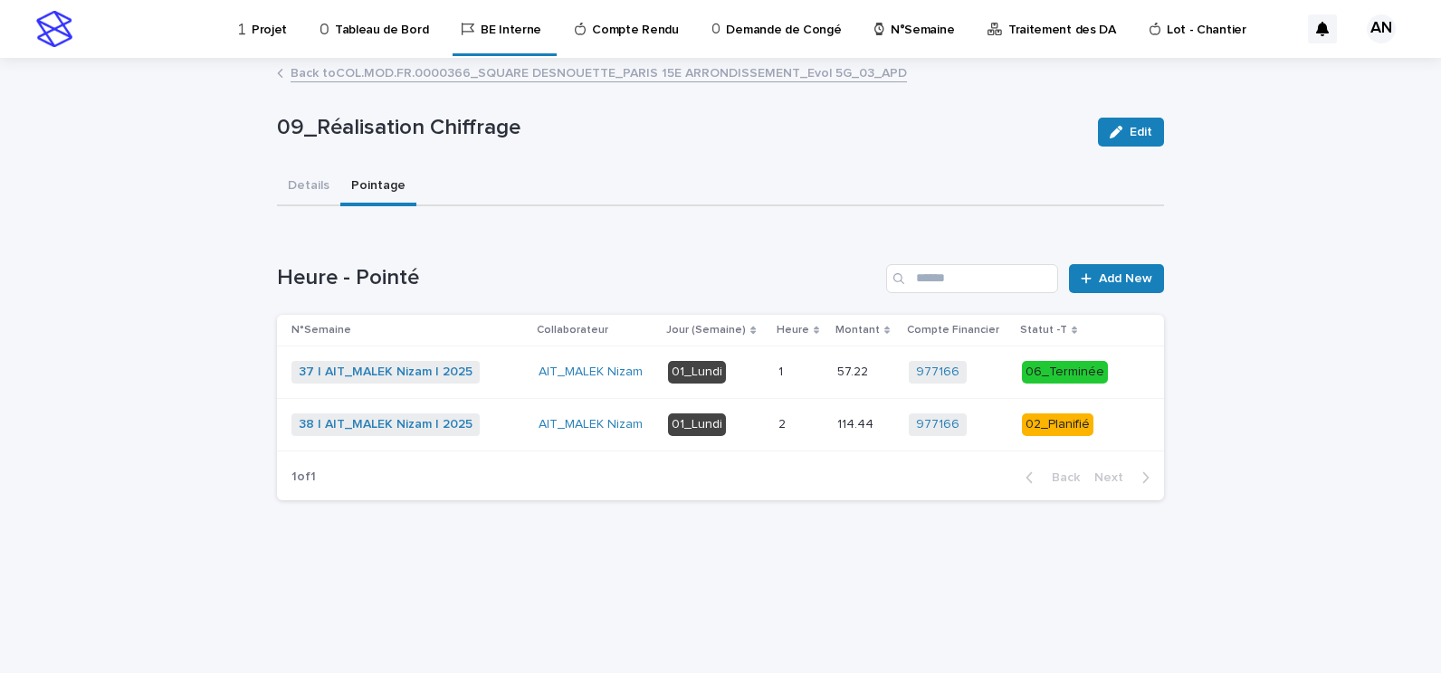
click at [519, 379] on div "37 | AIT_MALEK Nizam | 2025 + 0" at bounding box center [407, 372] width 233 height 23
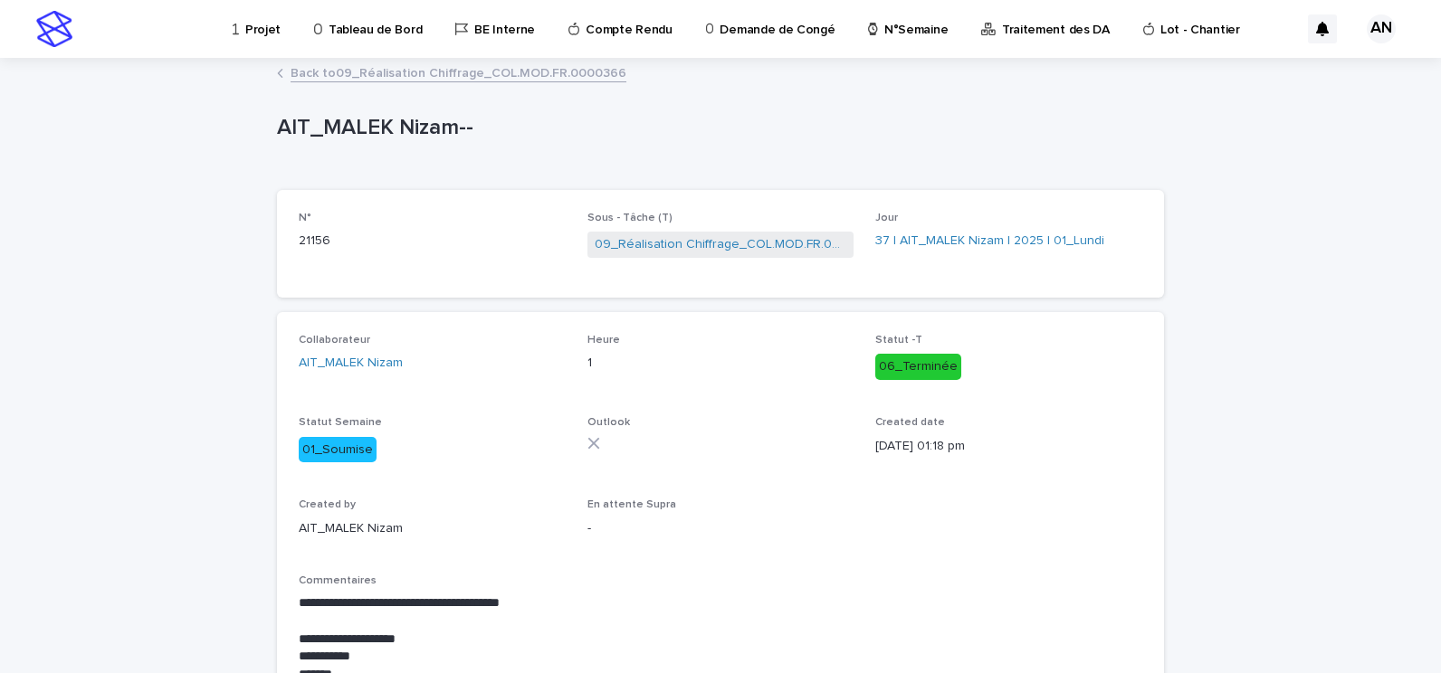
click at [399, 69] on link "Back to 09_Réalisation Chiffrage_COL.MOD.FR.0000366" at bounding box center [459, 72] width 336 height 21
